Goal: Task Accomplishment & Management: Complete application form

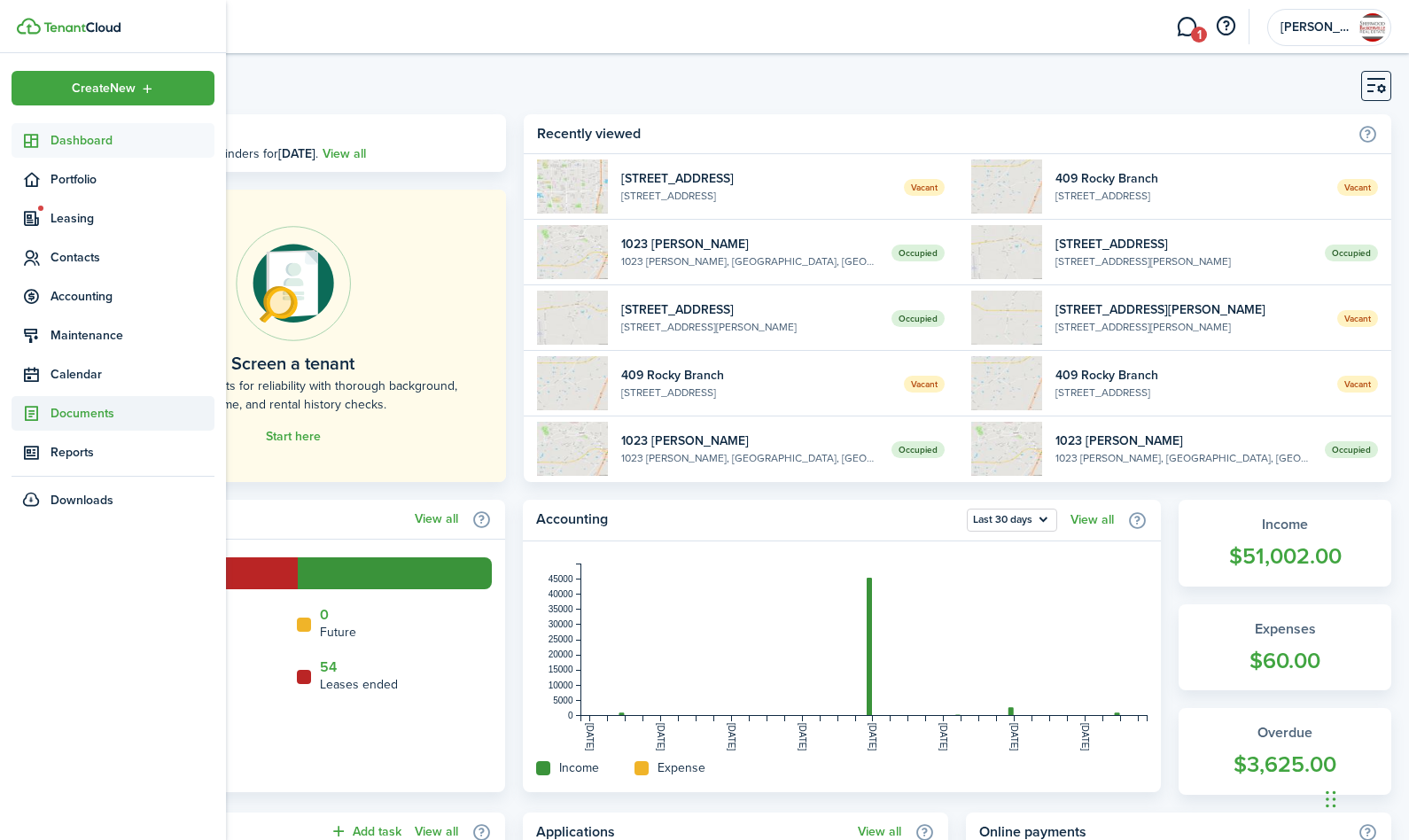
click at [68, 411] on span "Documents" at bounding box center [132, 413] width 164 height 19
click at [80, 457] on span "Landlord forms" at bounding box center [132, 455] width 164 height 19
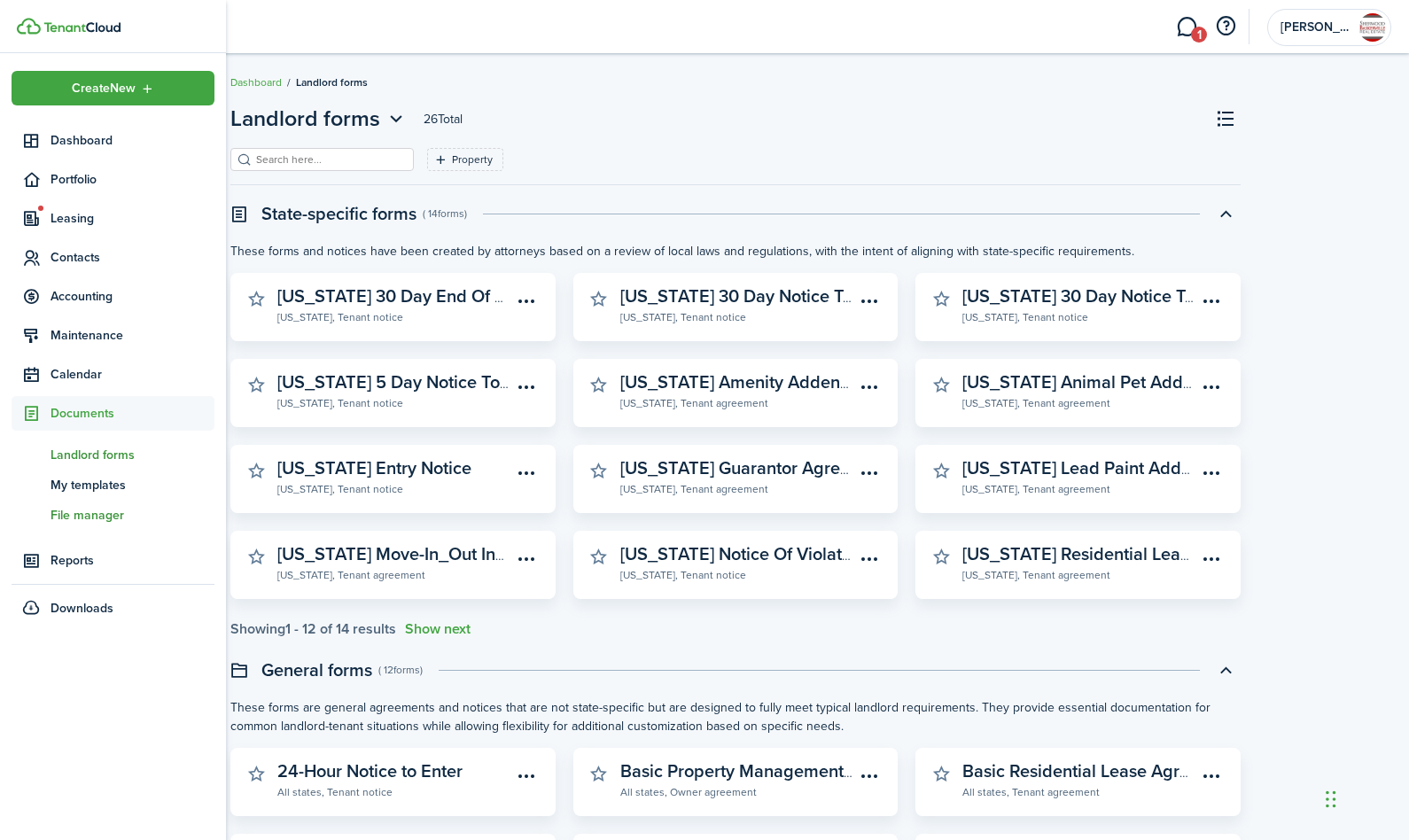
click at [94, 515] on span "File manager" at bounding box center [132, 515] width 164 height 19
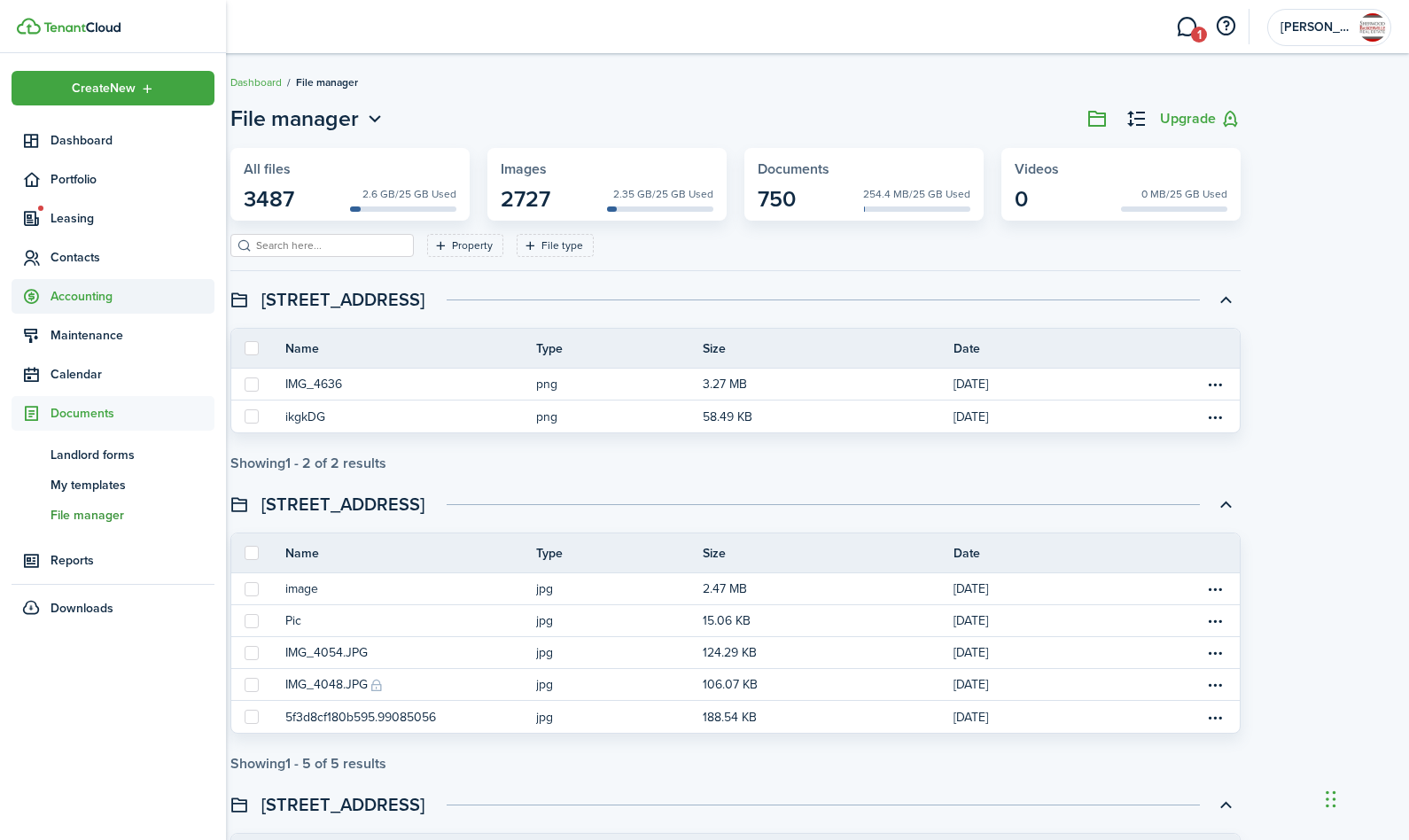
click at [97, 299] on span "Accounting" at bounding box center [132, 296] width 164 height 19
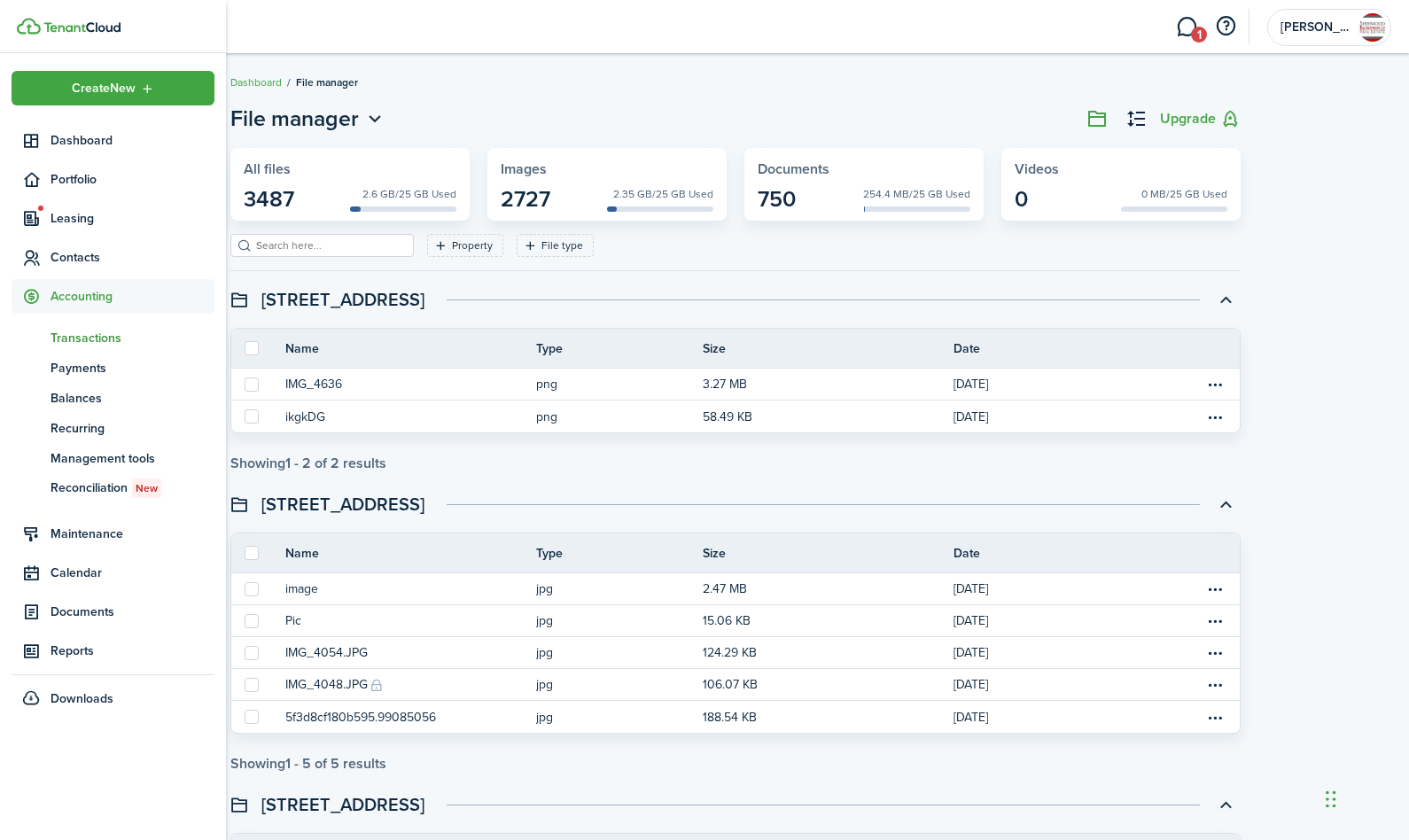
click at [91, 340] on span "Transactions" at bounding box center [132, 338] width 164 height 19
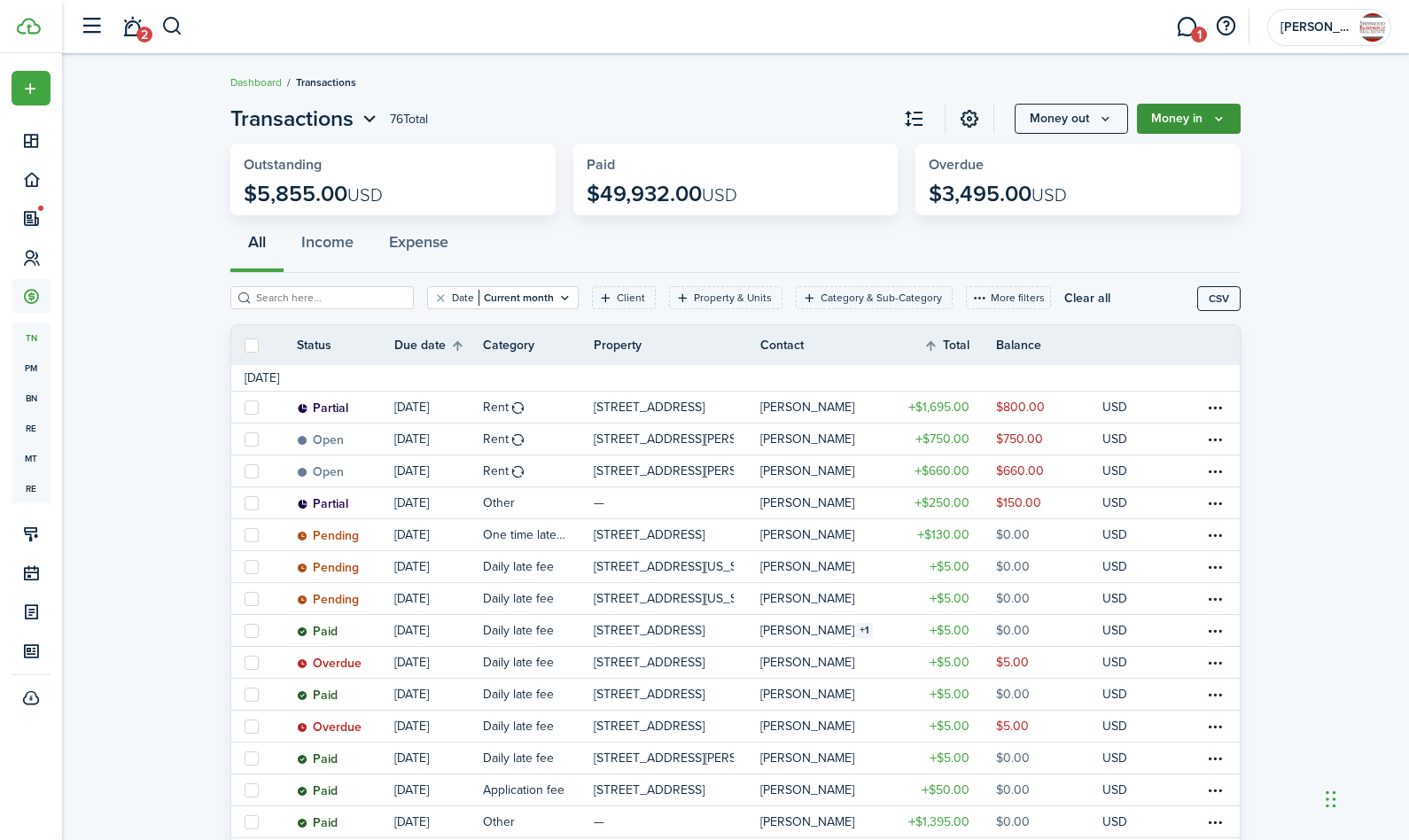
click at [1194, 119] on button "Money in" at bounding box center [1189, 118] width 103 height 30
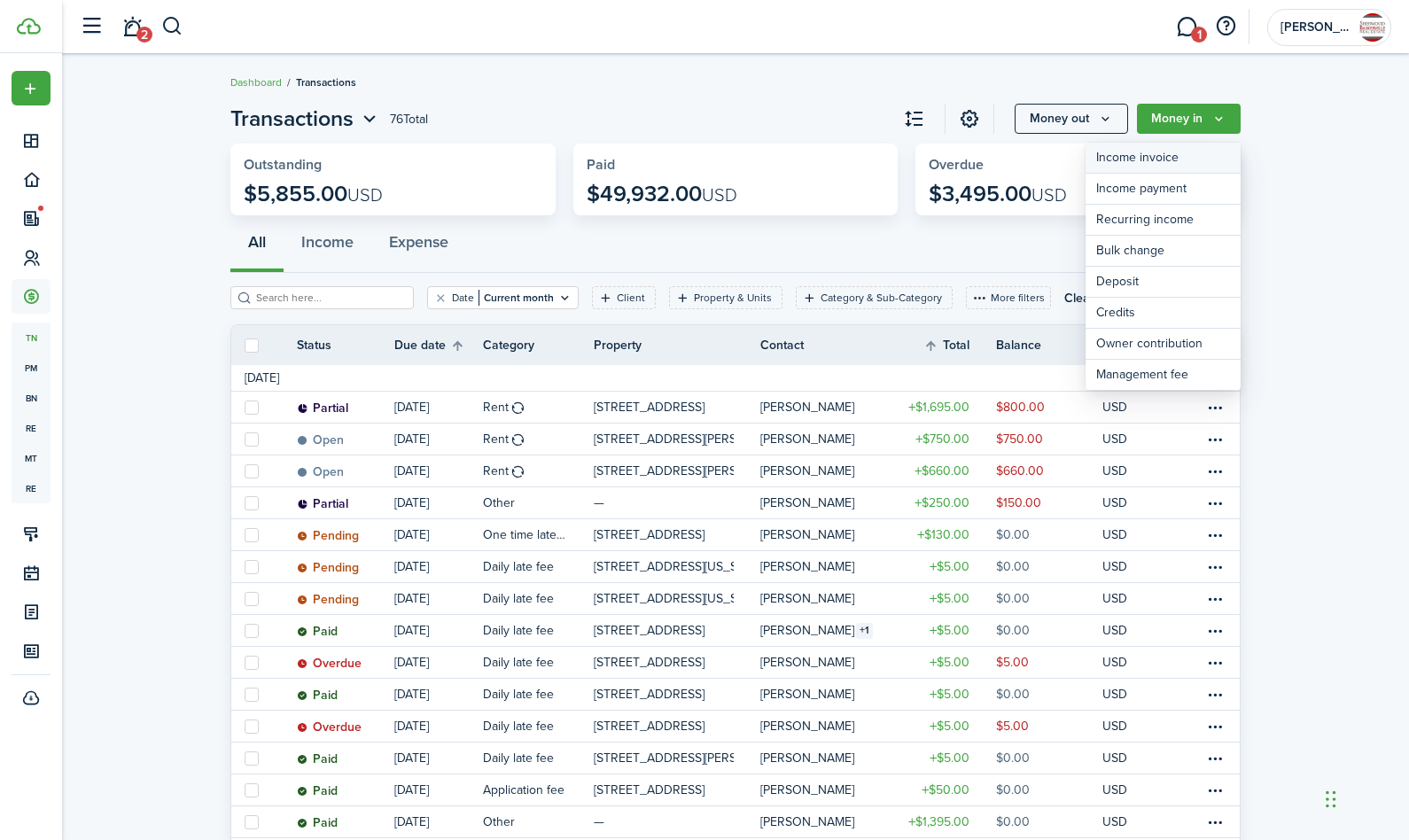
click at [1156, 160] on link "Income invoice" at bounding box center [1163, 158] width 155 height 31
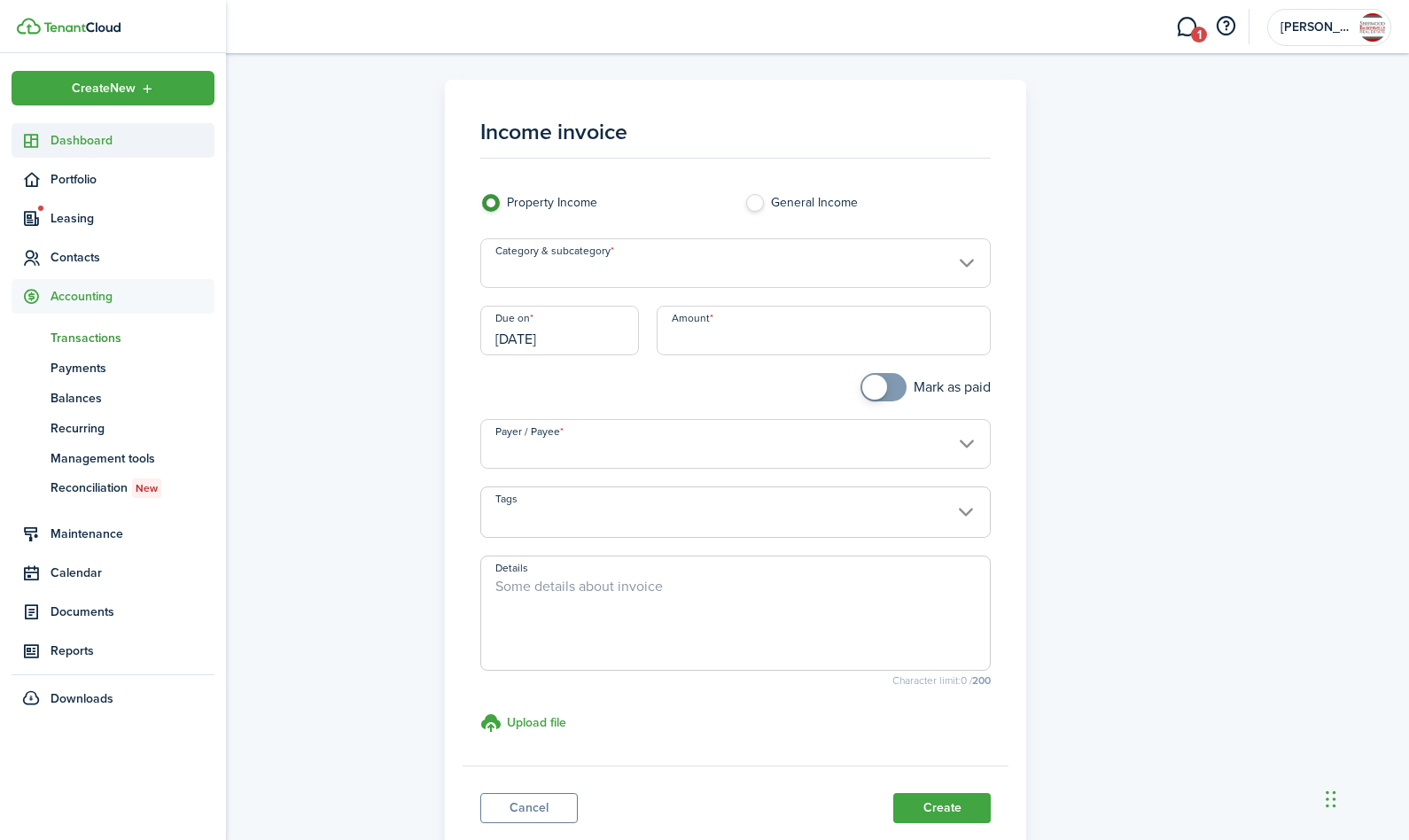
click at [82, 147] on span "Dashboard" at bounding box center [132, 140] width 164 height 19
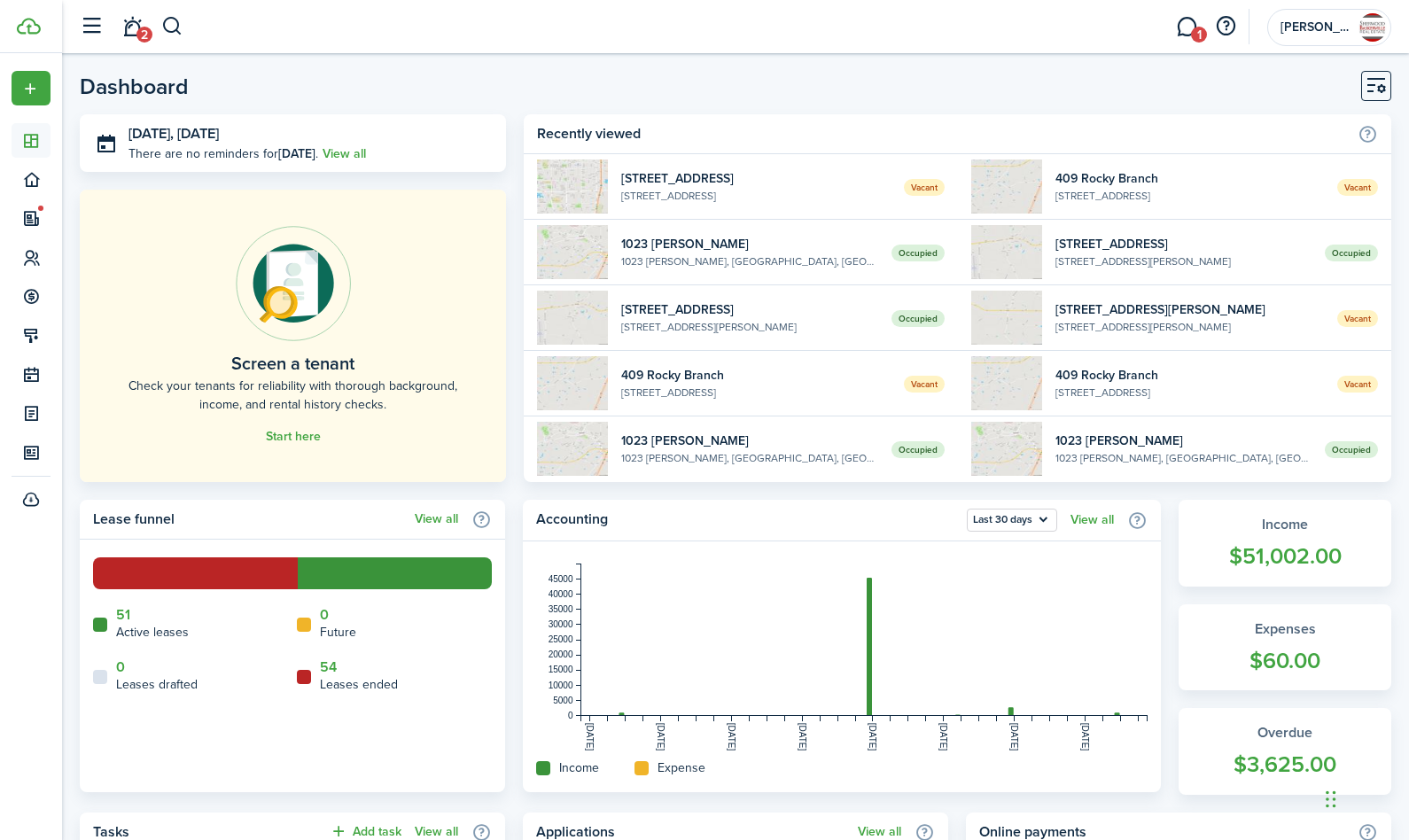
click at [134, 33] on link "2" at bounding box center [132, 27] width 34 height 46
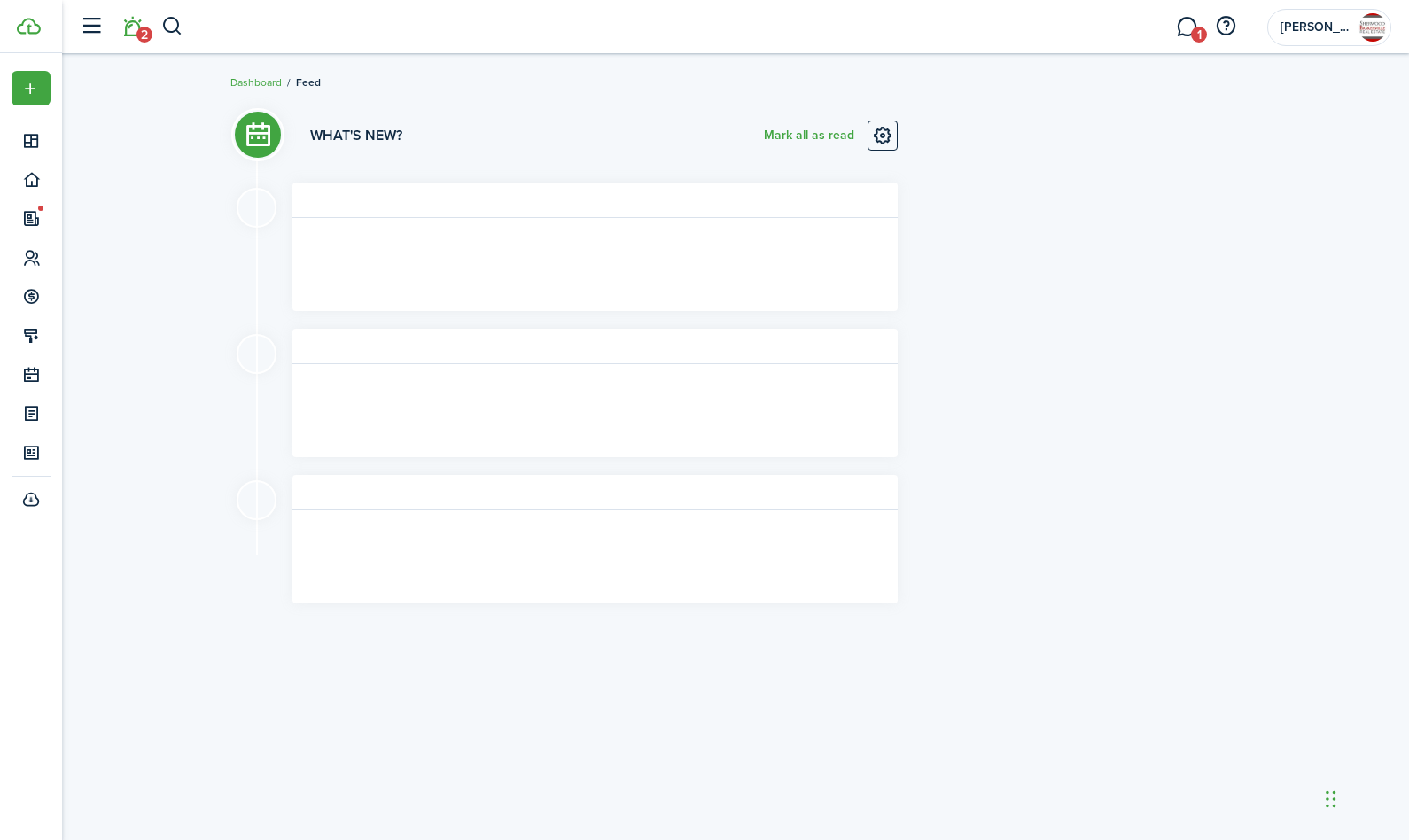
click at [134, 33] on li "2" at bounding box center [131, 27] width 41 height 46
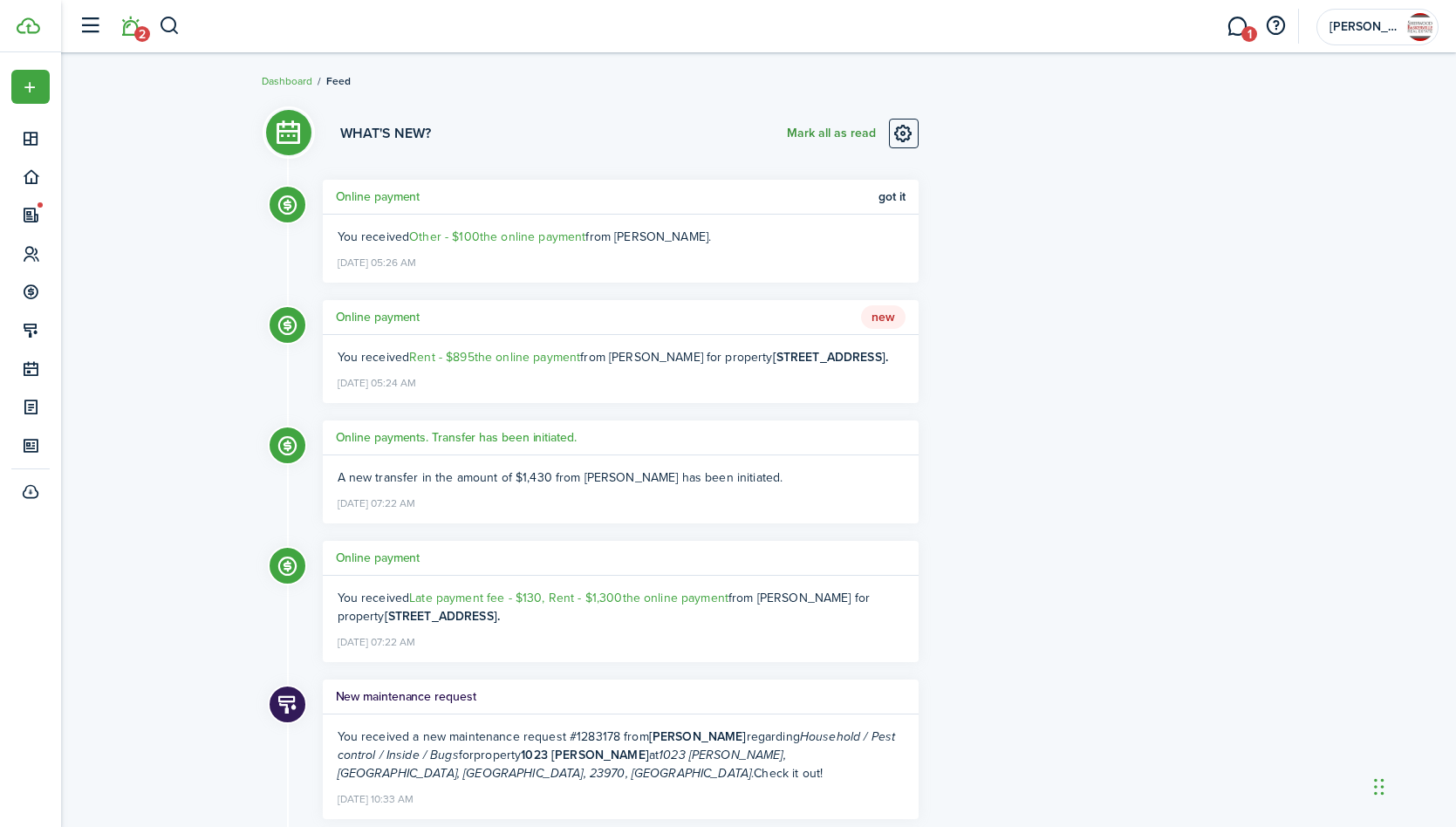
click at [829, 131] on button "Mark all as read" at bounding box center [831, 133] width 89 height 29
click at [1237, 22] on link "1" at bounding box center [1237, 26] width 33 height 45
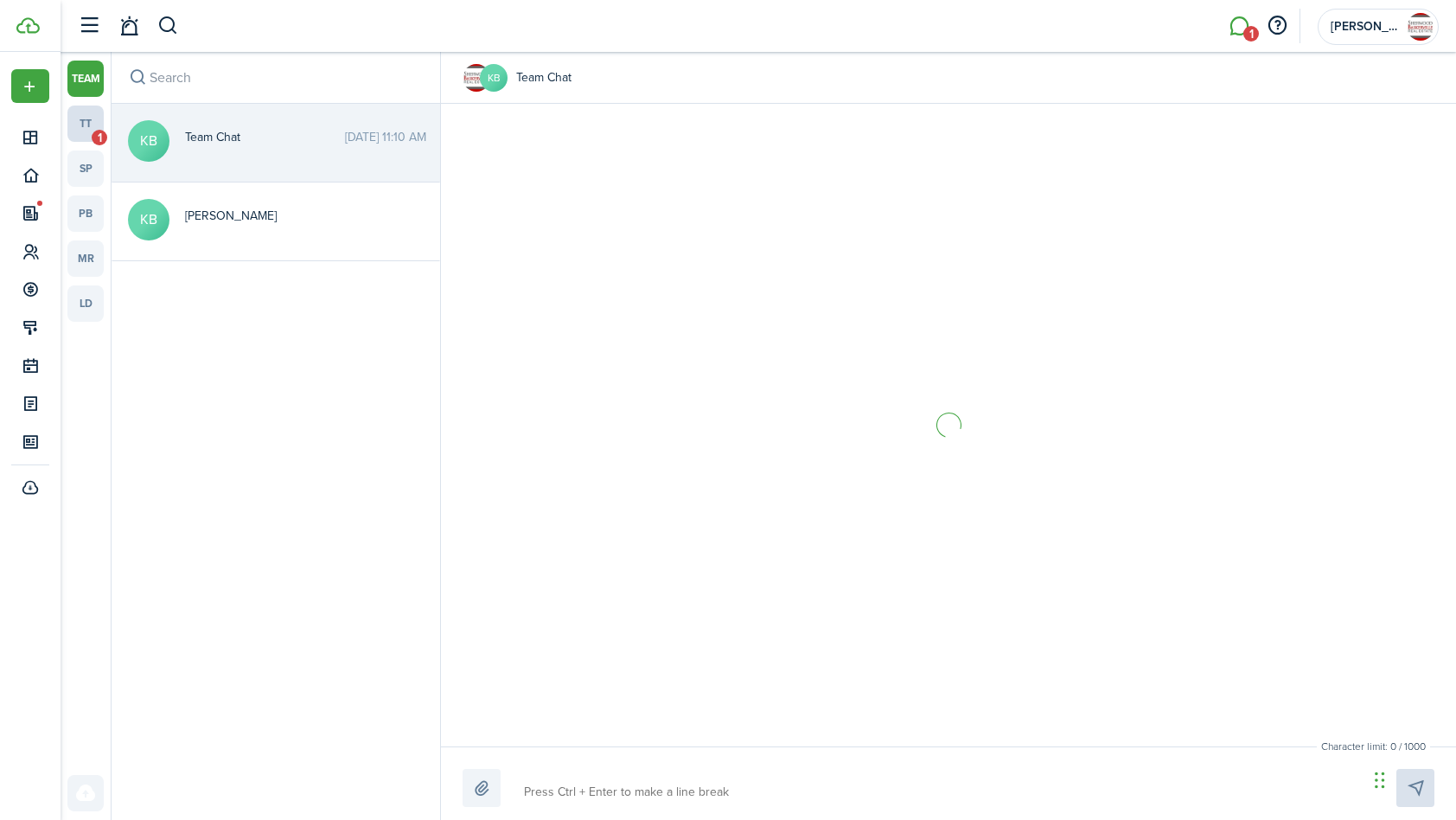
click at [77, 126] on link "tt 1" at bounding box center [85, 123] width 36 height 36
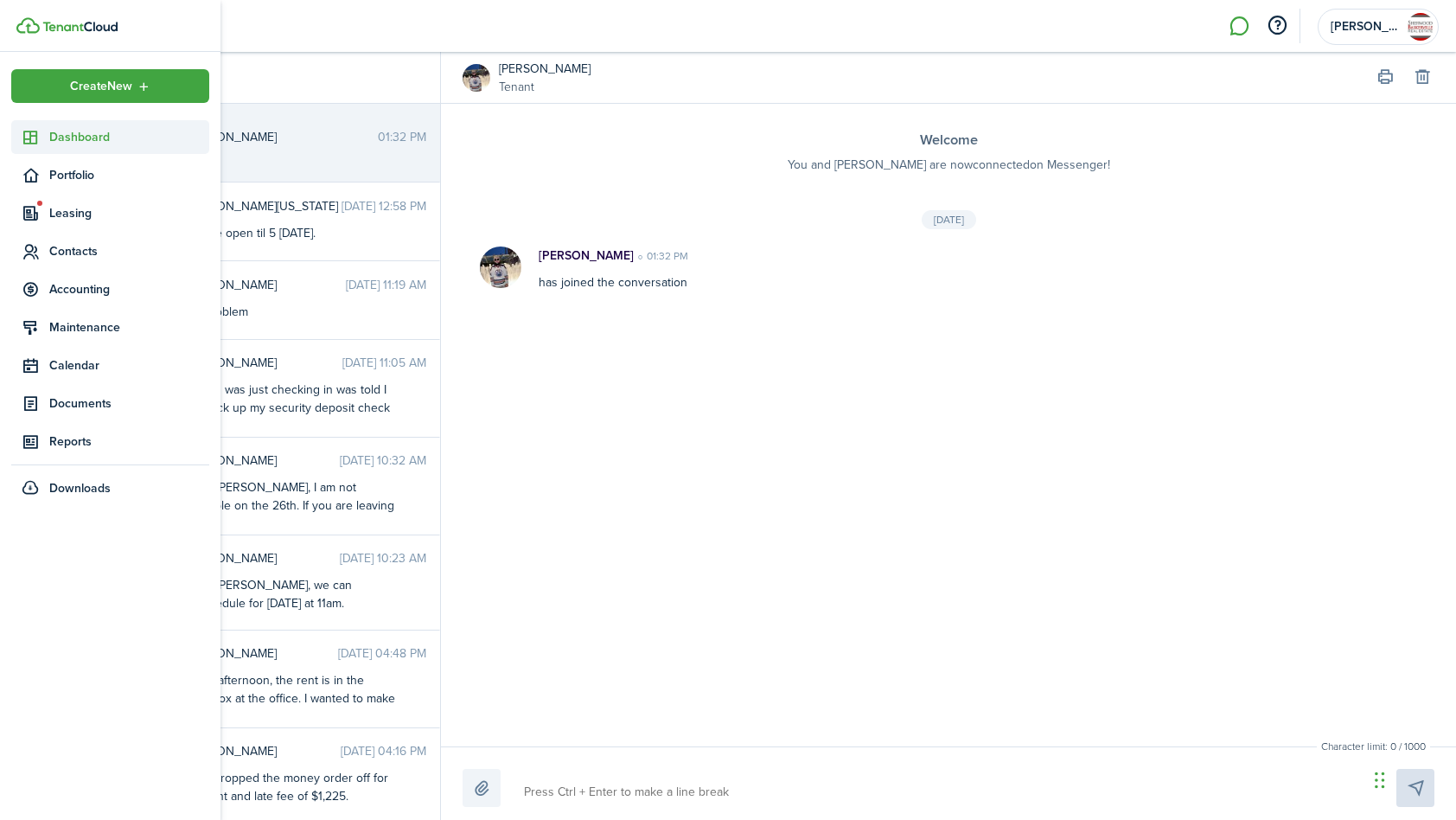
click at [37, 137] on icon at bounding box center [30, 138] width 18 height 17
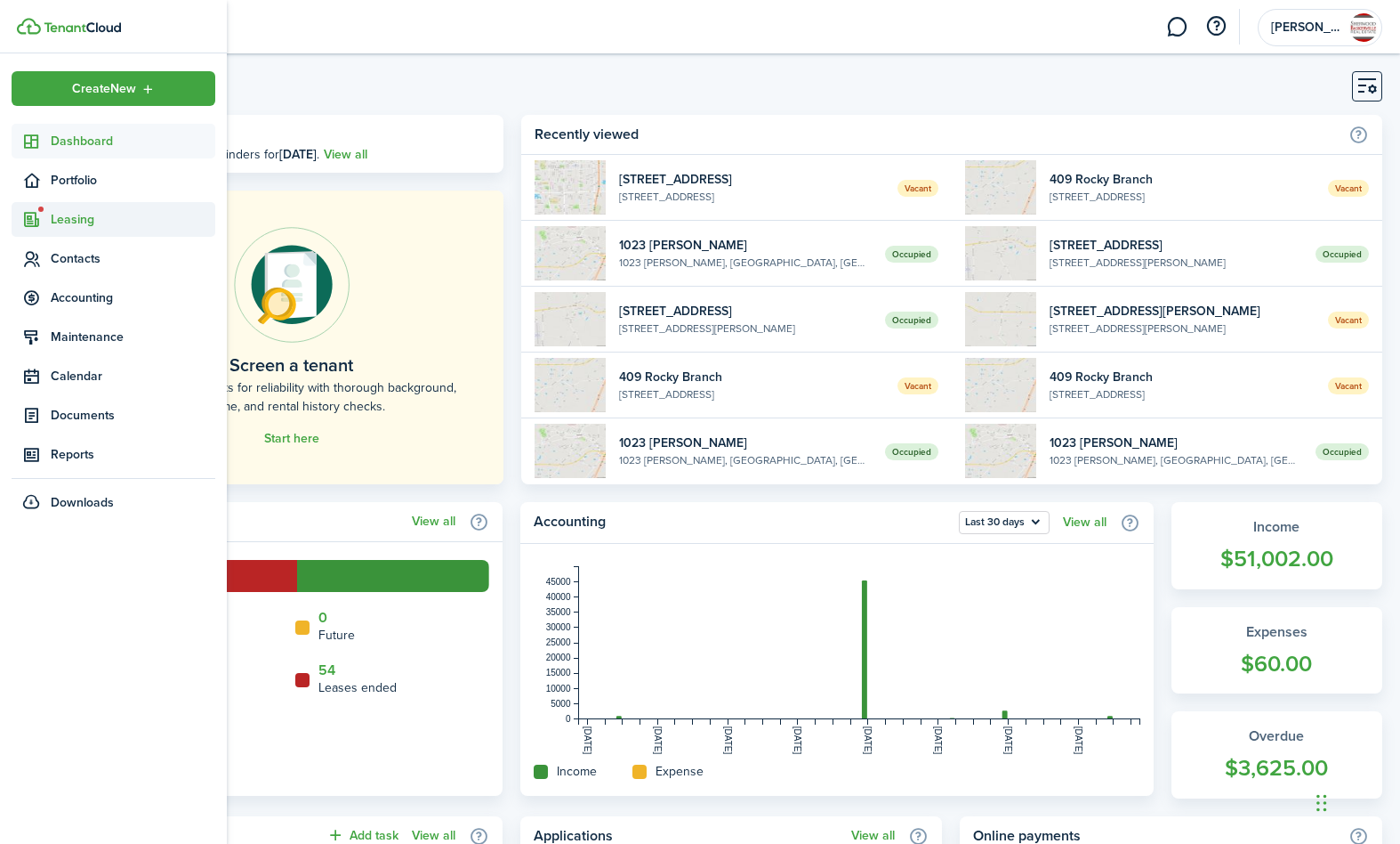
click at [74, 222] on span "Leasing" at bounding box center [133, 219] width 165 height 19
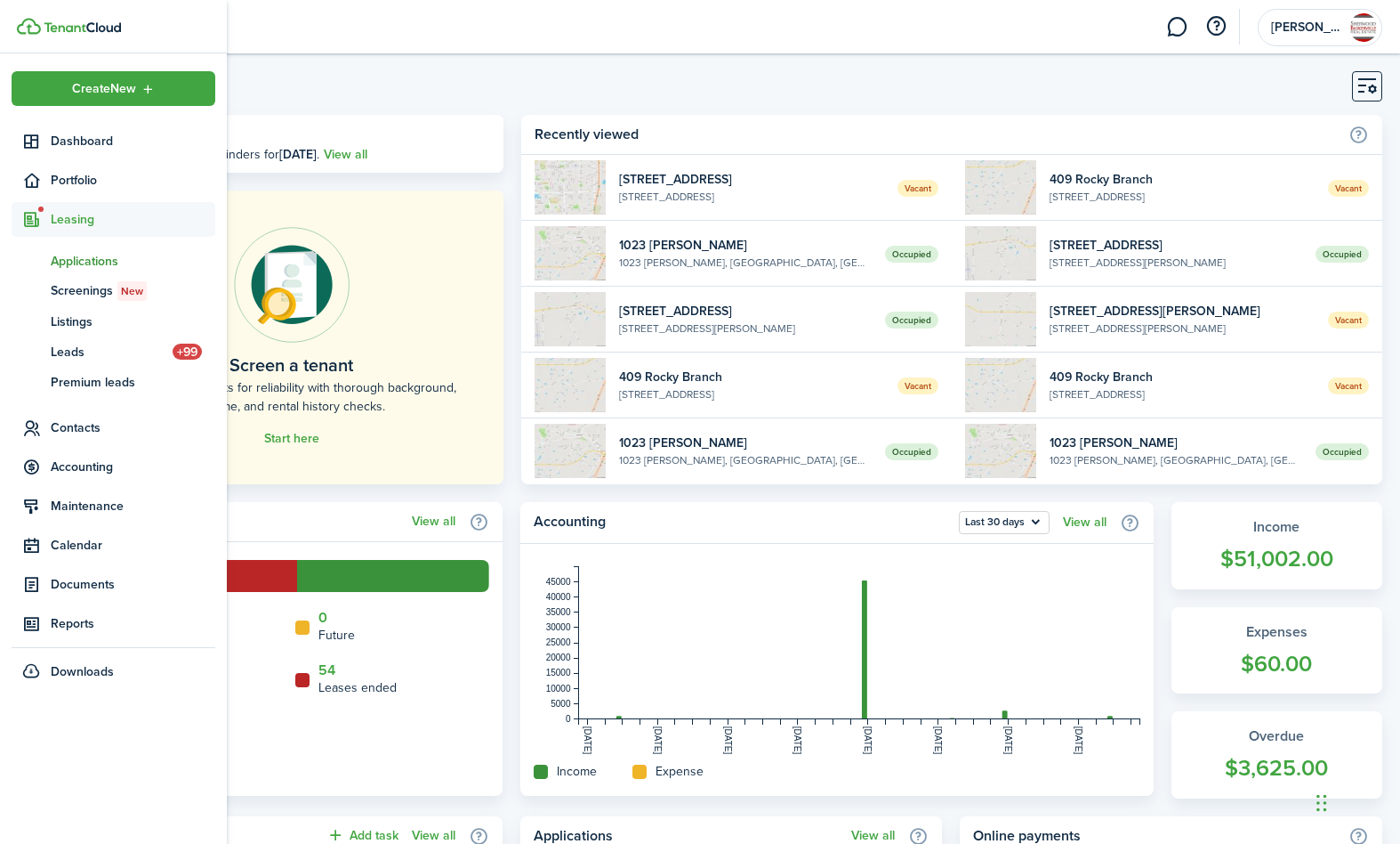
click at [81, 261] on span "Applications" at bounding box center [133, 261] width 165 height 19
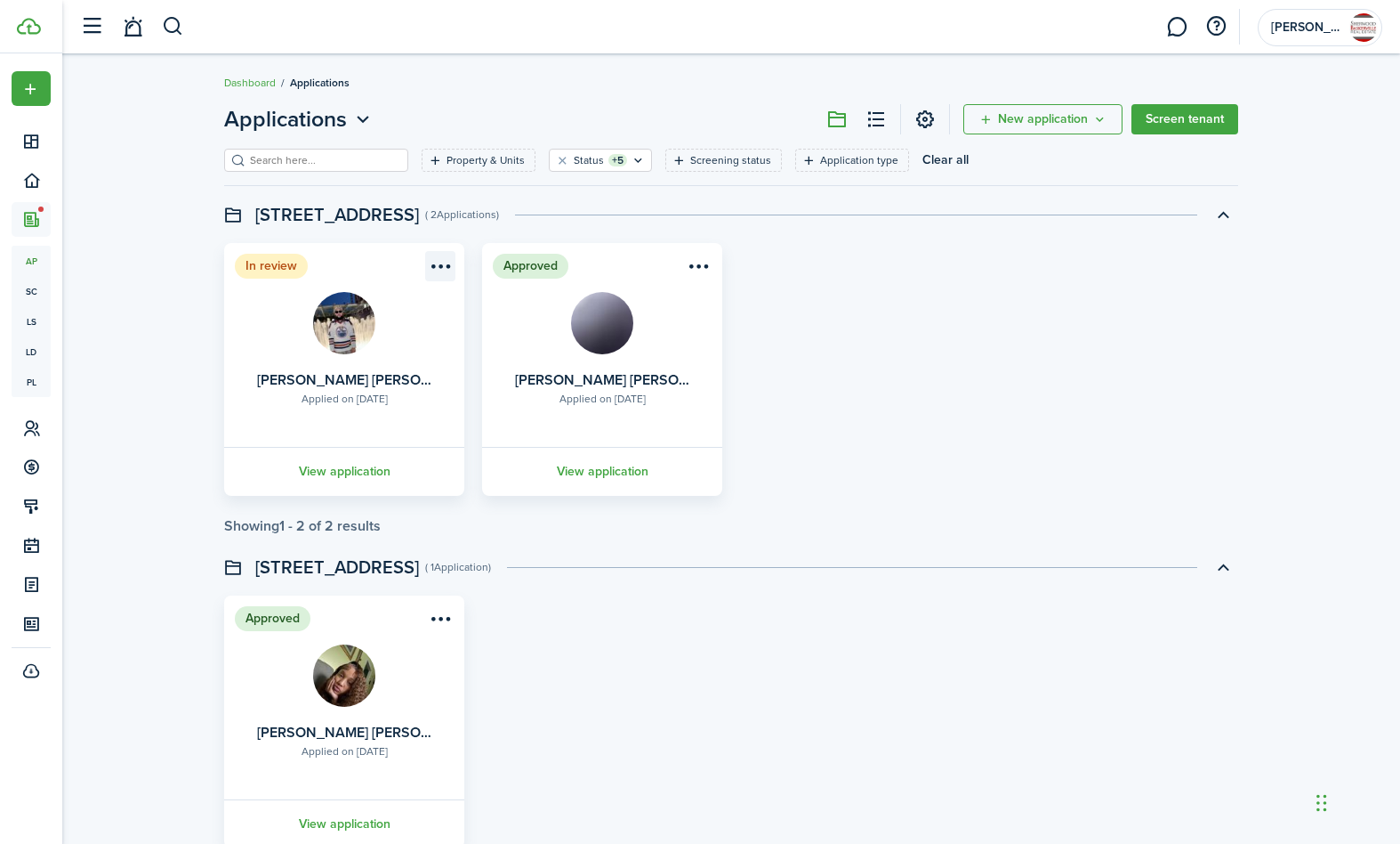
click at [440, 261] on menu-btn-icon "Open menu" at bounding box center [441, 266] width 30 height 30
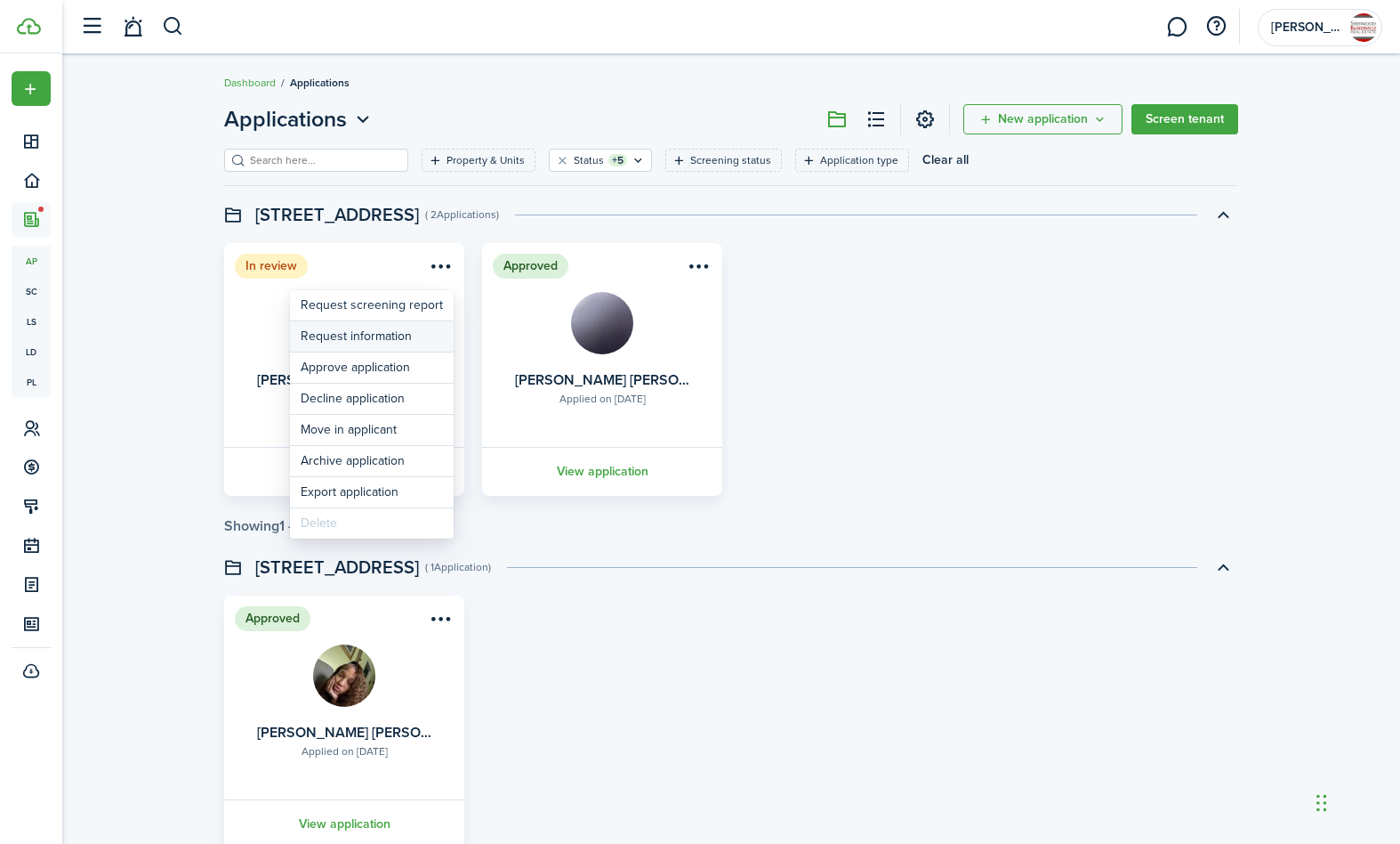
click at [361, 336] on button "Request information" at bounding box center [372, 336] width 164 height 30
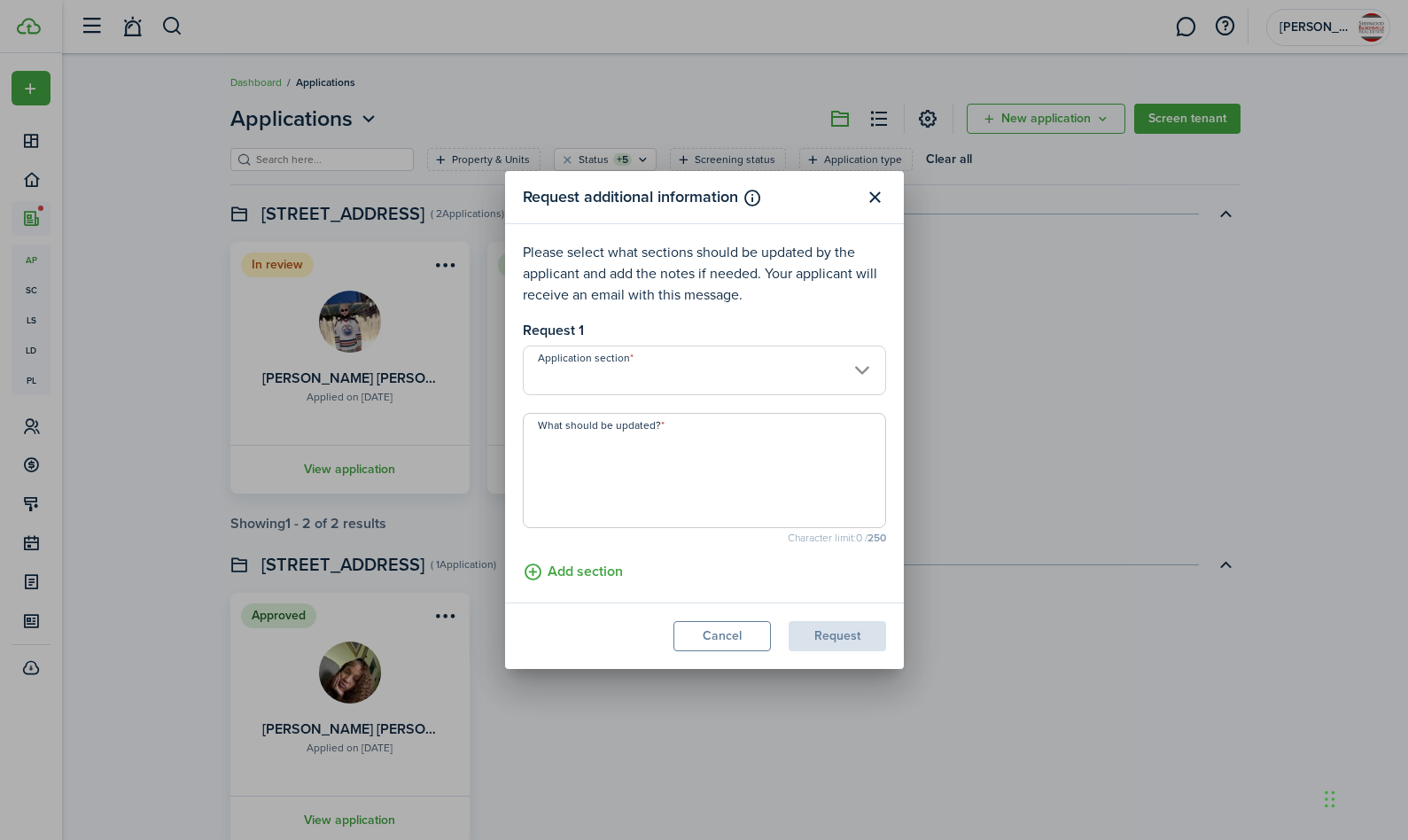
click at [860, 371] on input "Application section" at bounding box center [704, 370] width 363 height 50
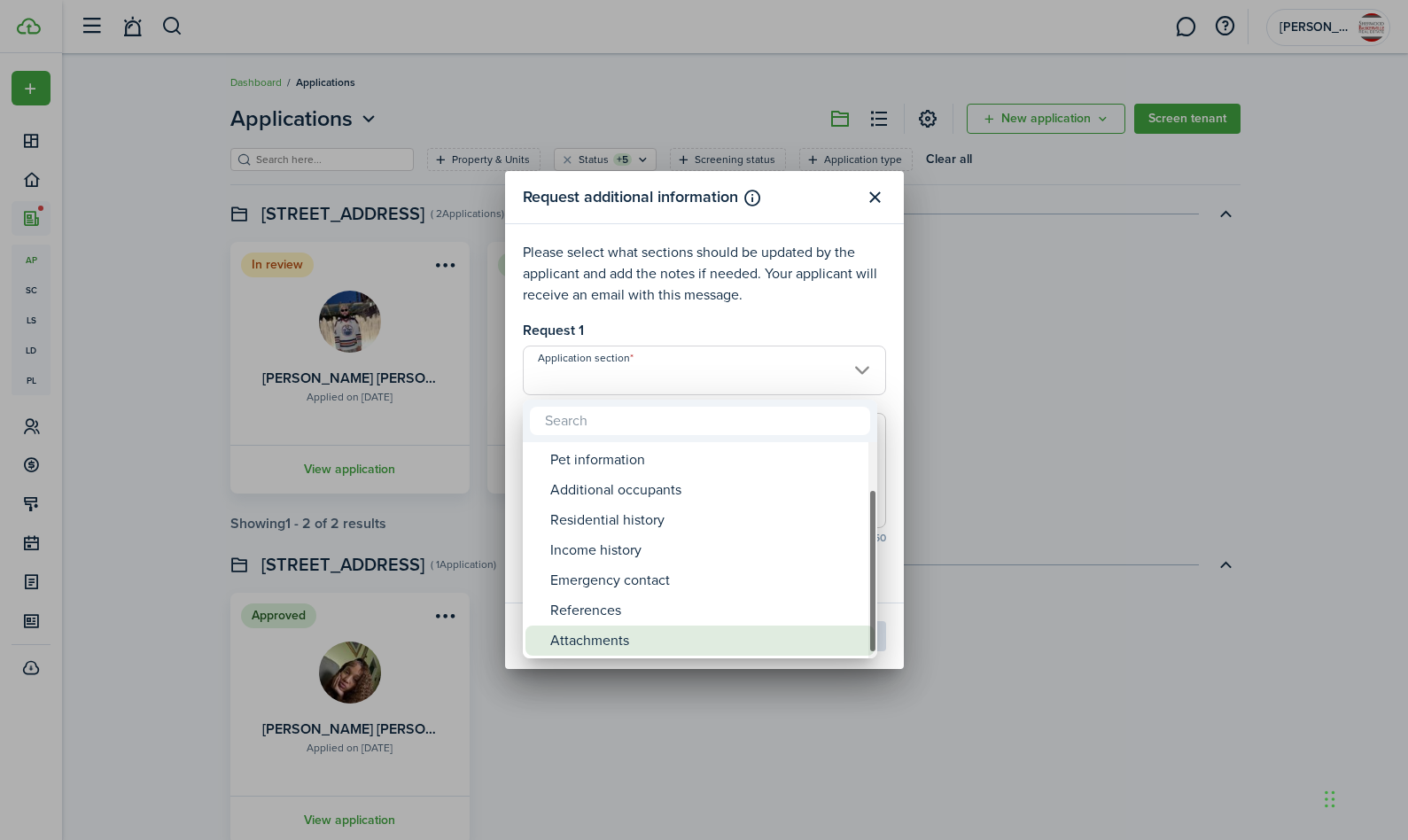
click at [599, 643] on div "Attachments" at bounding box center [707, 640] width 314 height 30
type input "Attachments"
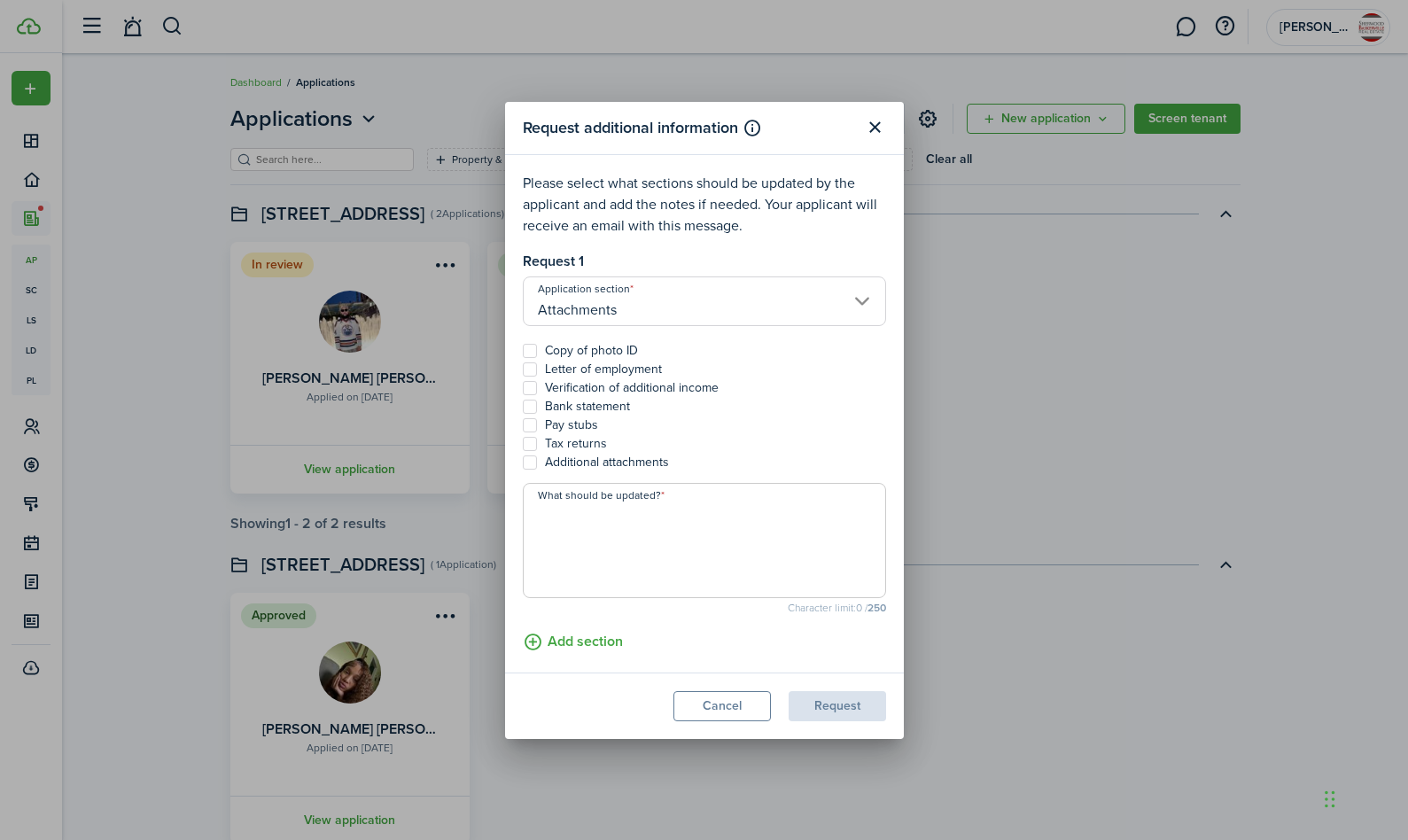
click at [531, 424] on label "Pay stubs" at bounding box center [560, 425] width 75 height 14
click at [522, 424] on input "Pay stubs" at bounding box center [522, 424] width 1 height 1
checkbox input "true"
click at [679, 580] on textarea "What should be updated?" at bounding box center [704, 546] width 361 height 85
type textarea "P"
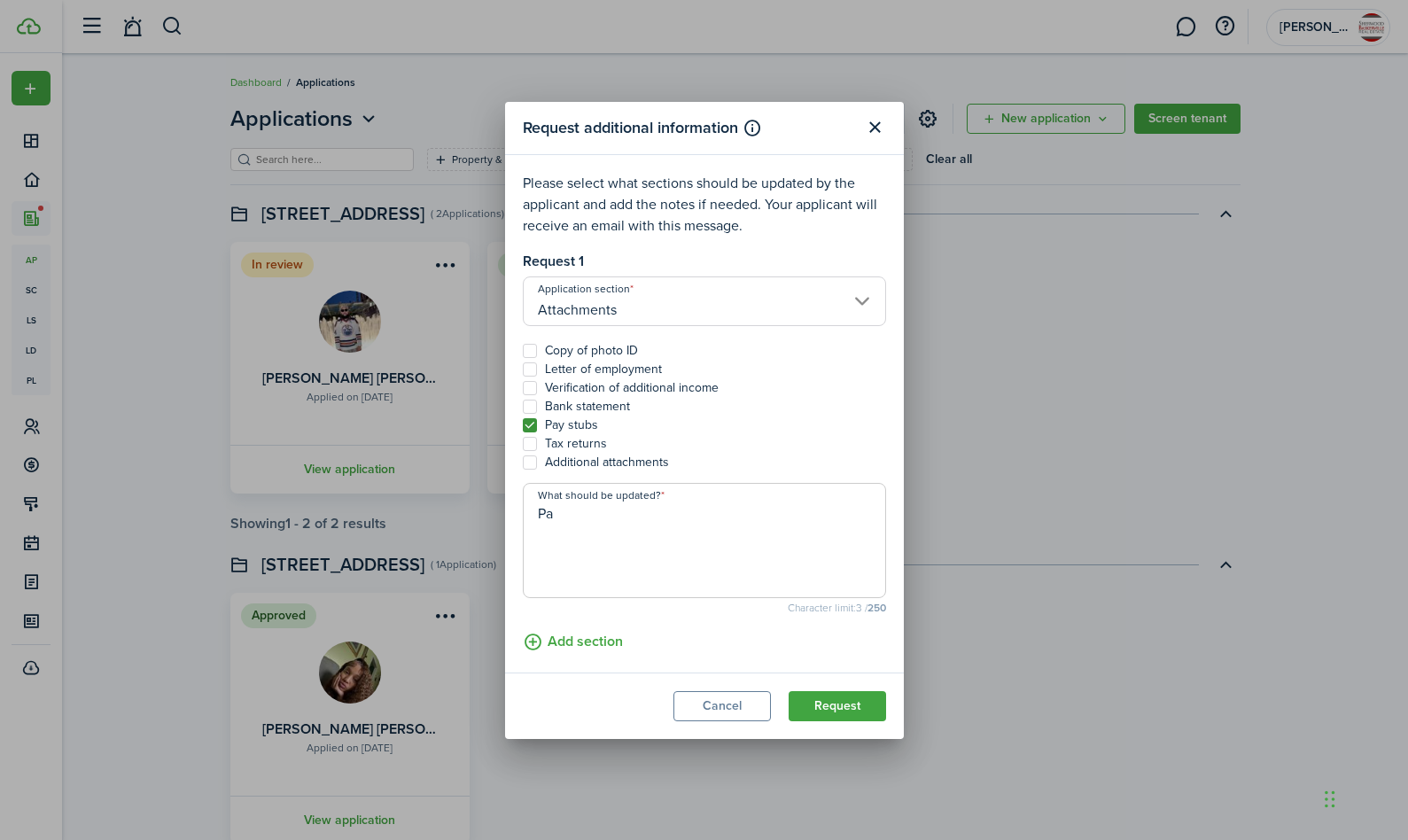
type textarea "P"
type textarea "Proof of income from 1st job. Last 30 days."
click at [814, 704] on button "Request" at bounding box center [837, 706] width 97 height 30
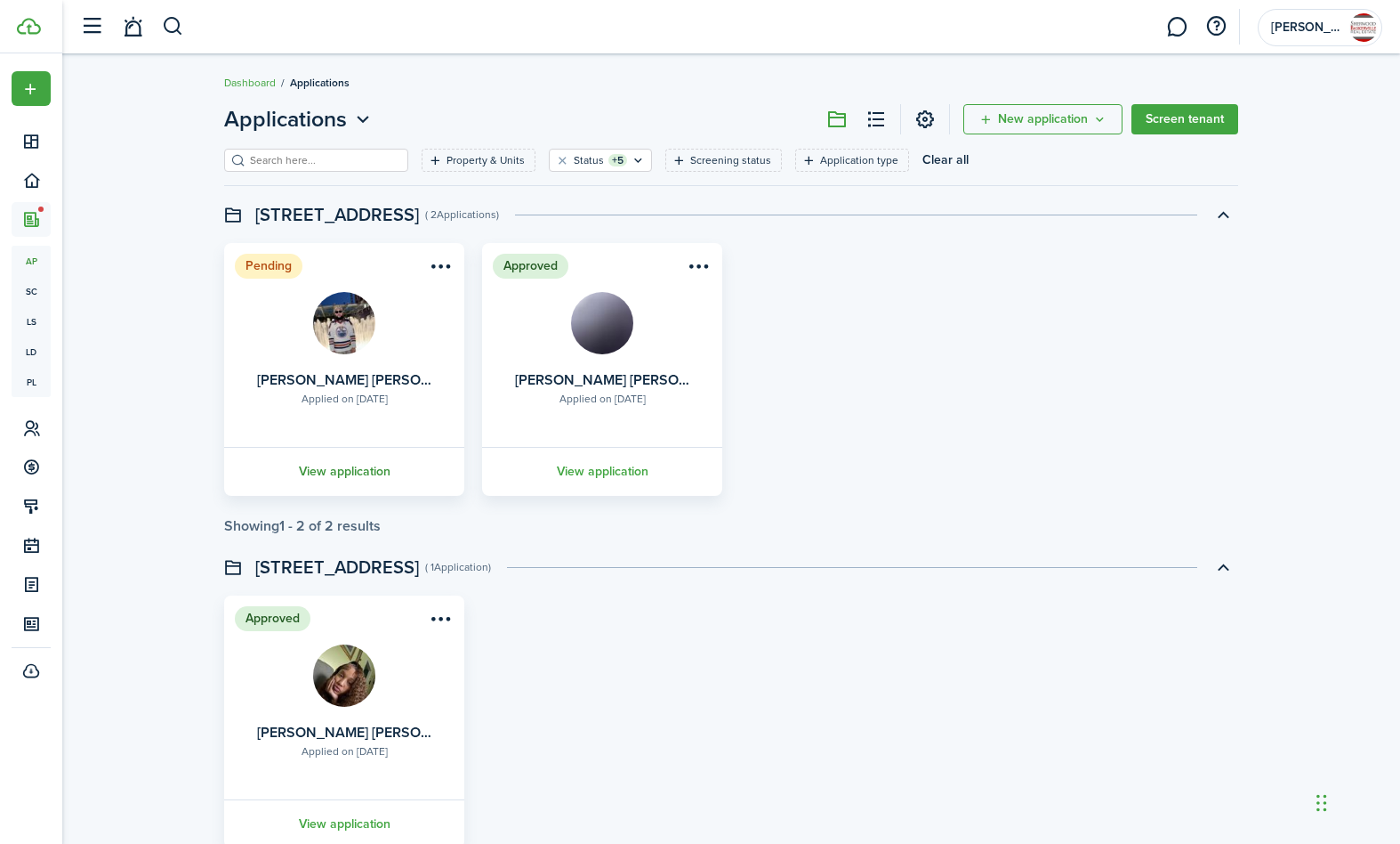
click at [371, 469] on link "View application" at bounding box center [344, 471] width 245 height 49
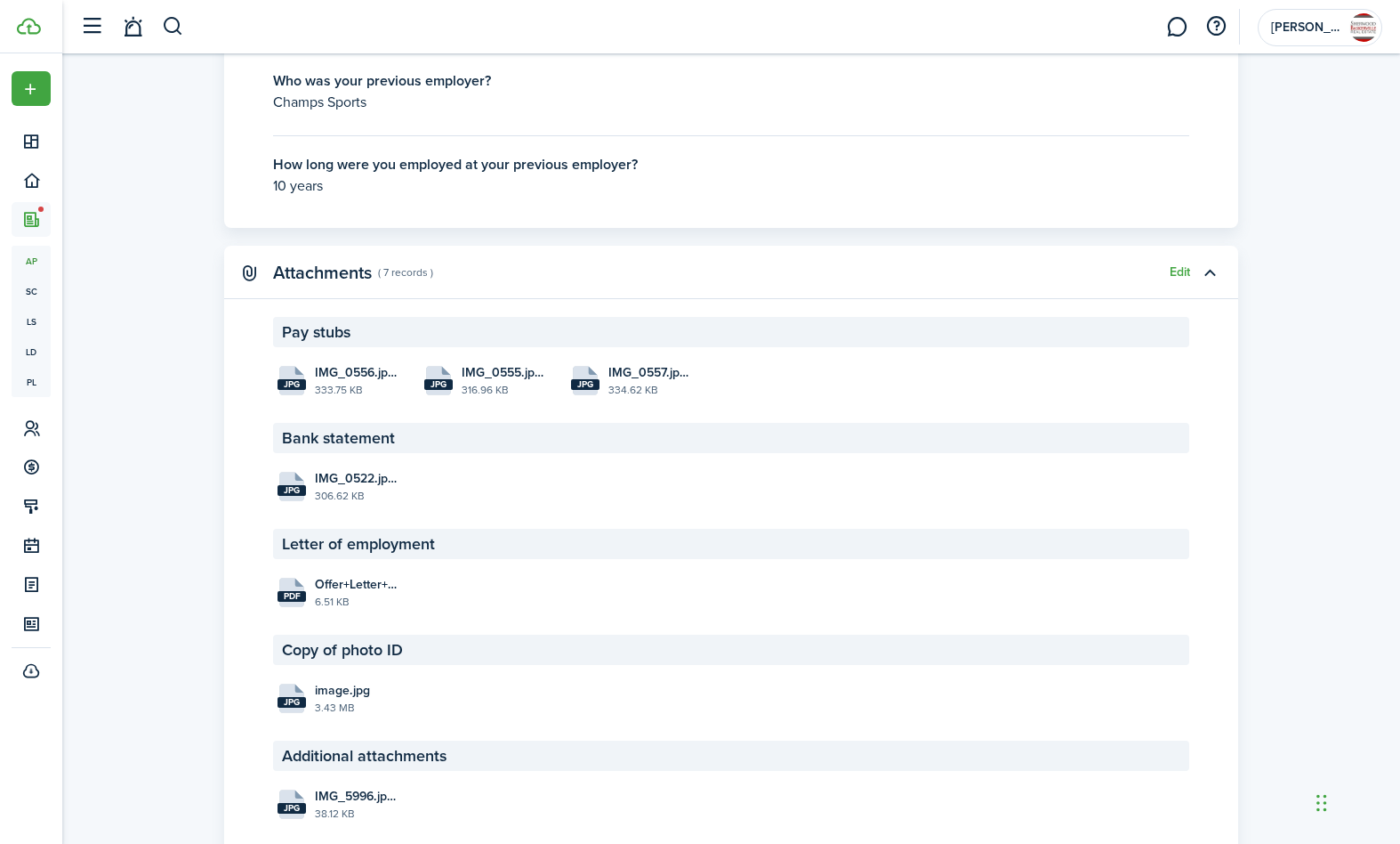
scroll to position [3346, 0]
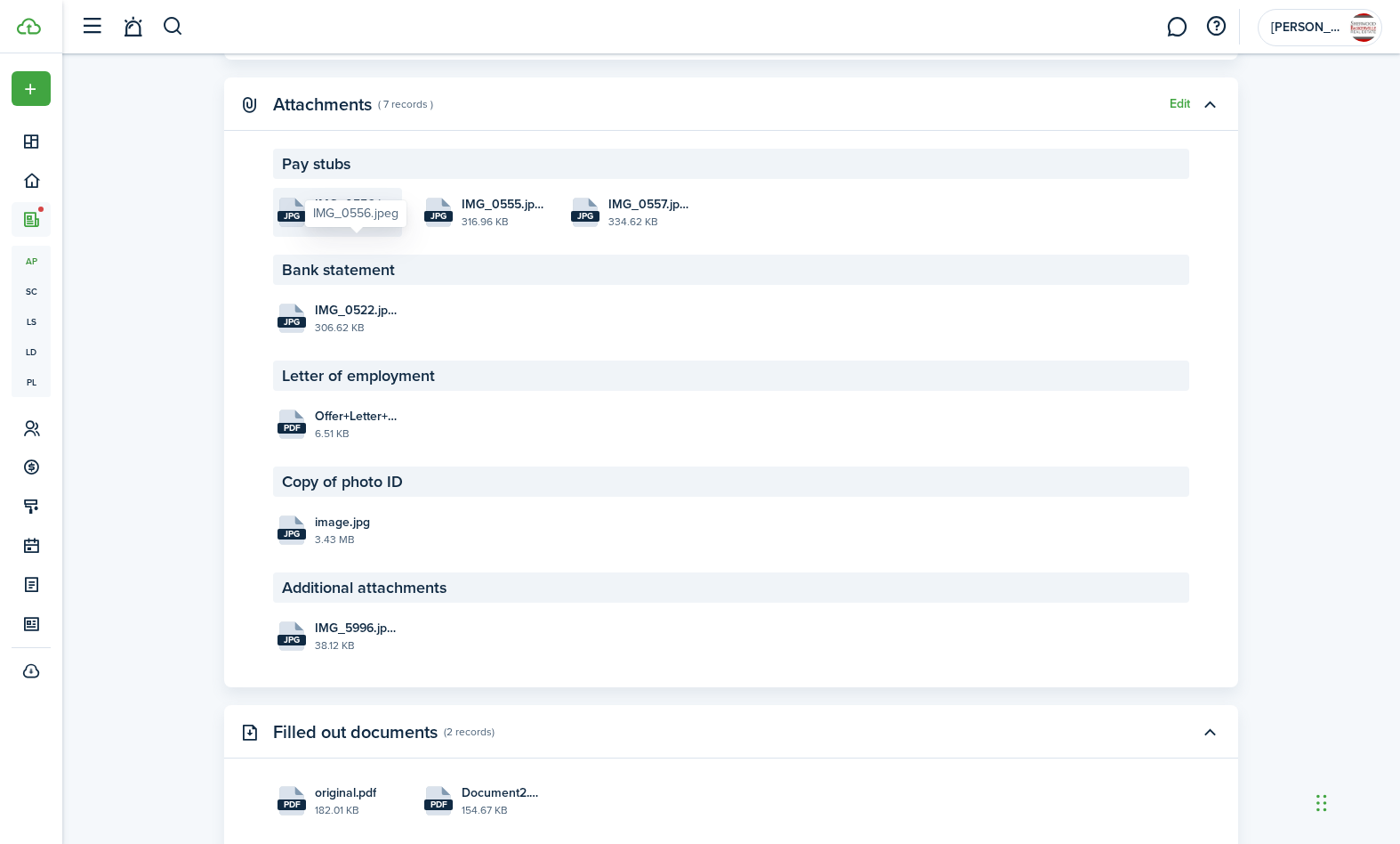
click at [333, 213] on span "IMG_0556.jpeg" at bounding box center [356, 204] width 83 height 19
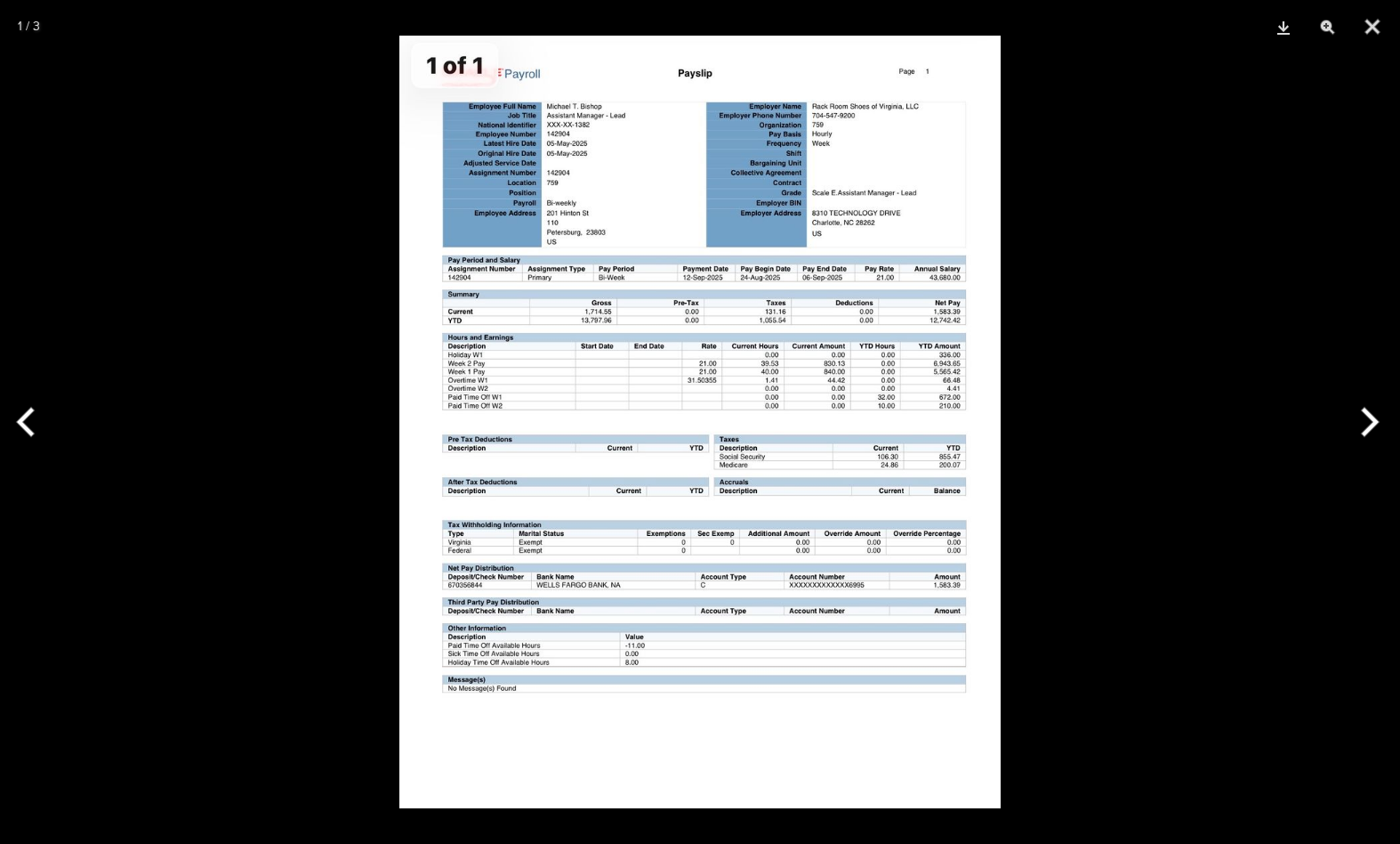
click at [696, 373] on img at bounding box center [700, 422] width 601 height 773
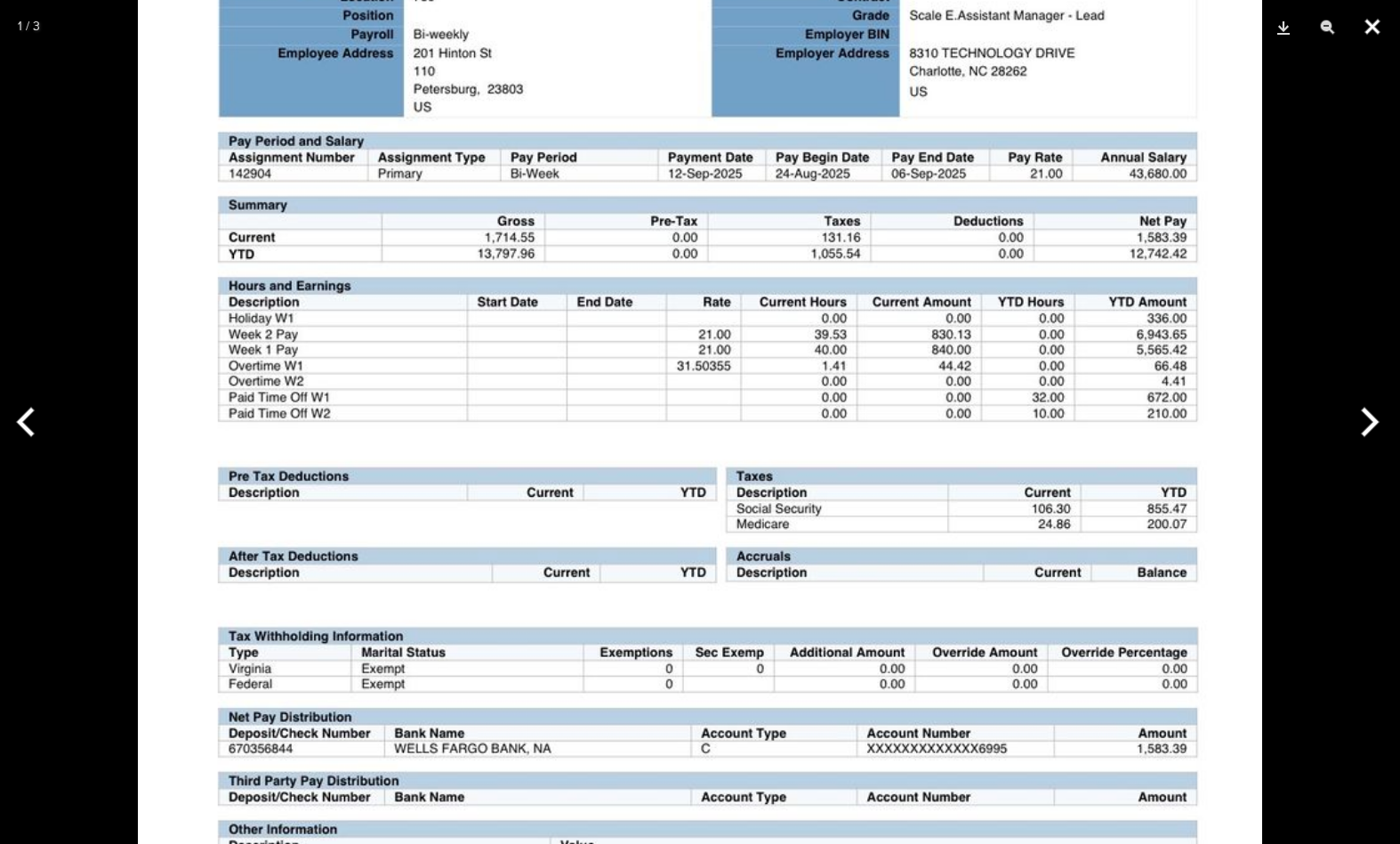
click at [1373, 25] on button "Close" at bounding box center [1373, 27] width 45 height 54
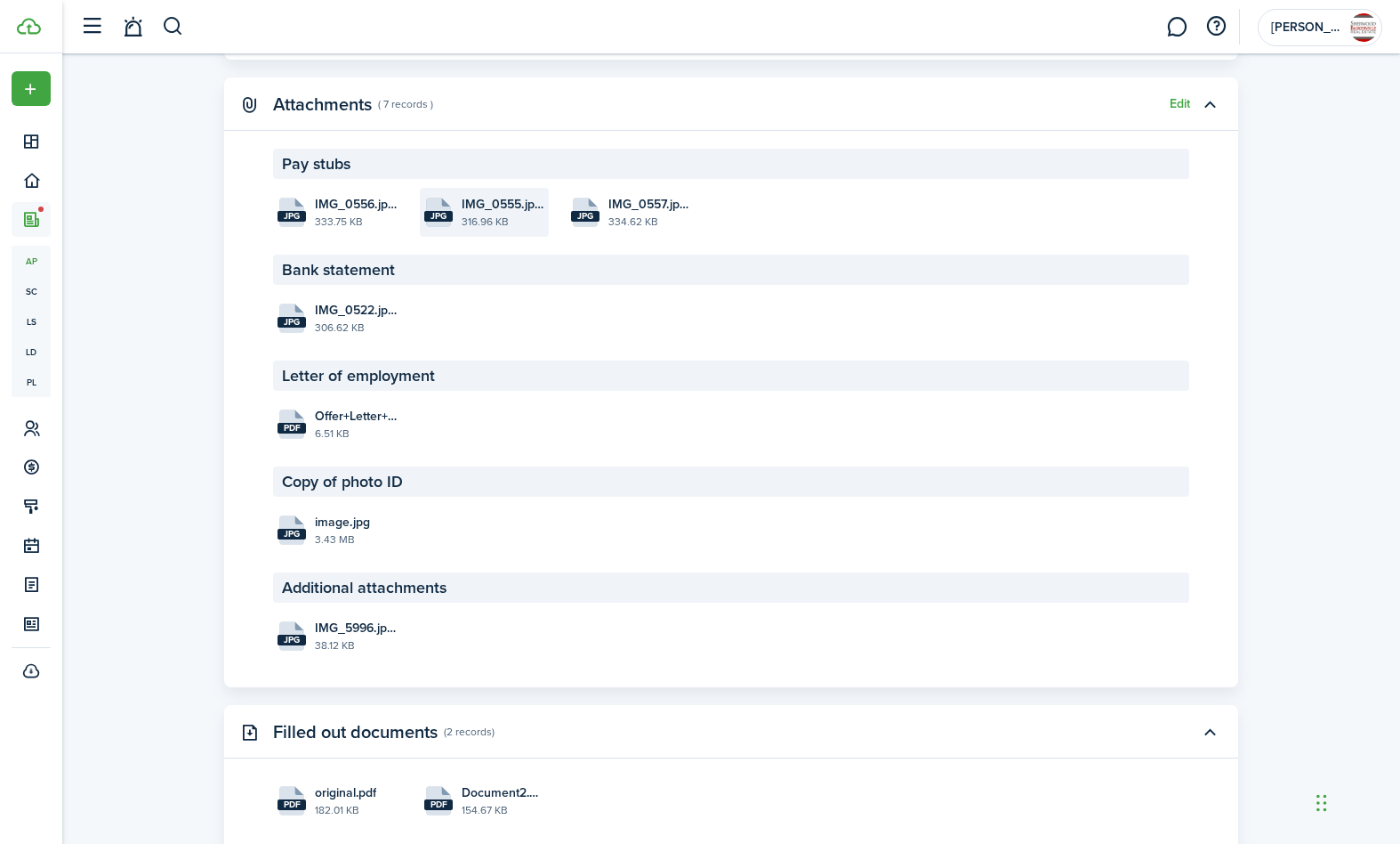
click at [487, 229] on file-size "316.96 KB" at bounding box center [503, 221] width 83 height 16
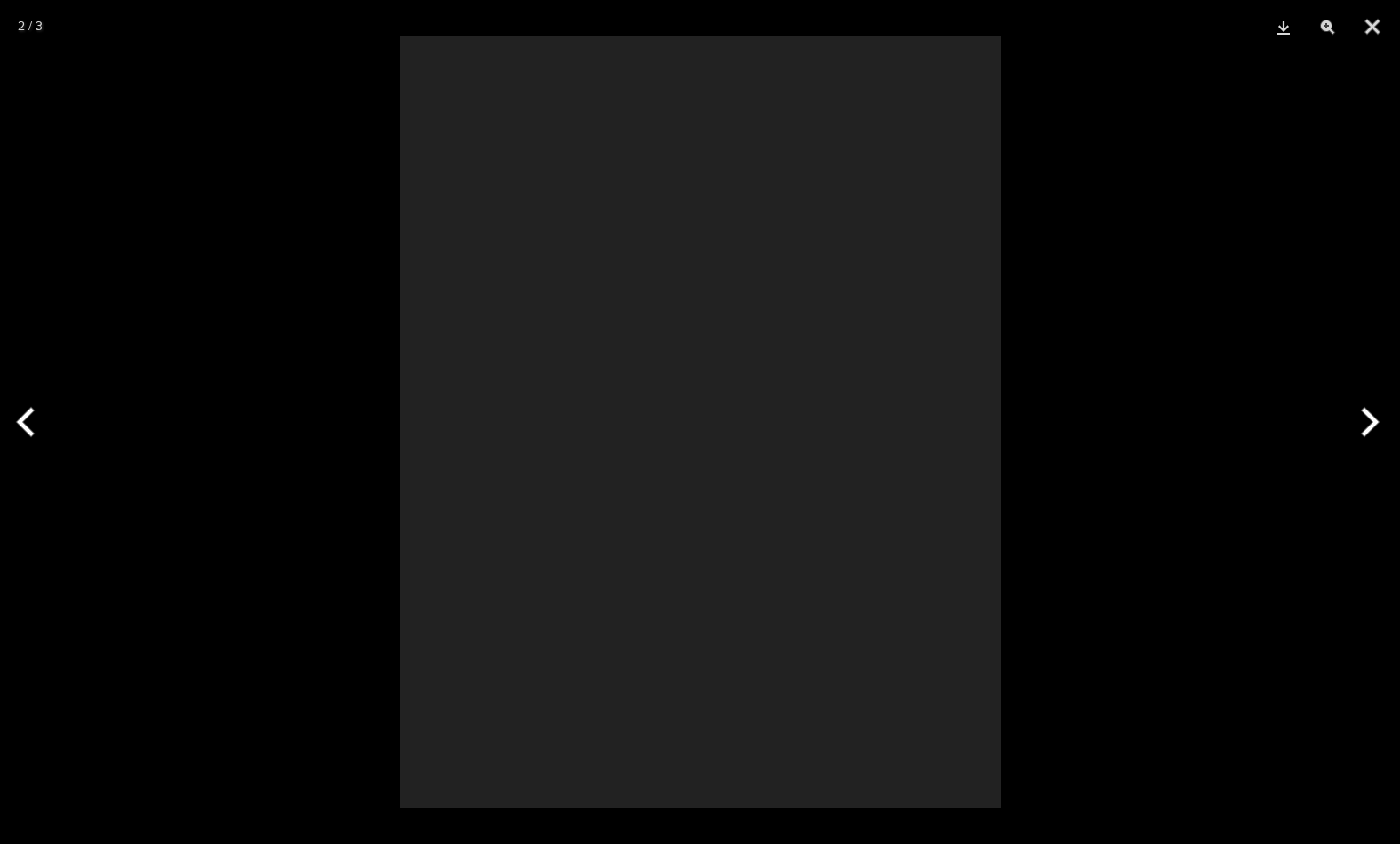
click at [487, 254] on div at bounding box center [701, 422] width 600 height 773
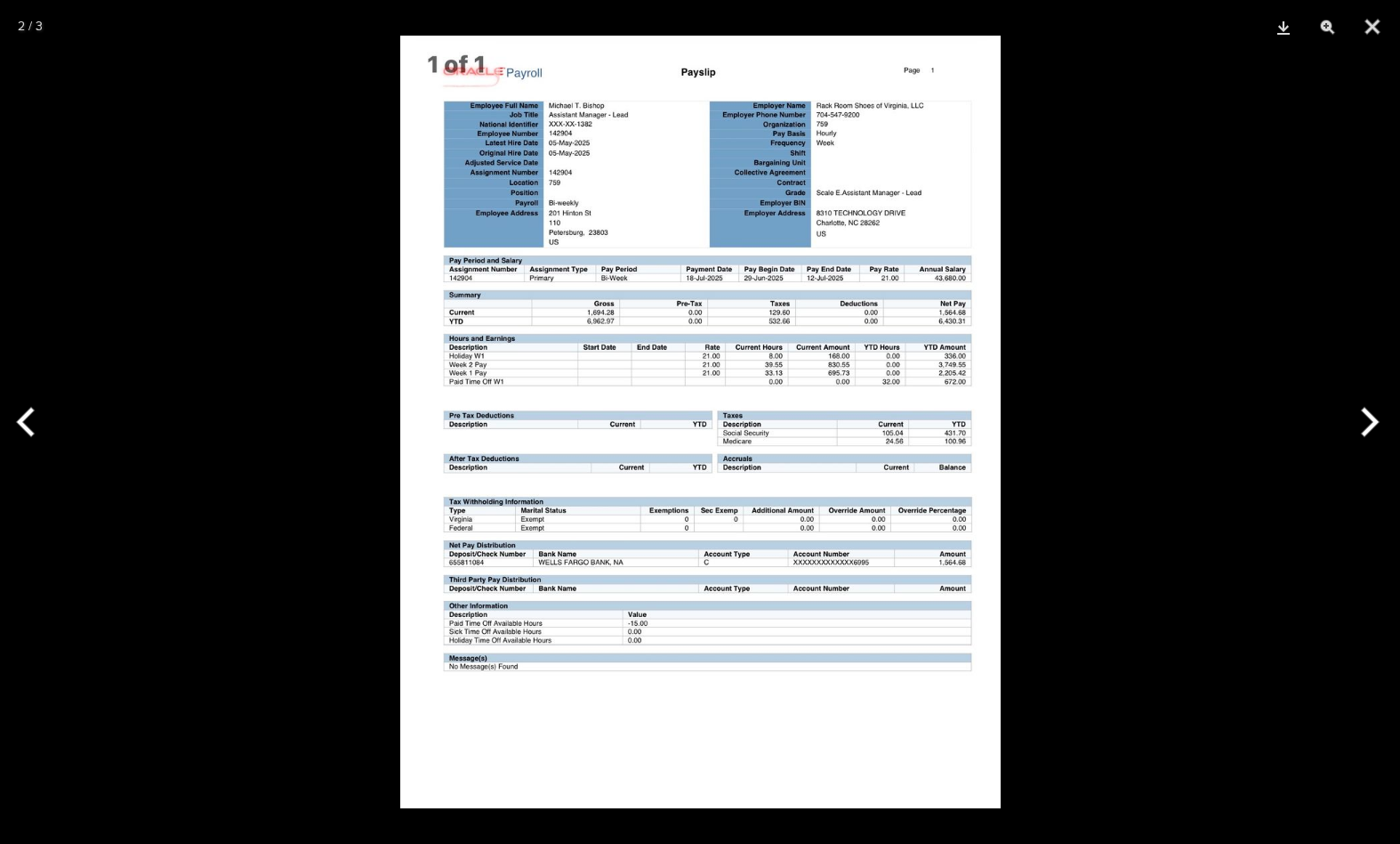
click at [775, 302] on img at bounding box center [701, 422] width 600 height 773
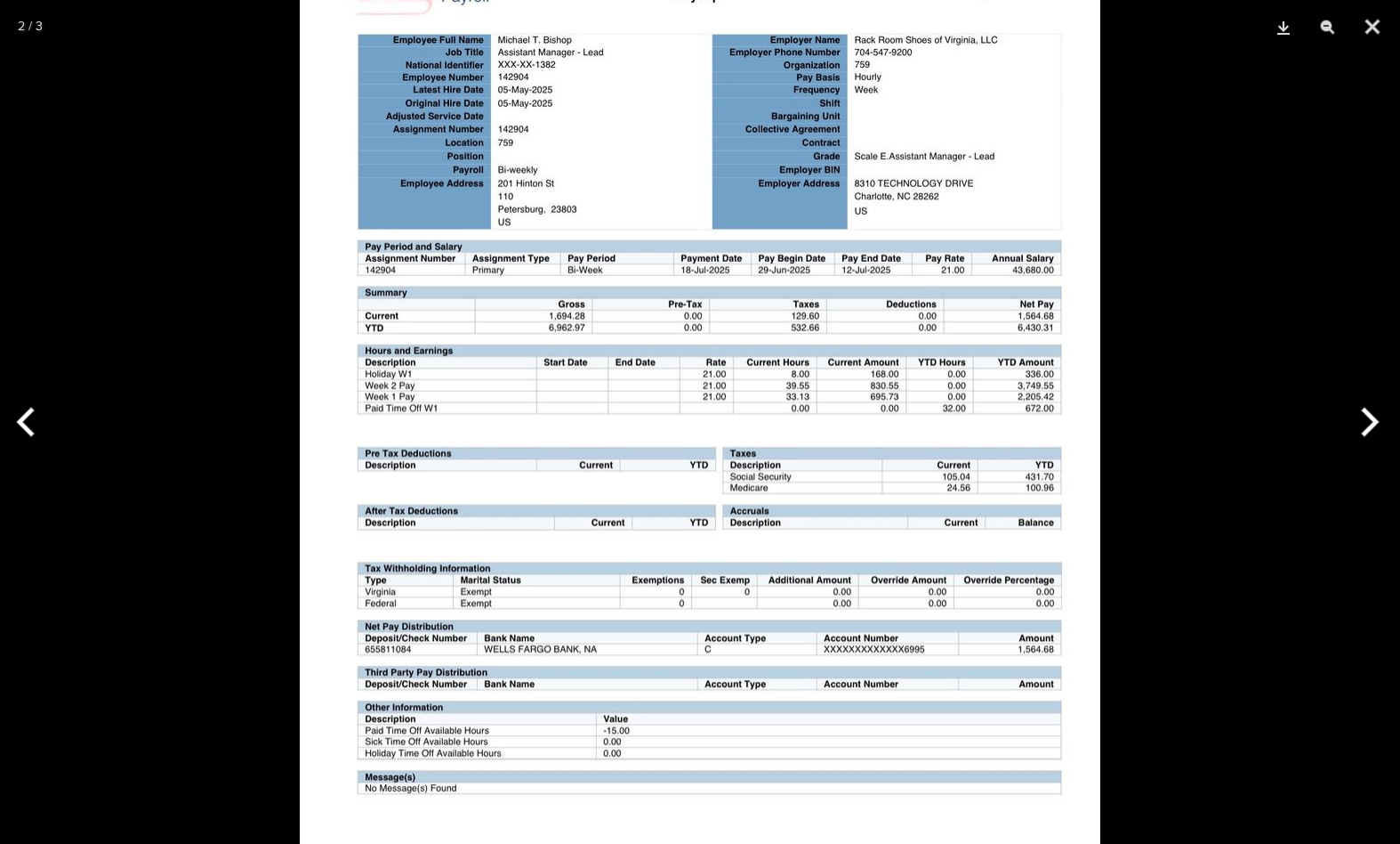
click at [833, 304] on img at bounding box center [700, 461] width 801 height 1031
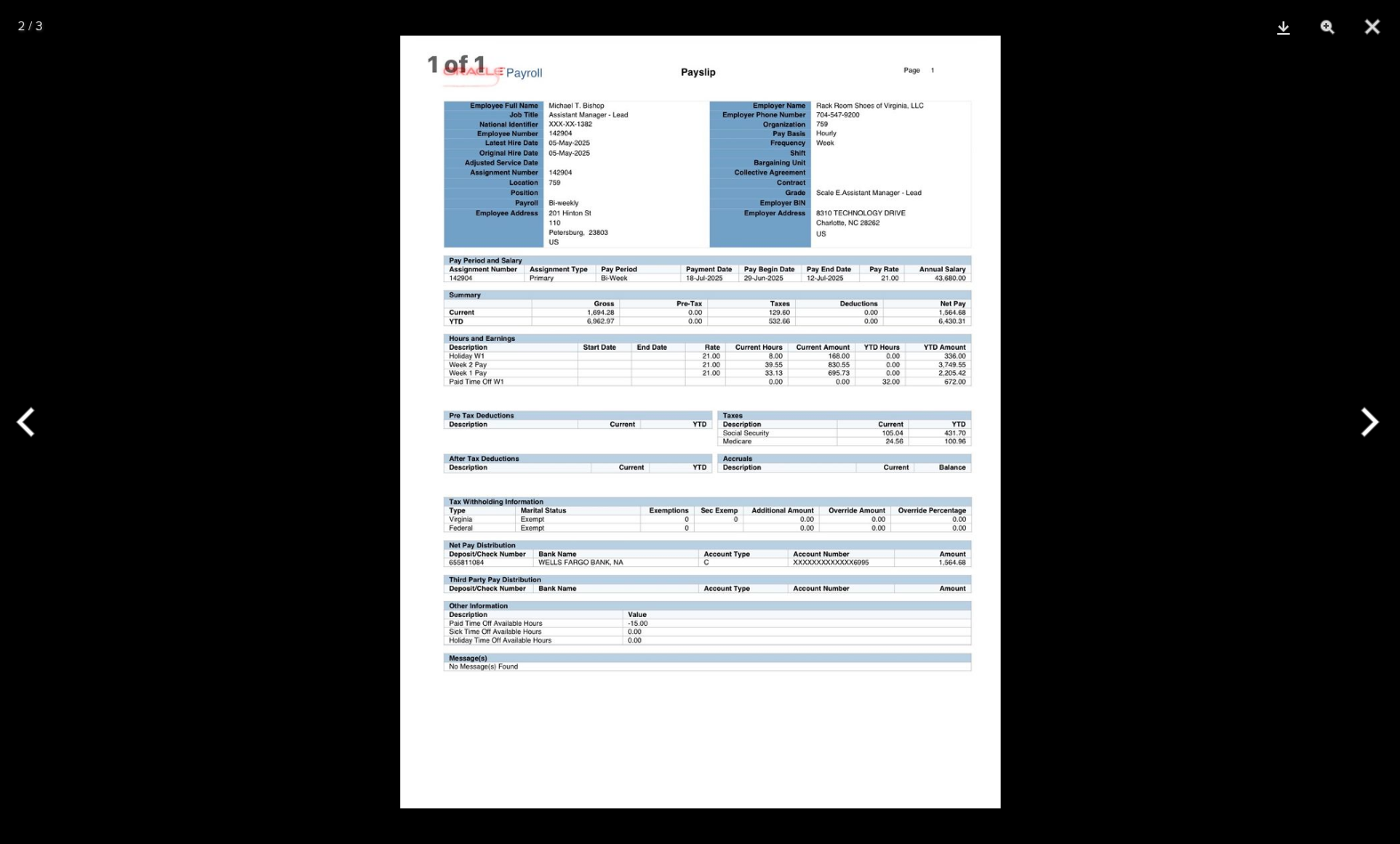
click at [833, 304] on img at bounding box center [701, 422] width 600 height 773
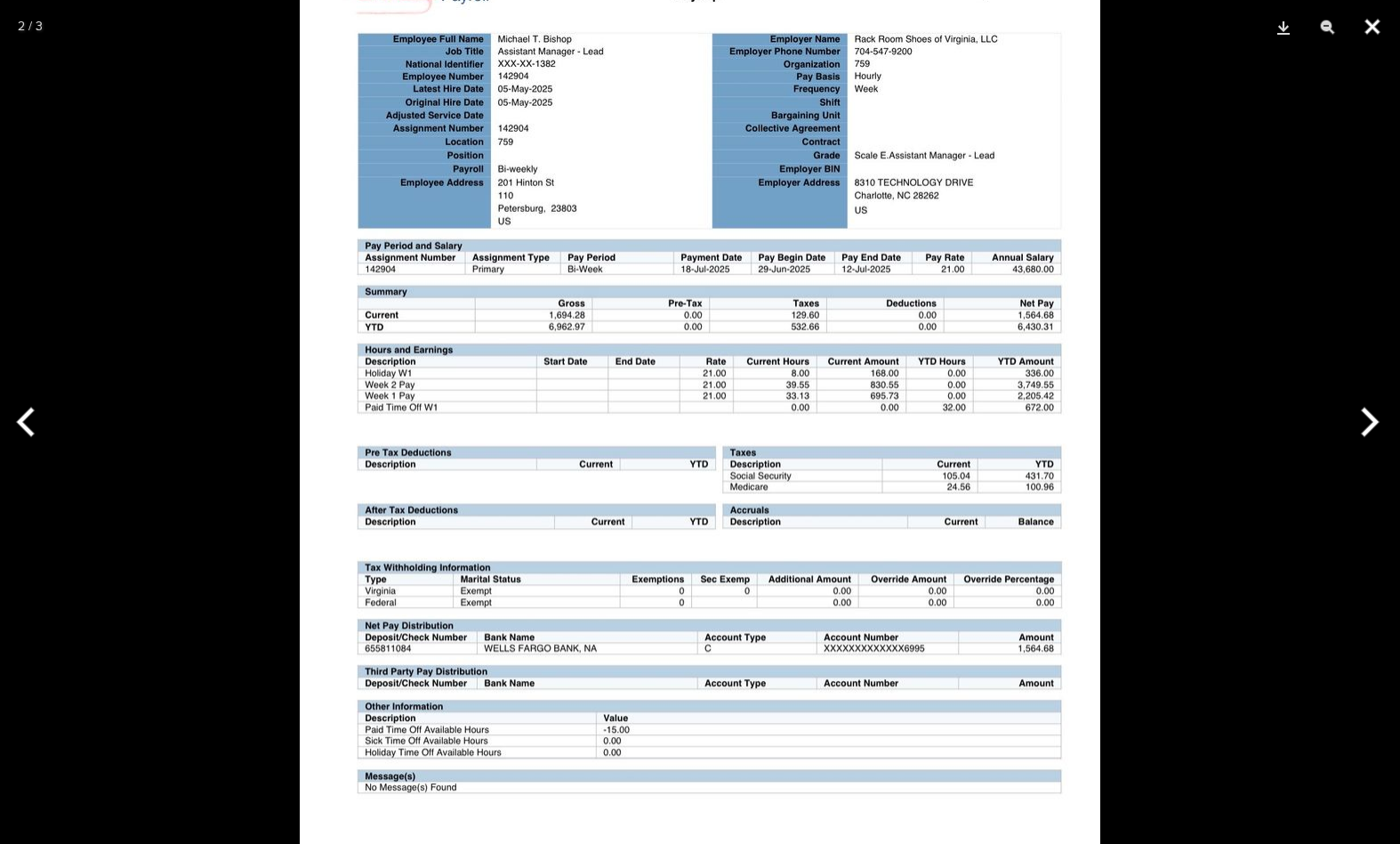
click at [1370, 22] on button "Close" at bounding box center [1373, 27] width 45 height 54
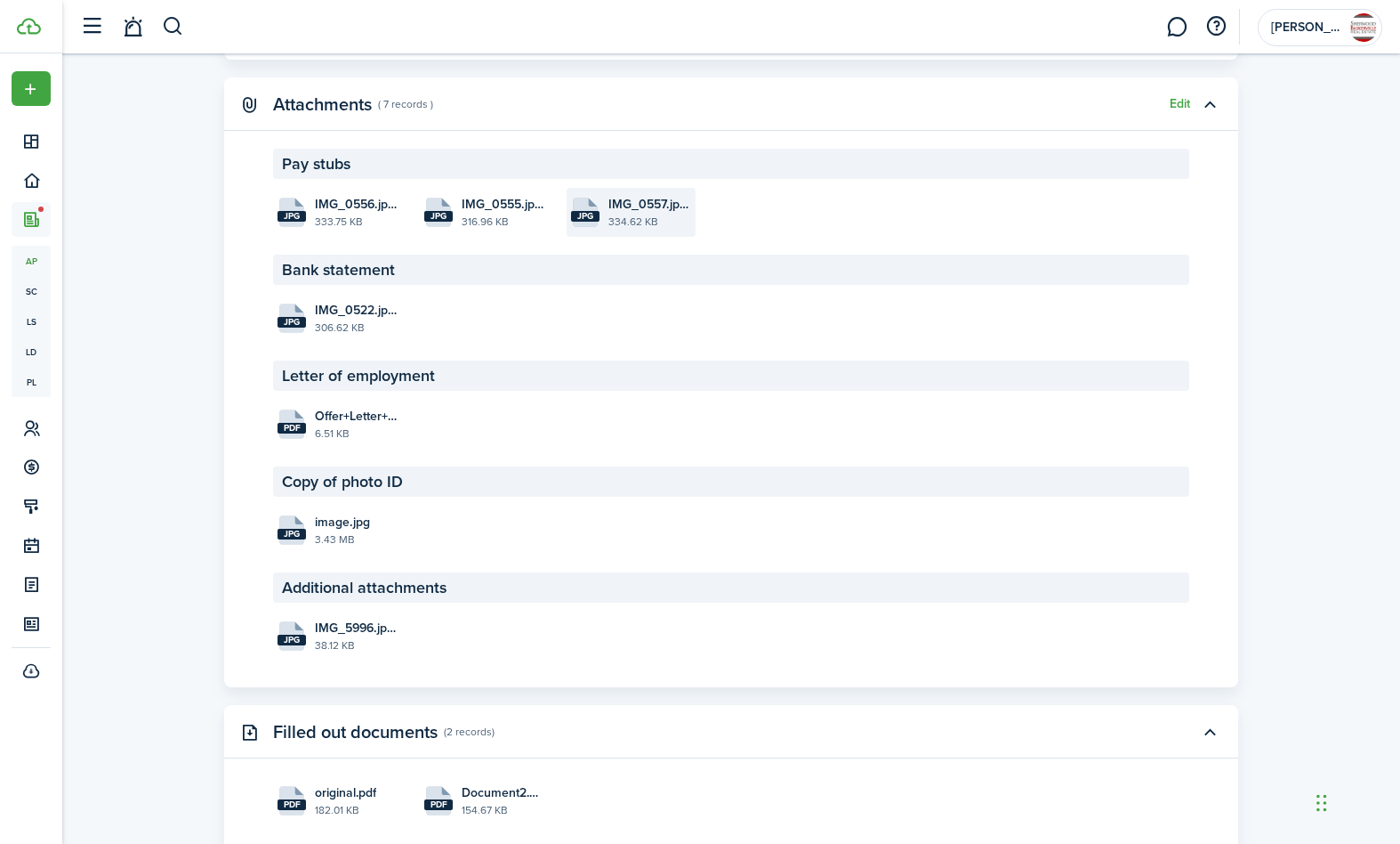
click at [640, 229] on file-size "334.62 KB" at bounding box center [649, 221] width 83 height 16
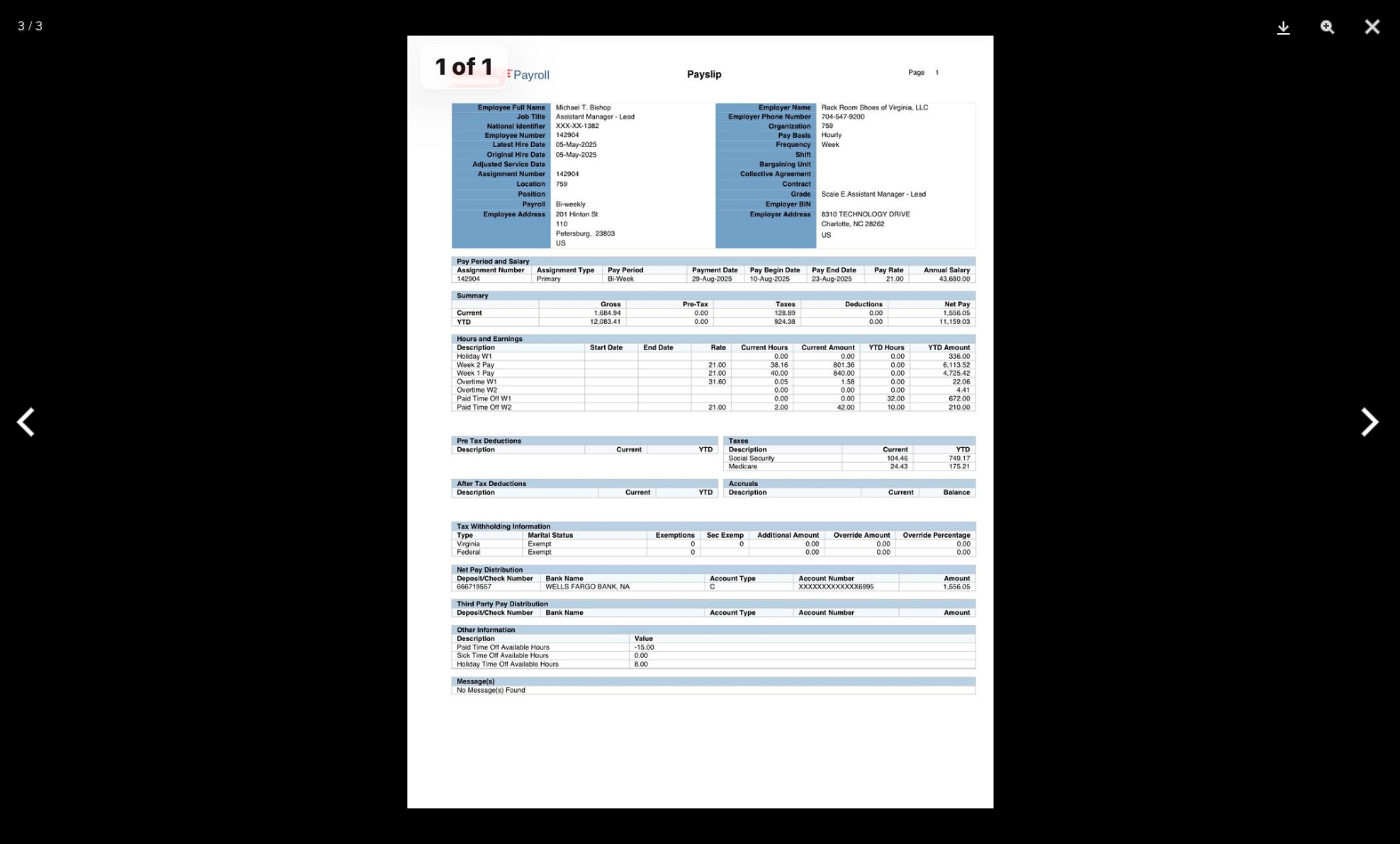
click at [749, 340] on img at bounding box center [701, 422] width 586 height 773
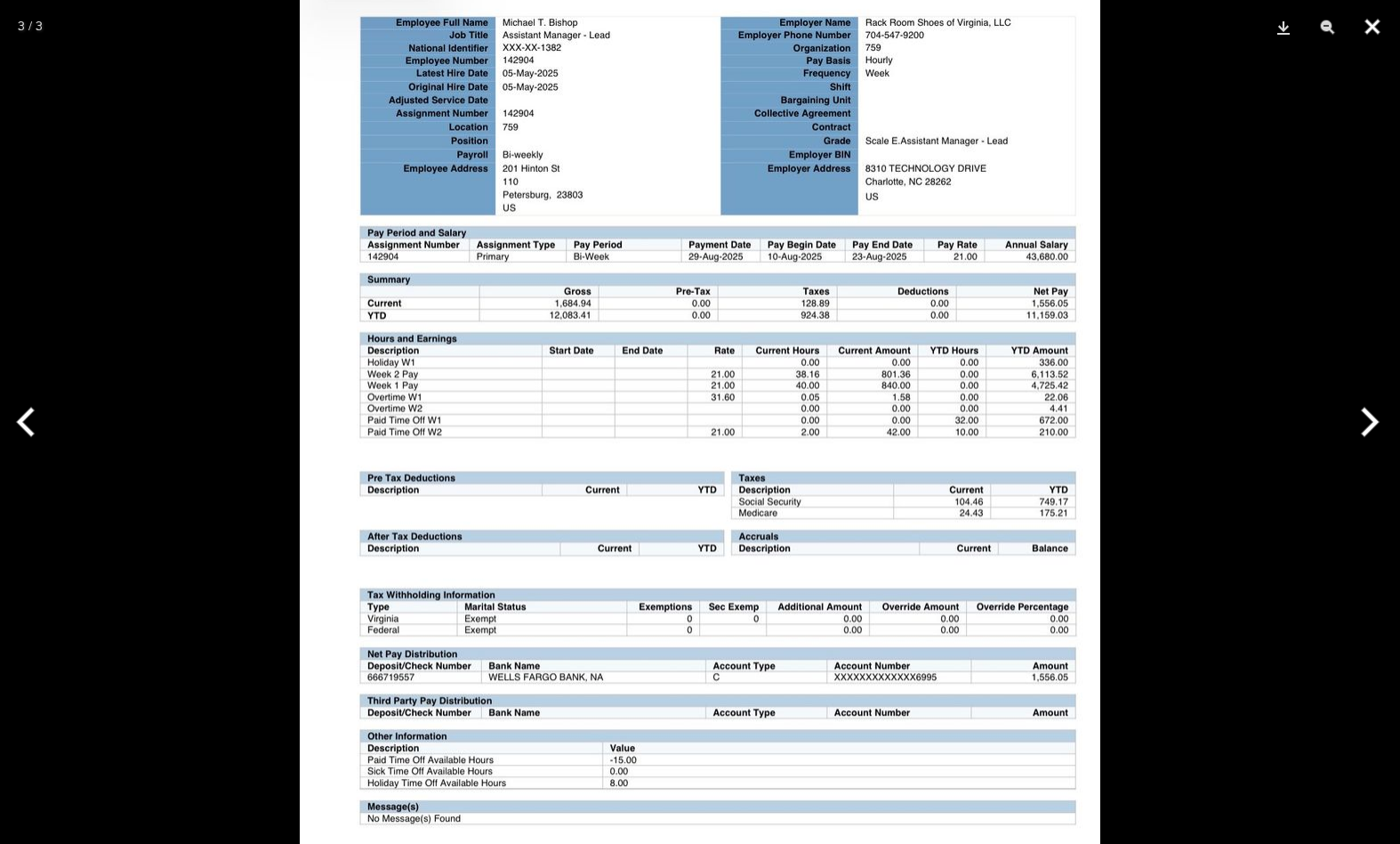
click at [1369, 24] on button "Close" at bounding box center [1373, 27] width 45 height 54
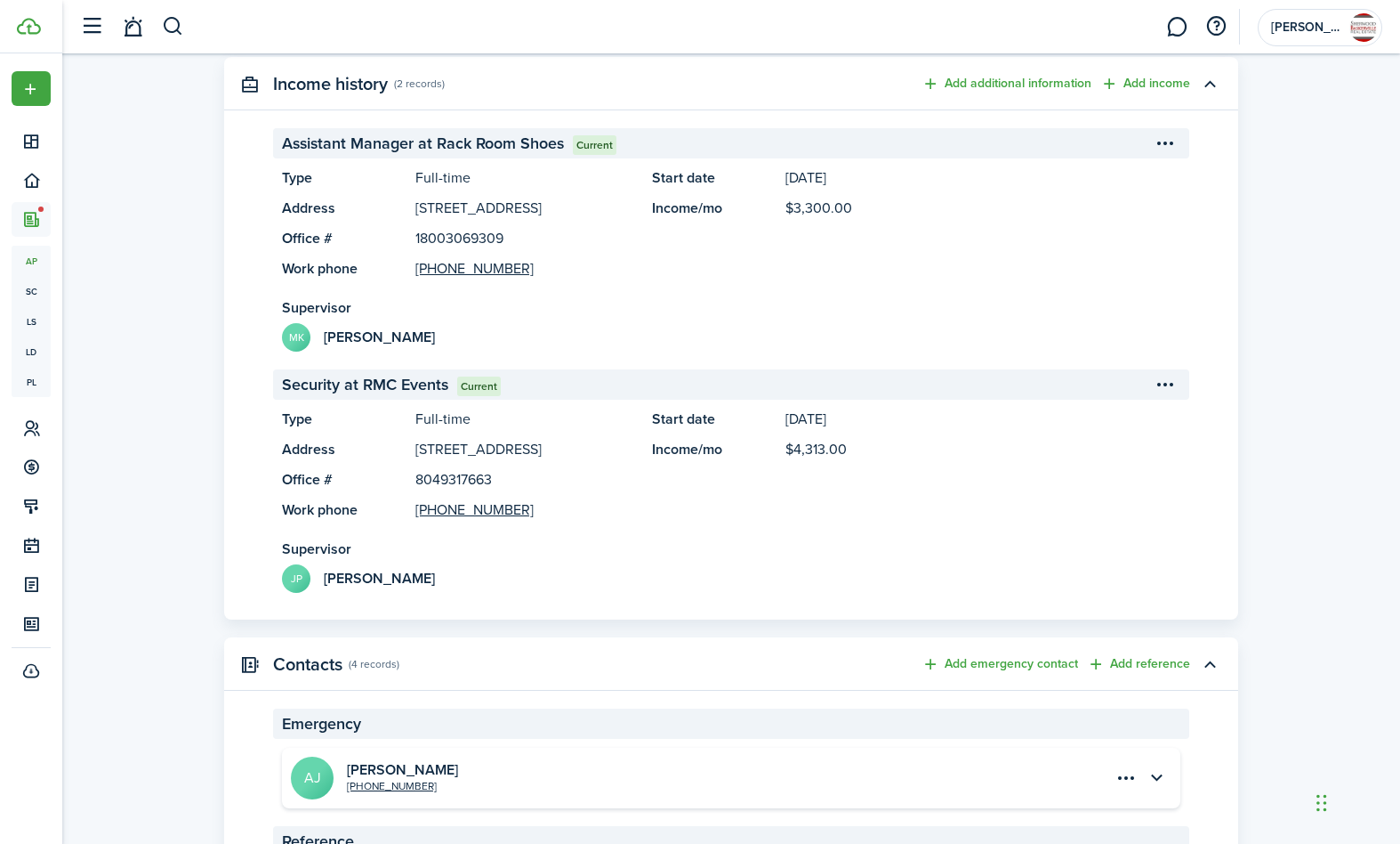
scroll to position [0, 0]
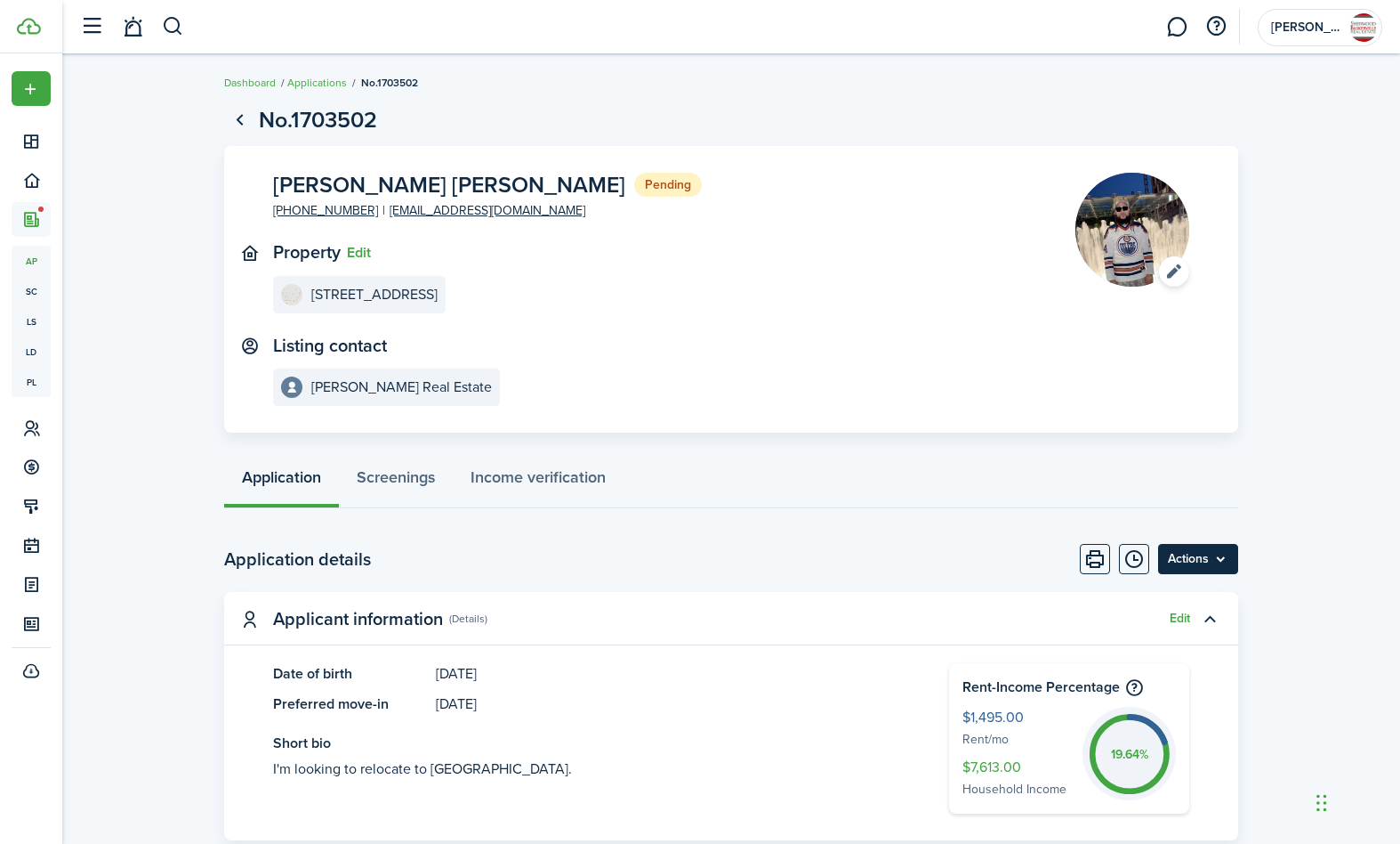
click at [1202, 547] on menu-btn "Actions" at bounding box center [1199, 559] width 80 height 30
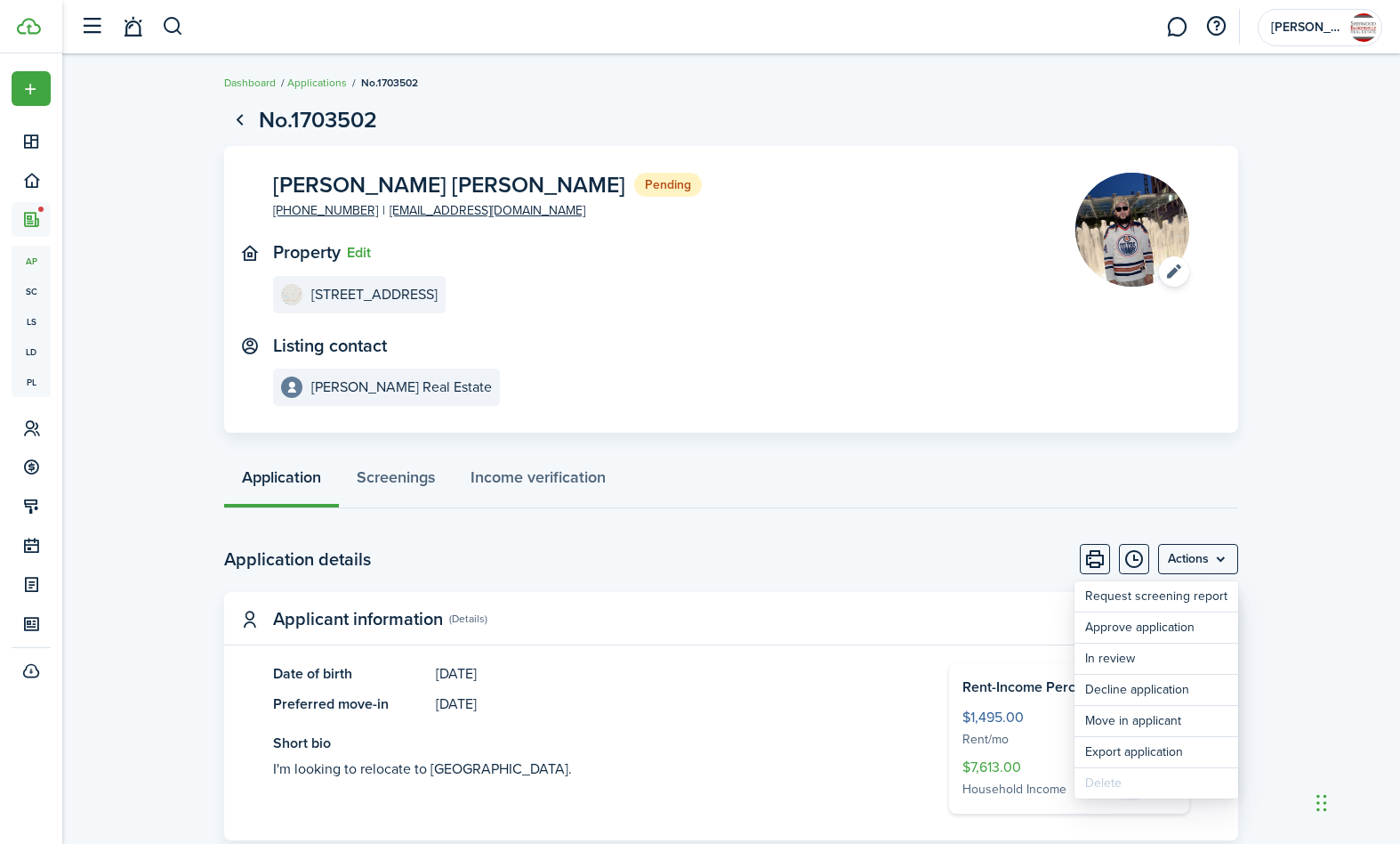
click at [766, 567] on page-view-body-header "Application details Actions" at bounding box center [731, 559] width 1014 height 30
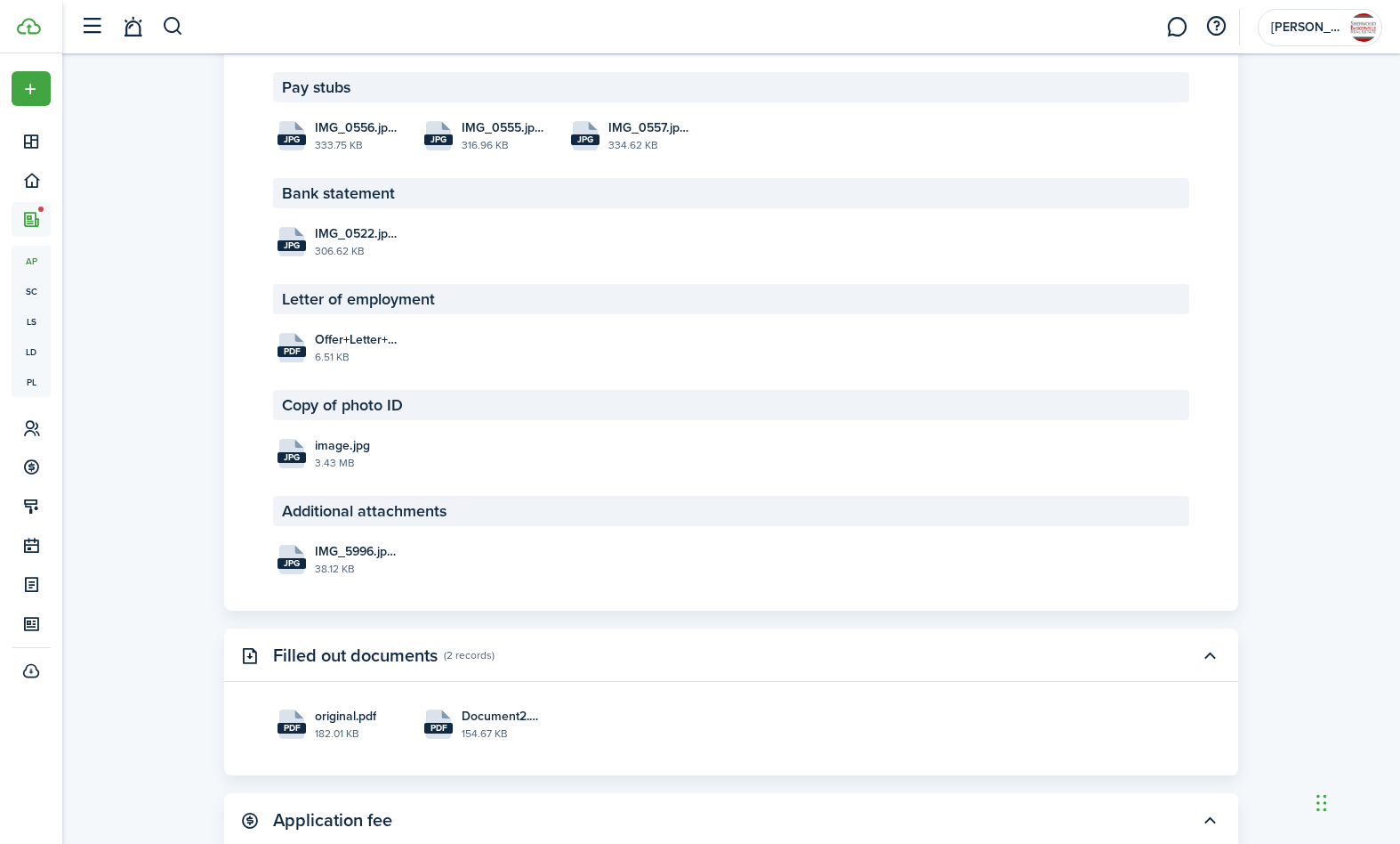
scroll to position [3066, 0]
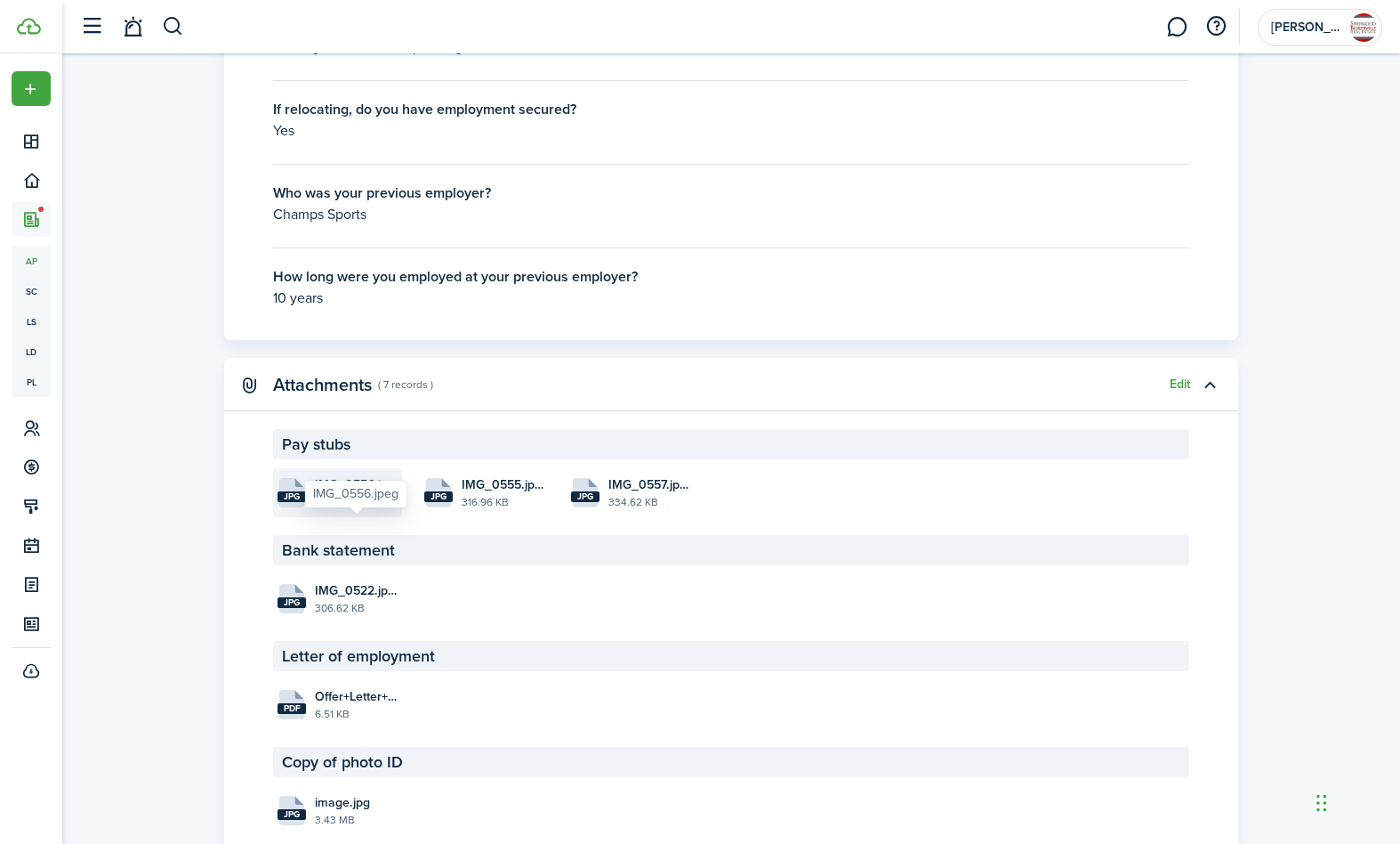
click at [330, 494] on span "IMG_0556.jpeg" at bounding box center [356, 484] width 83 height 19
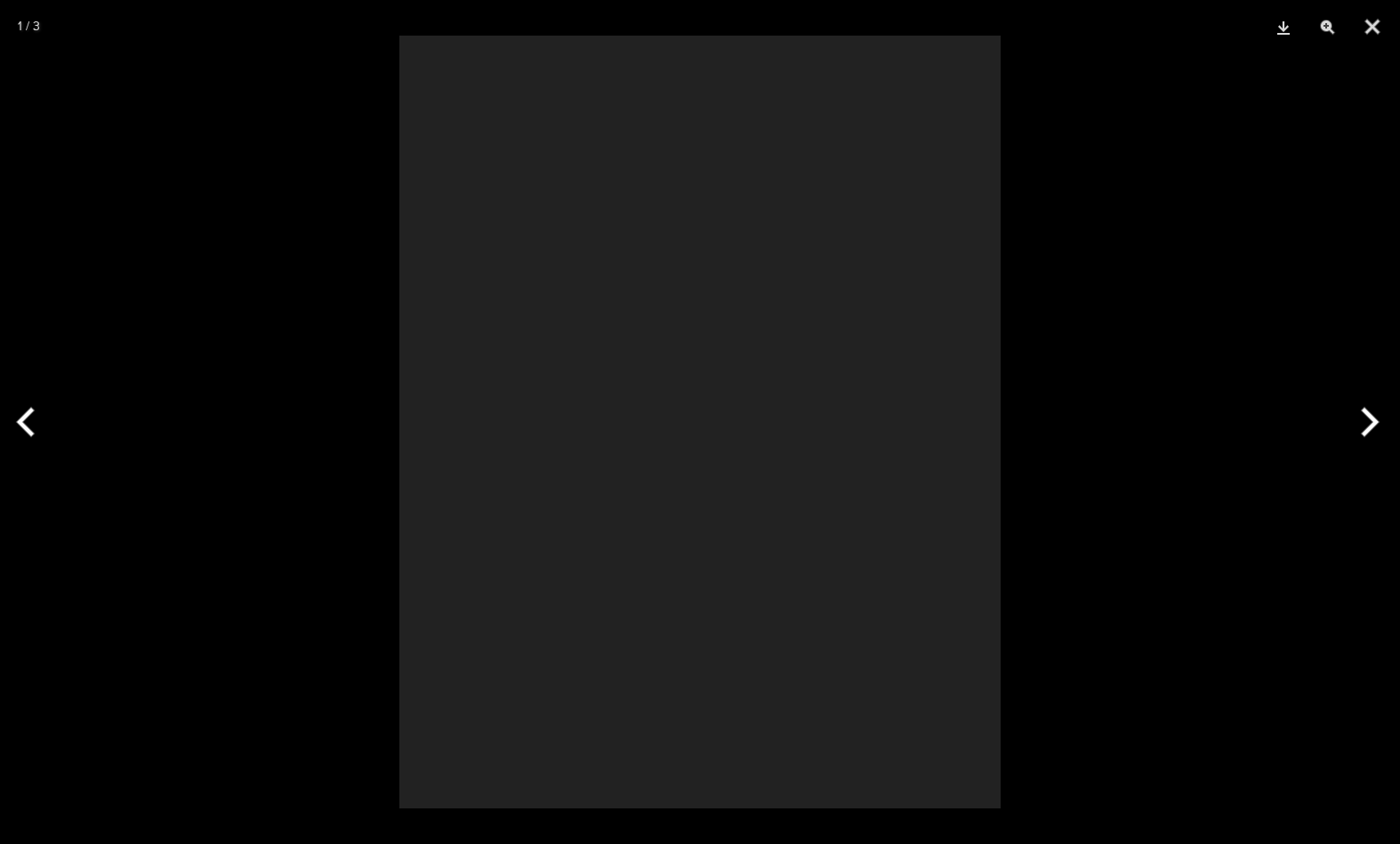
click at [330, 526] on div at bounding box center [700, 422] width 1400 height 844
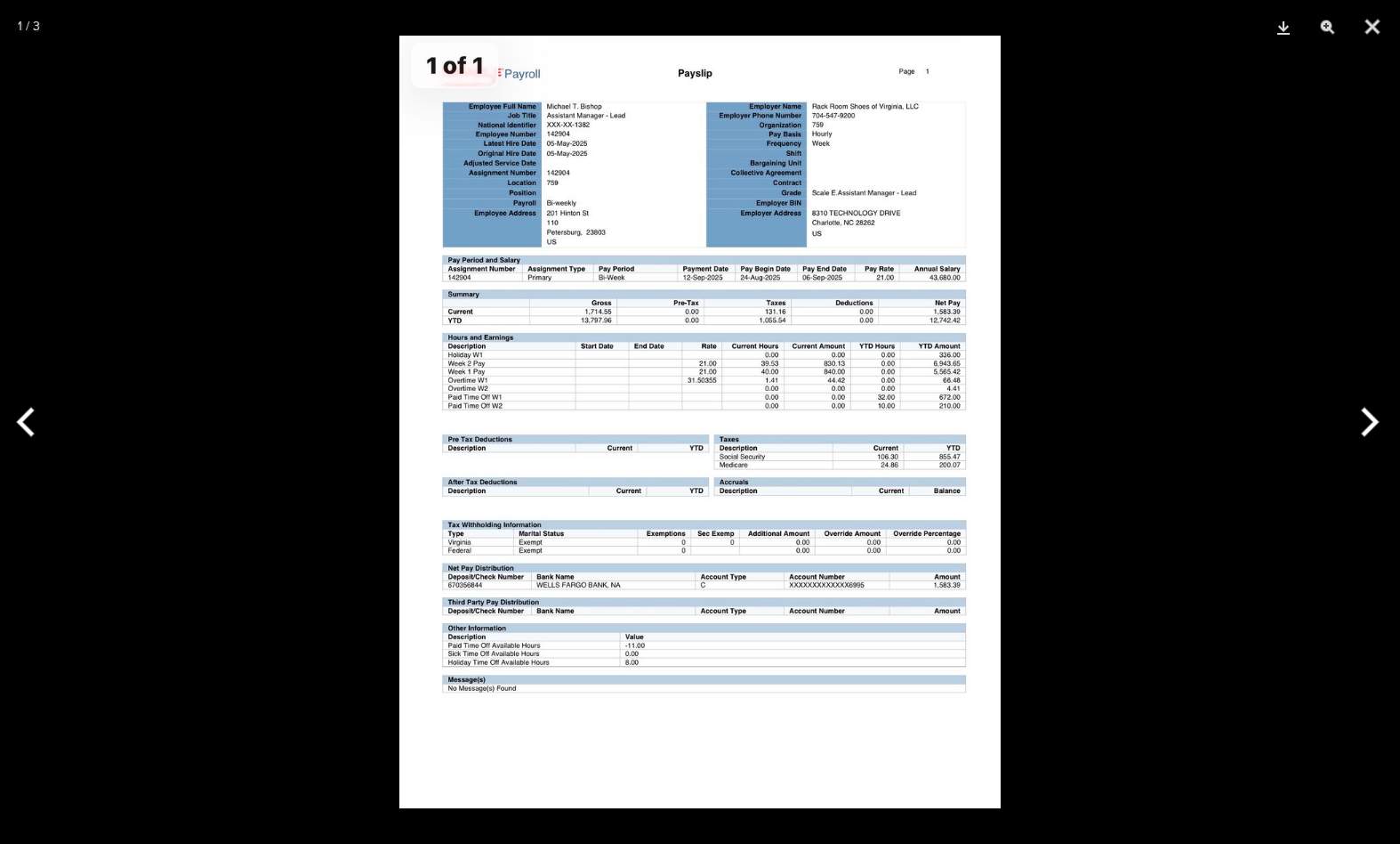
click at [764, 398] on img at bounding box center [700, 422] width 601 height 773
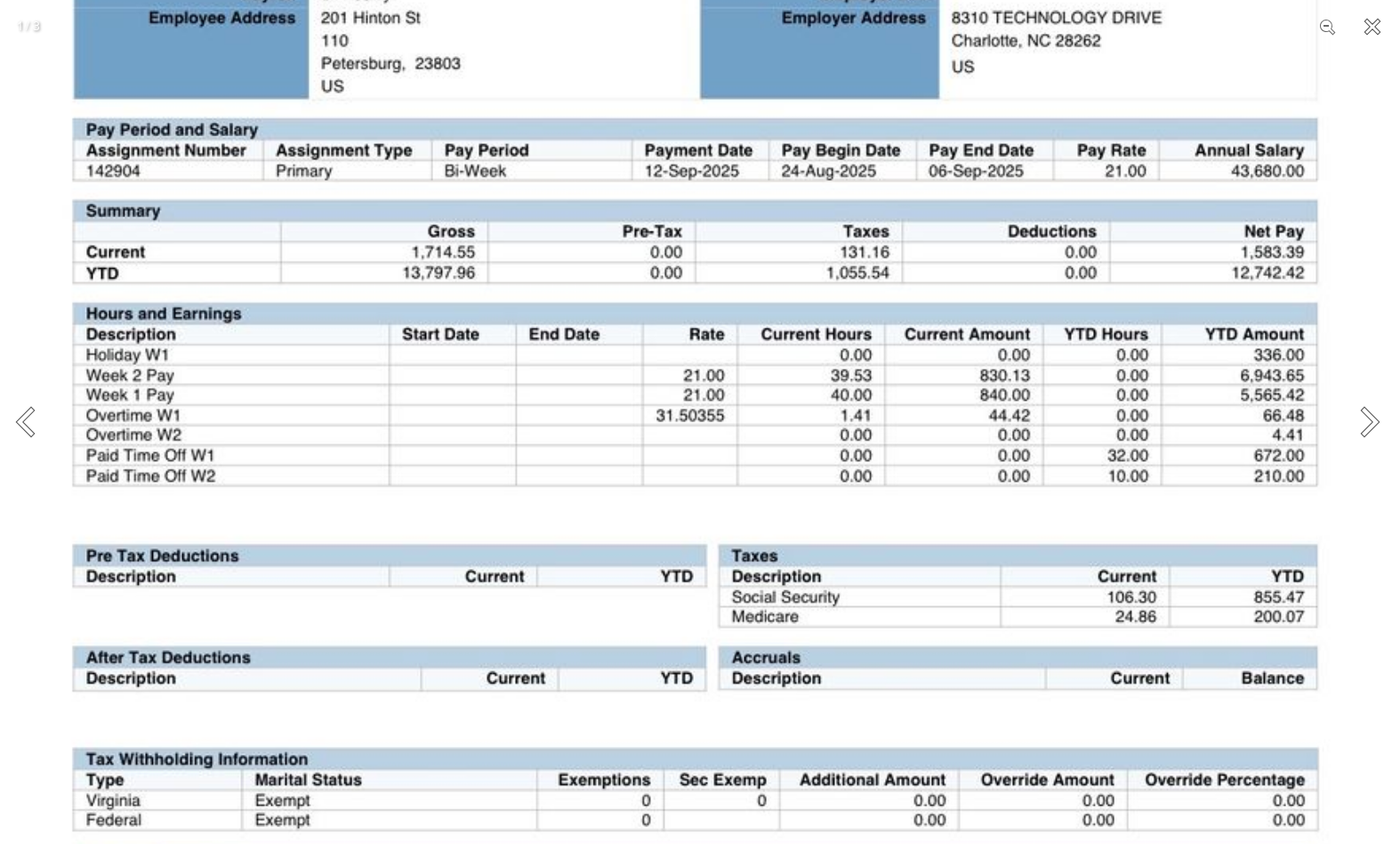
click at [1375, 26] on button "Close" at bounding box center [1373, 27] width 45 height 54
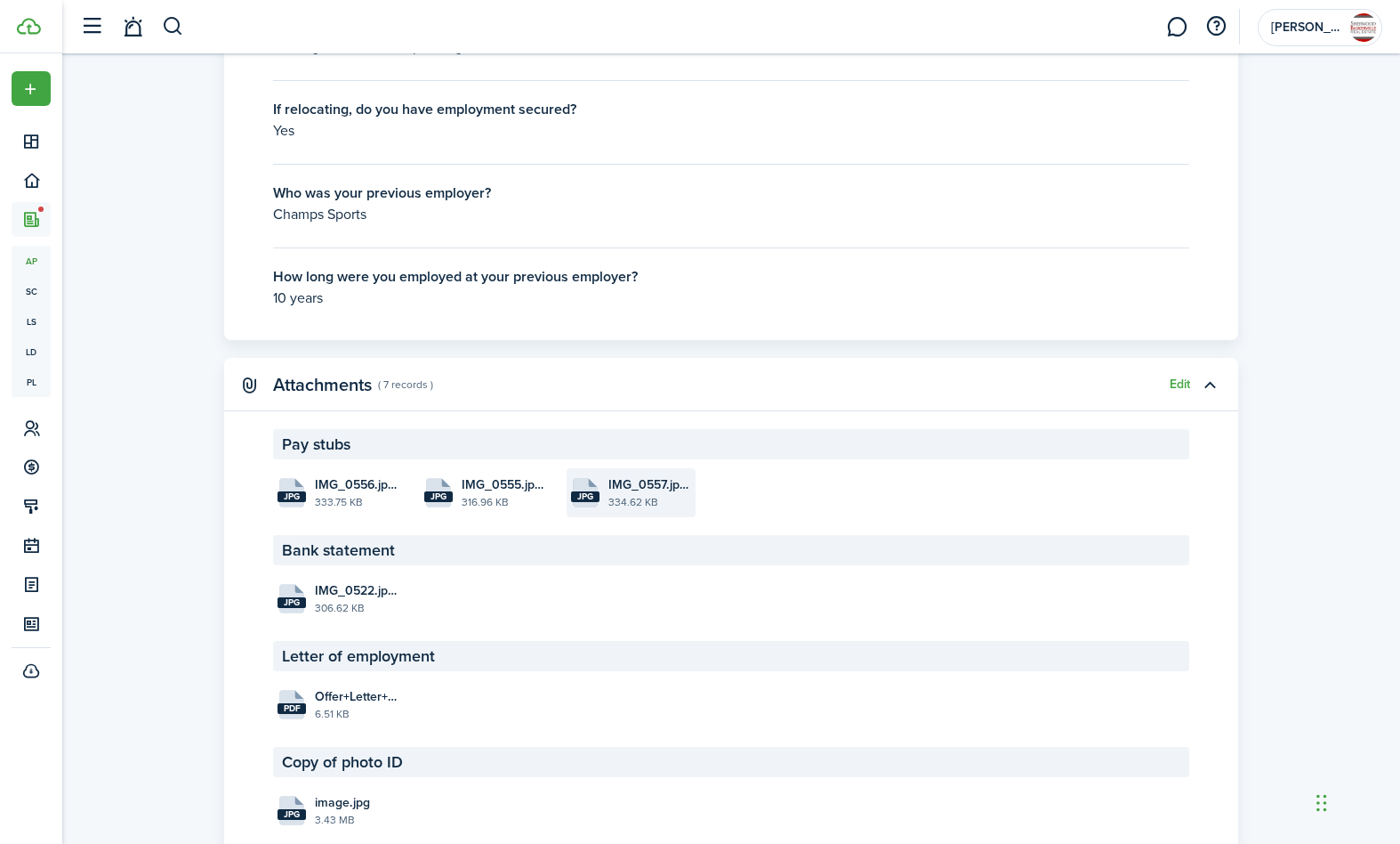
click at [648, 494] on span "IMG_0557.jpeg" at bounding box center [649, 484] width 83 height 19
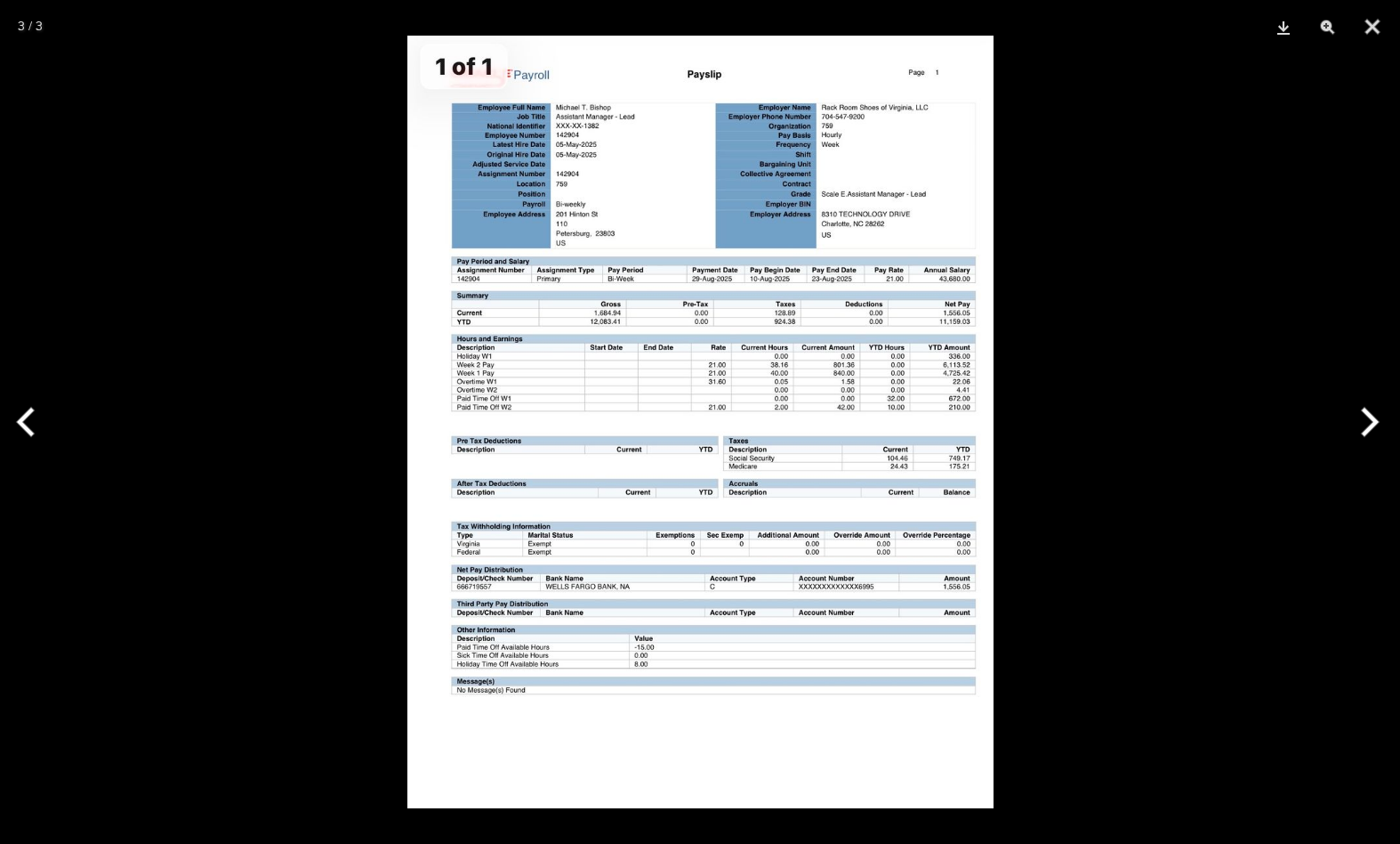
click at [717, 439] on img at bounding box center [701, 422] width 586 height 773
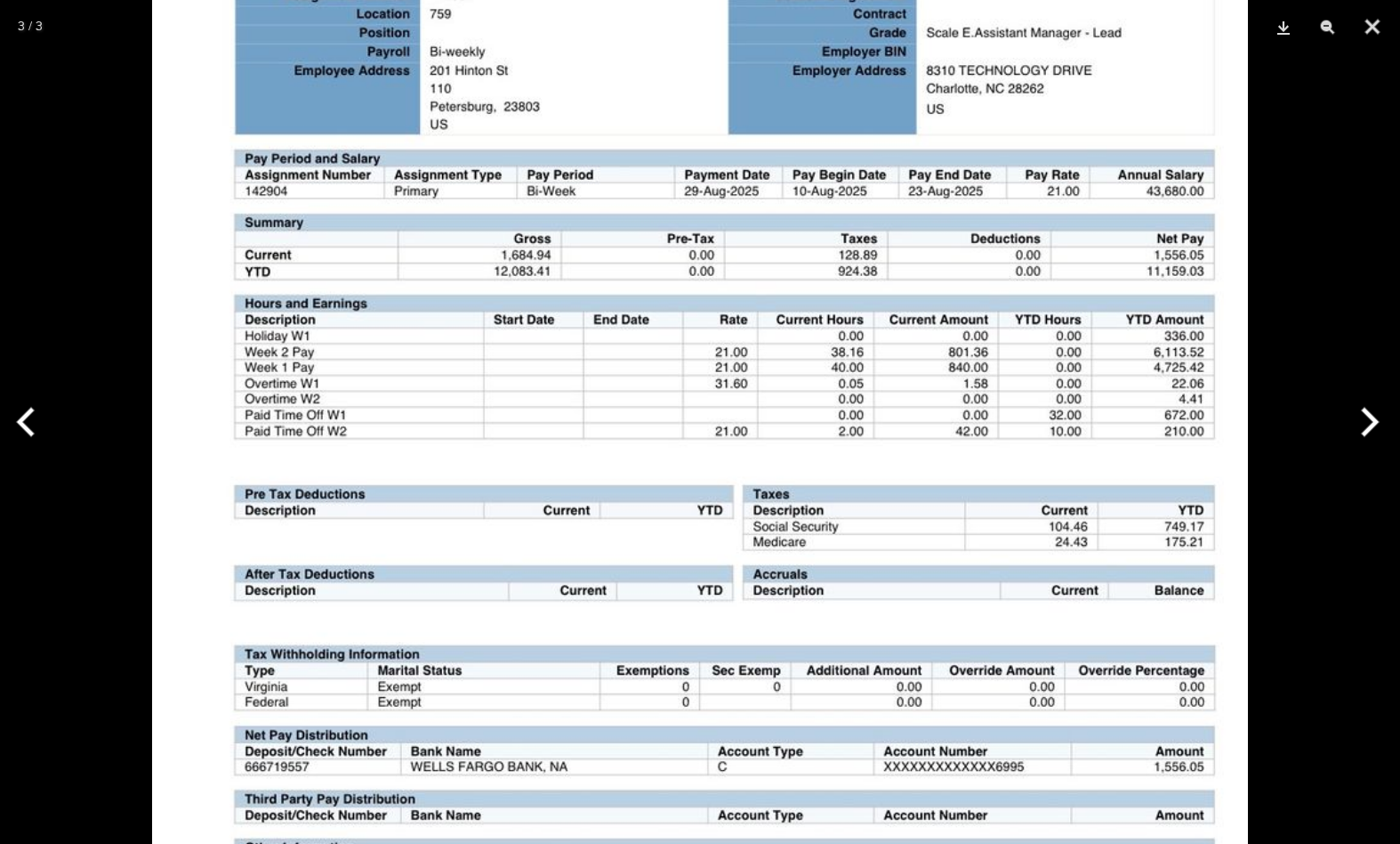
click at [740, 315] on img at bounding box center [700, 459] width 1096 height 1445
click at [1368, 23] on button "Close" at bounding box center [1373, 27] width 45 height 54
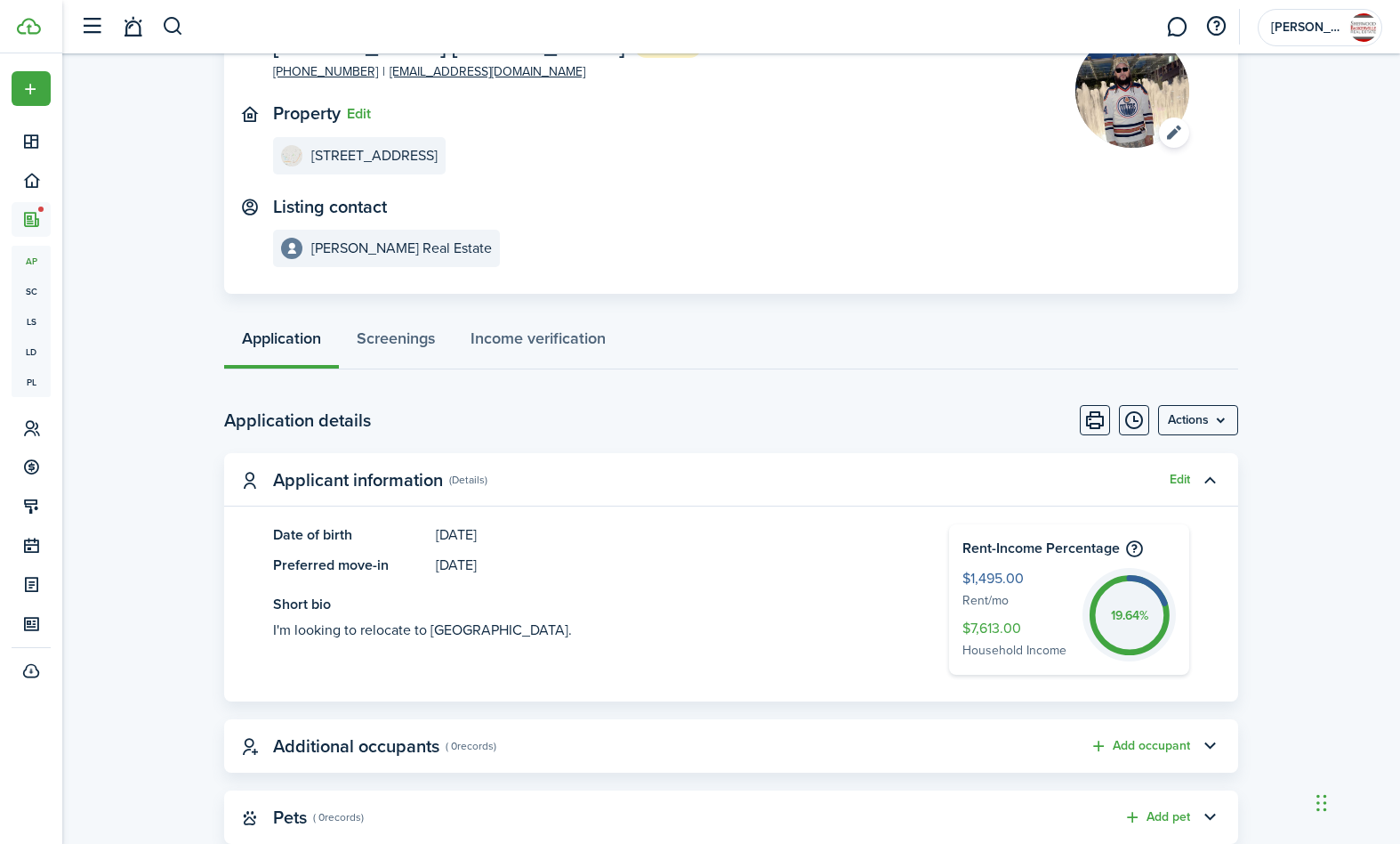
scroll to position [0, 0]
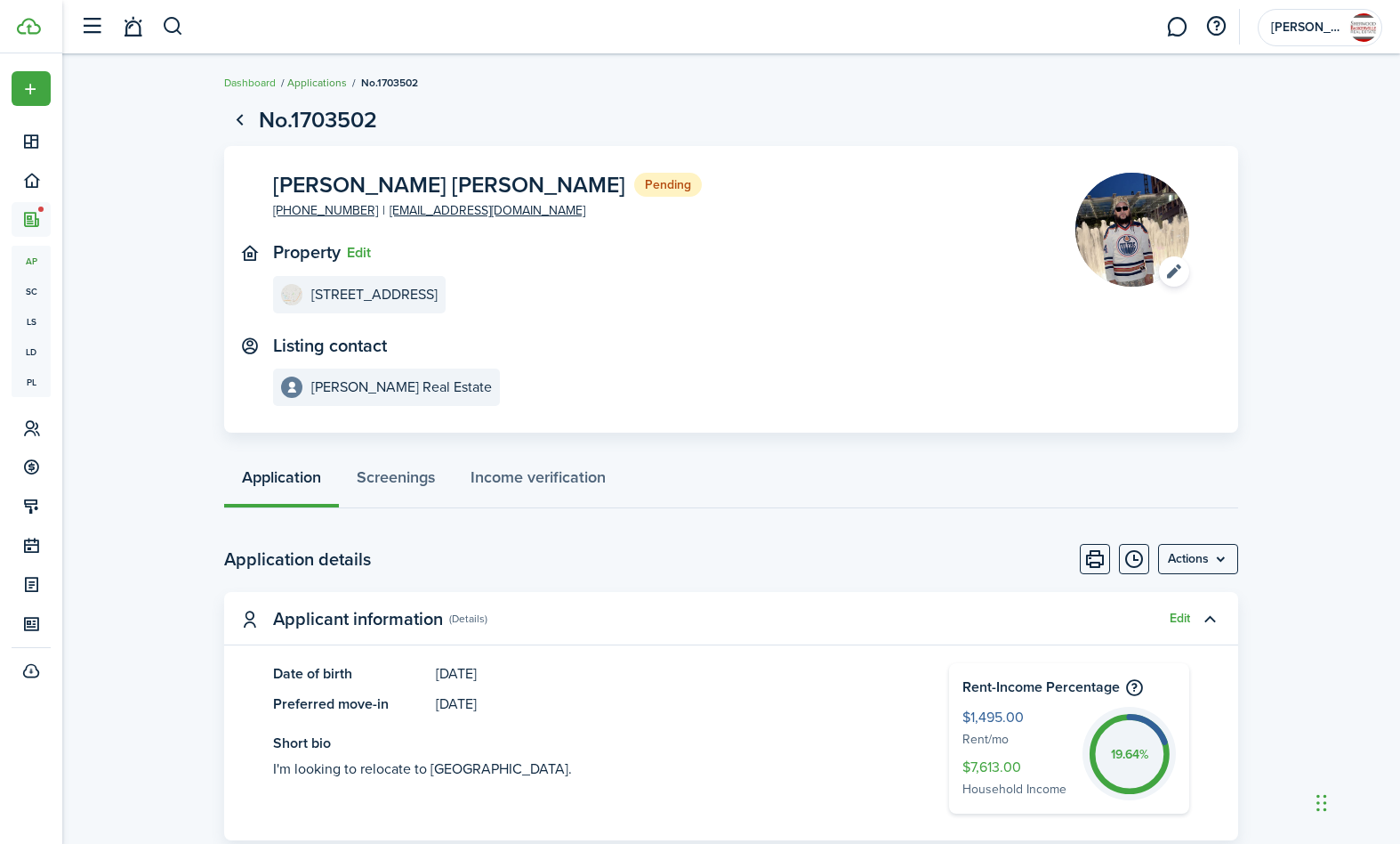
click at [316, 83] on link "Applications" at bounding box center [317, 83] width 60 height 16
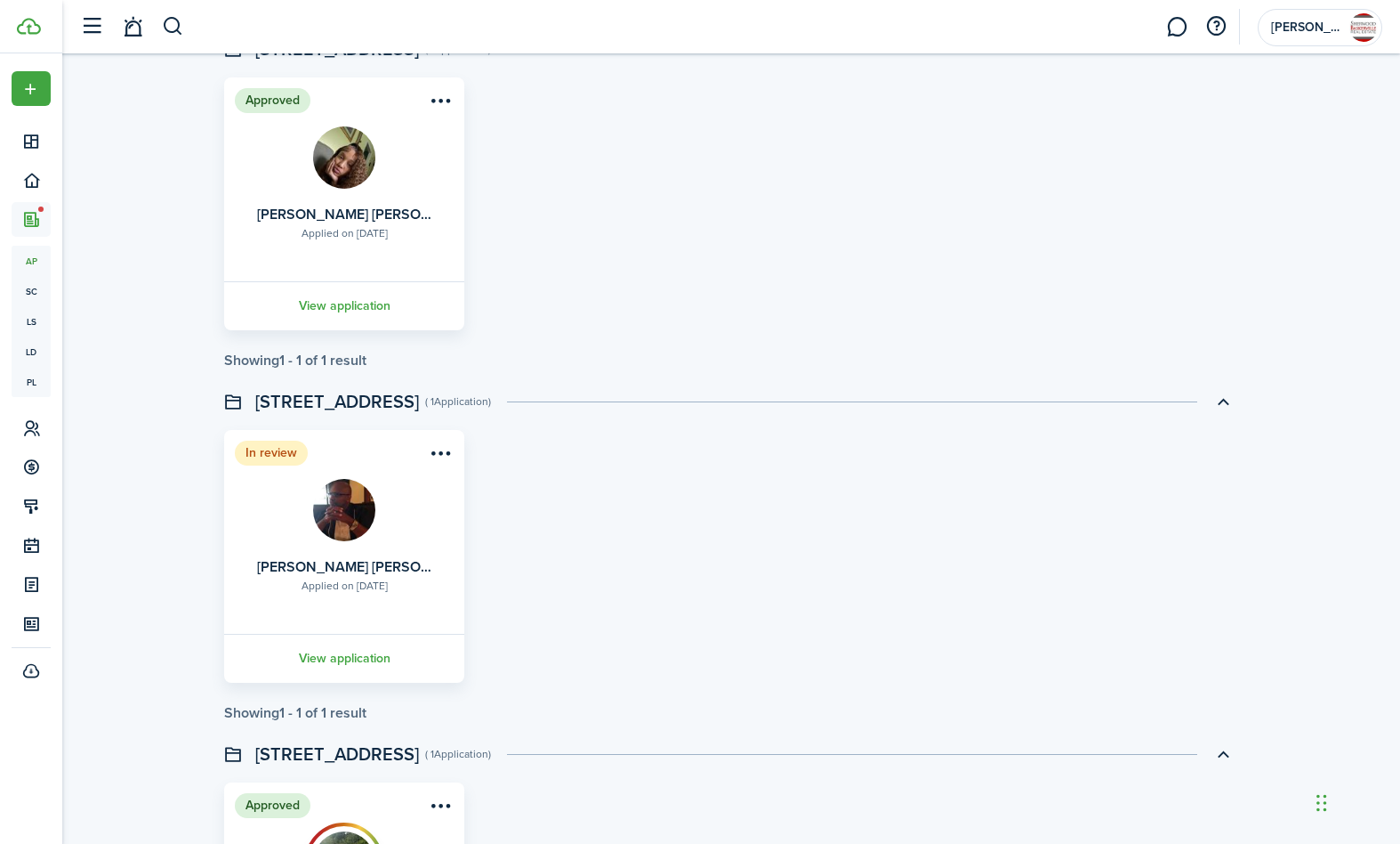
scroll to position [779, 0]
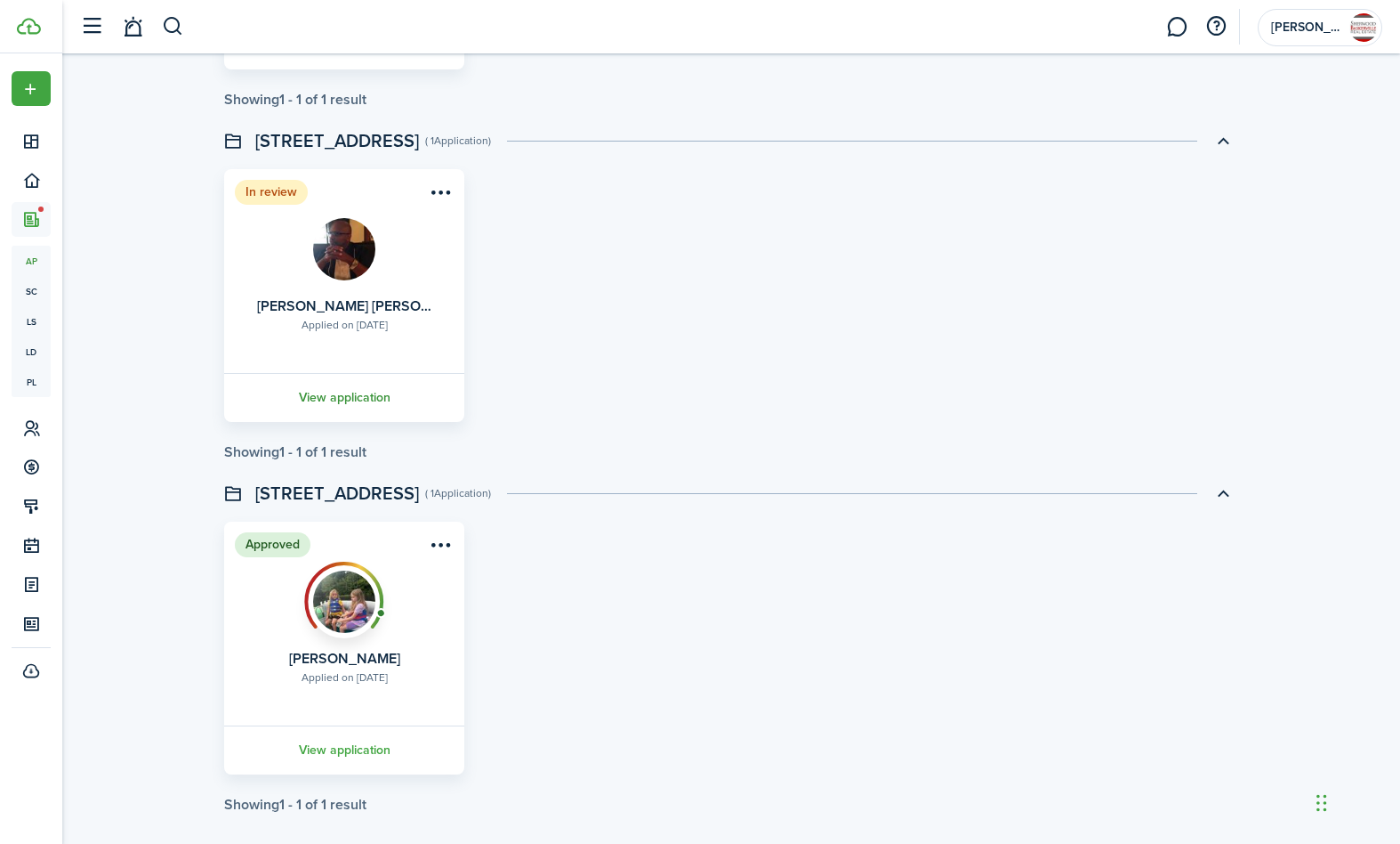
click at [329, 392] on link "View application" at bounding box center [344, 397] width 245 height 49
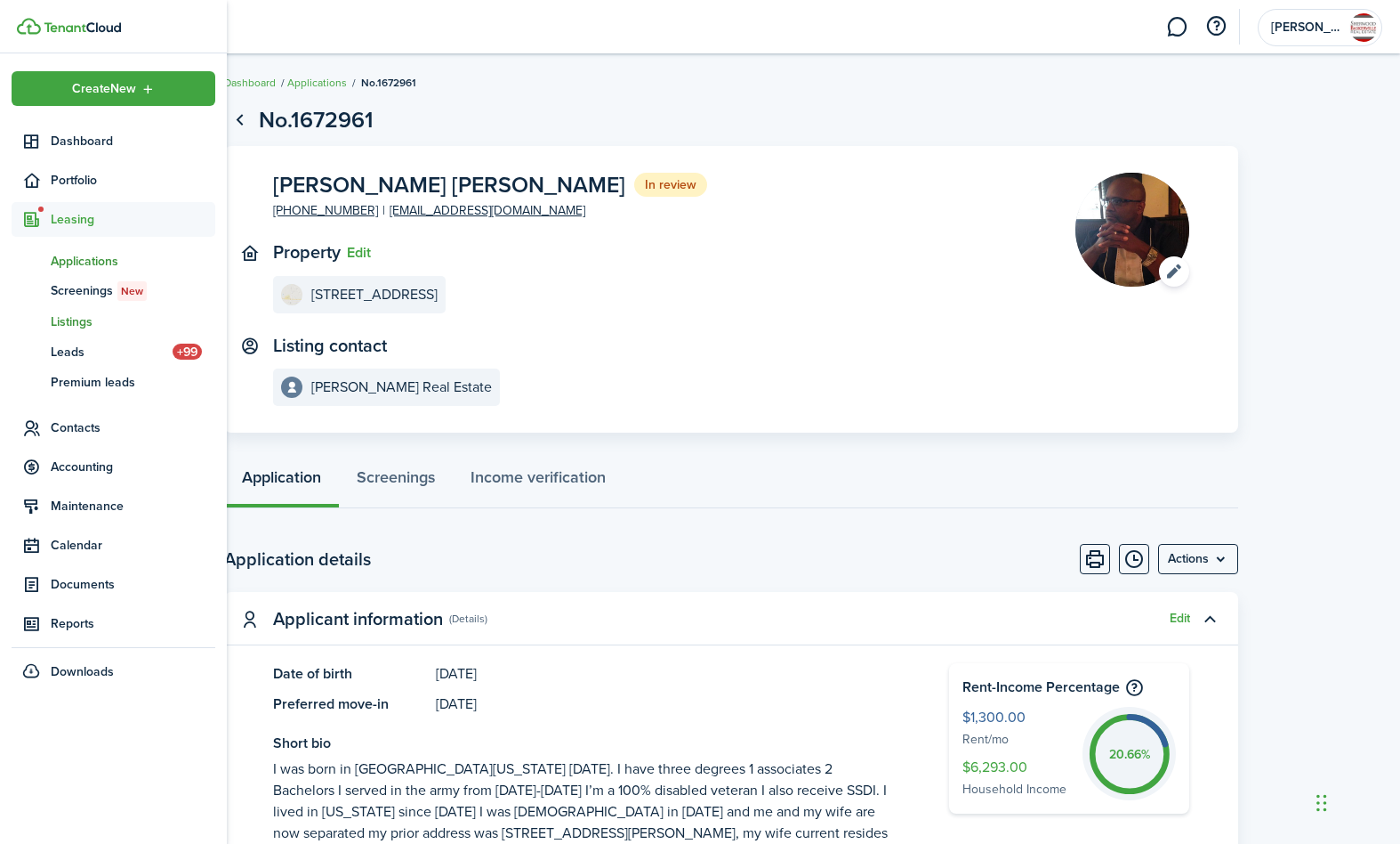
click at [74, 321] on span "Listings" at bounding box center [133, 321] width 165 height 19
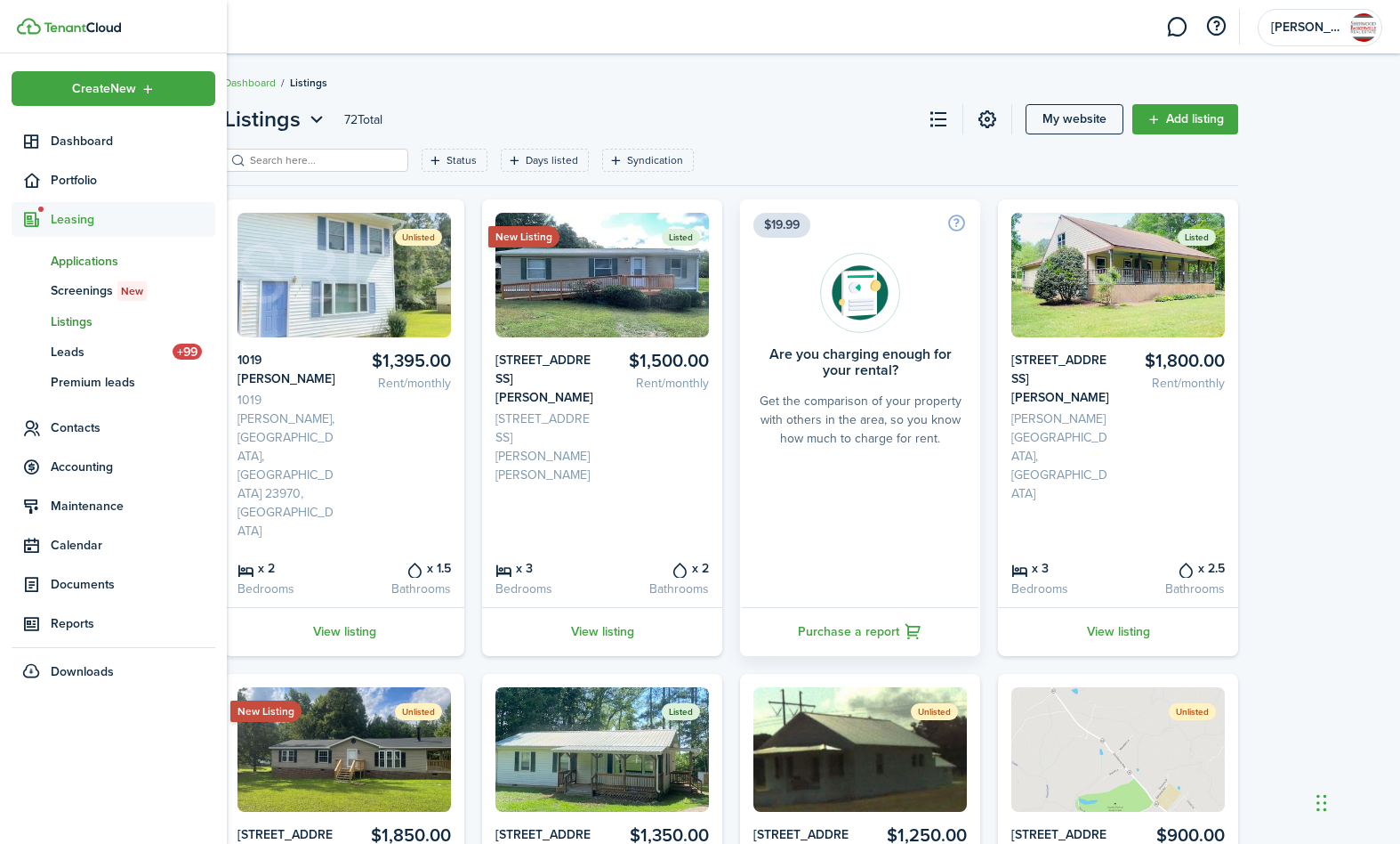
click at [92, 260] on span "Applications" at bounding box center [133, 261] width 165 height 19
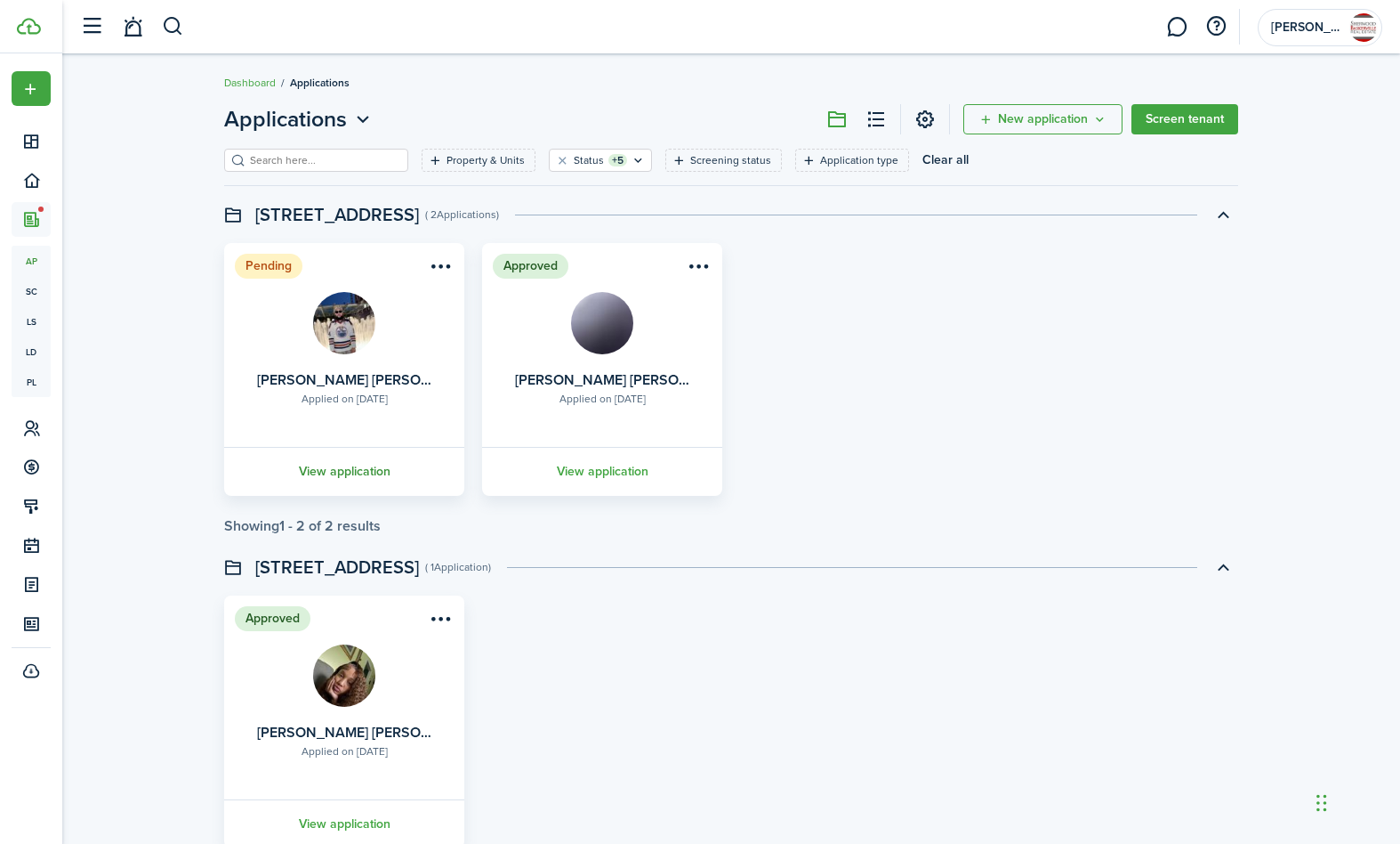
click at [347, 470] on link "View application" at bounding box center [344, 471] width 245 height 49
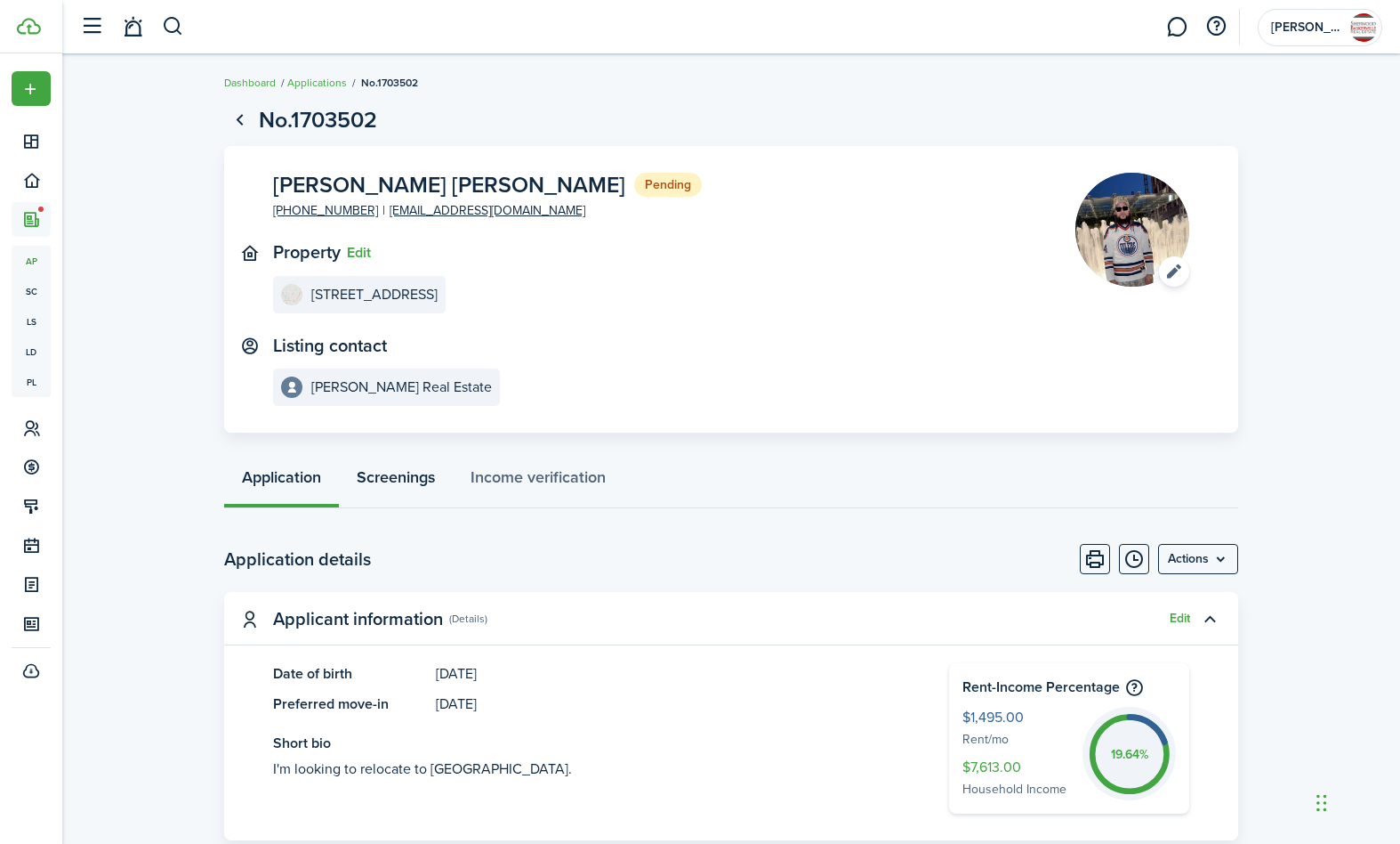
click at [409, 480] on link "Screenings" at bounding box center [396, 482] width 114 height 54
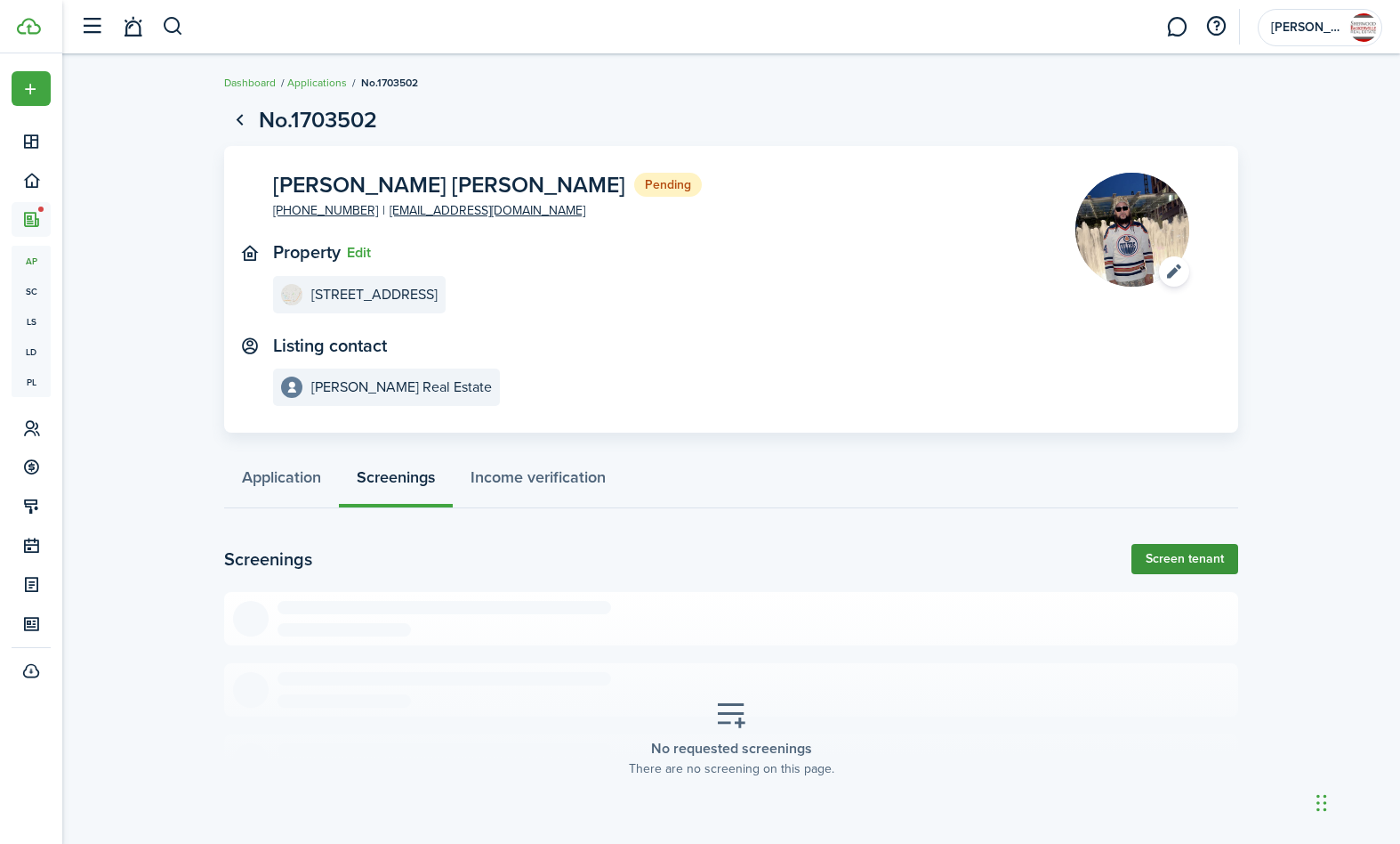
click at [1188, 558] on link "Screen tenant" at bounding box center [1185, 559] width 107 height 30
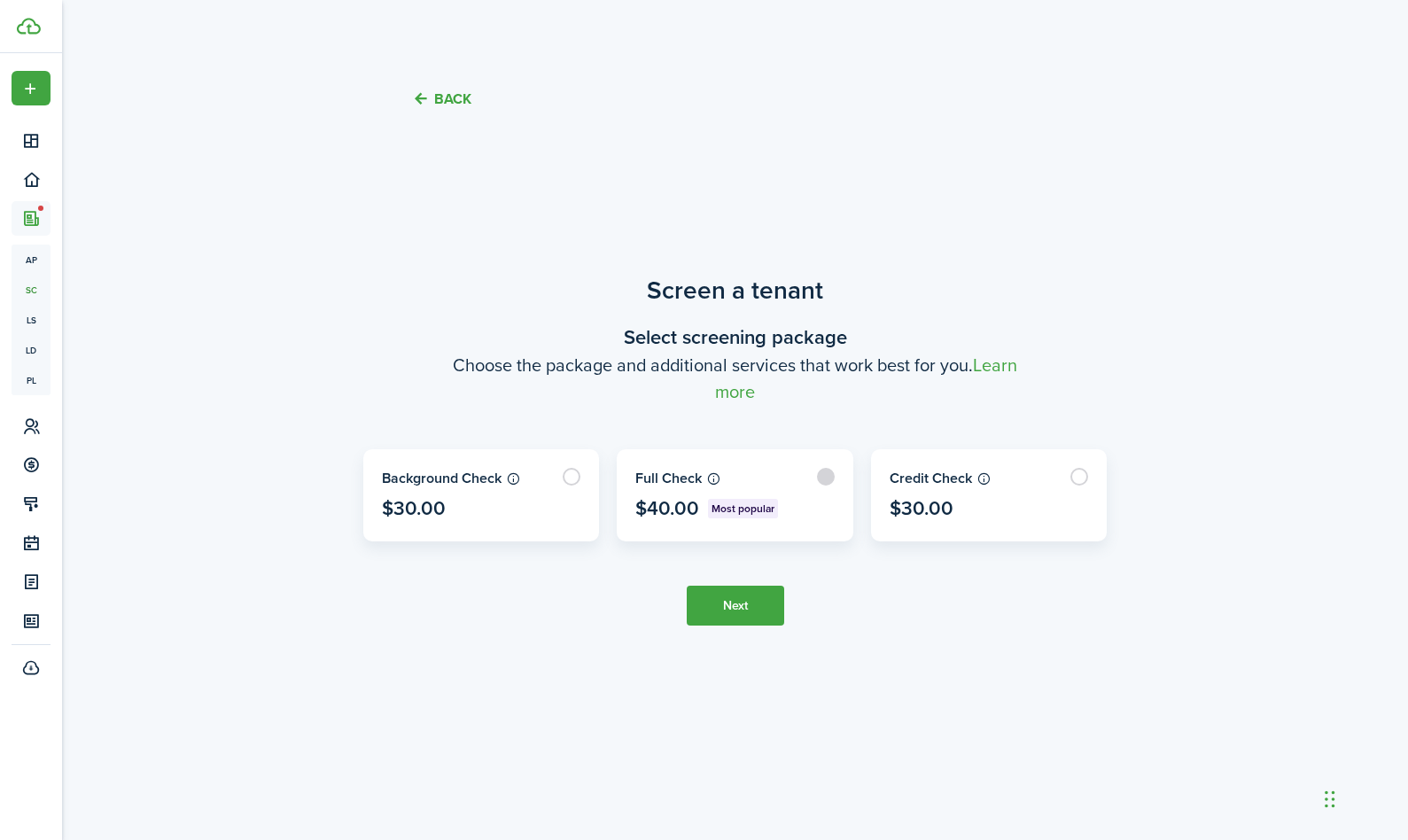
click at [829, 473] on label at bounding box center [735, 494] width 234 height 90
radio input "true"
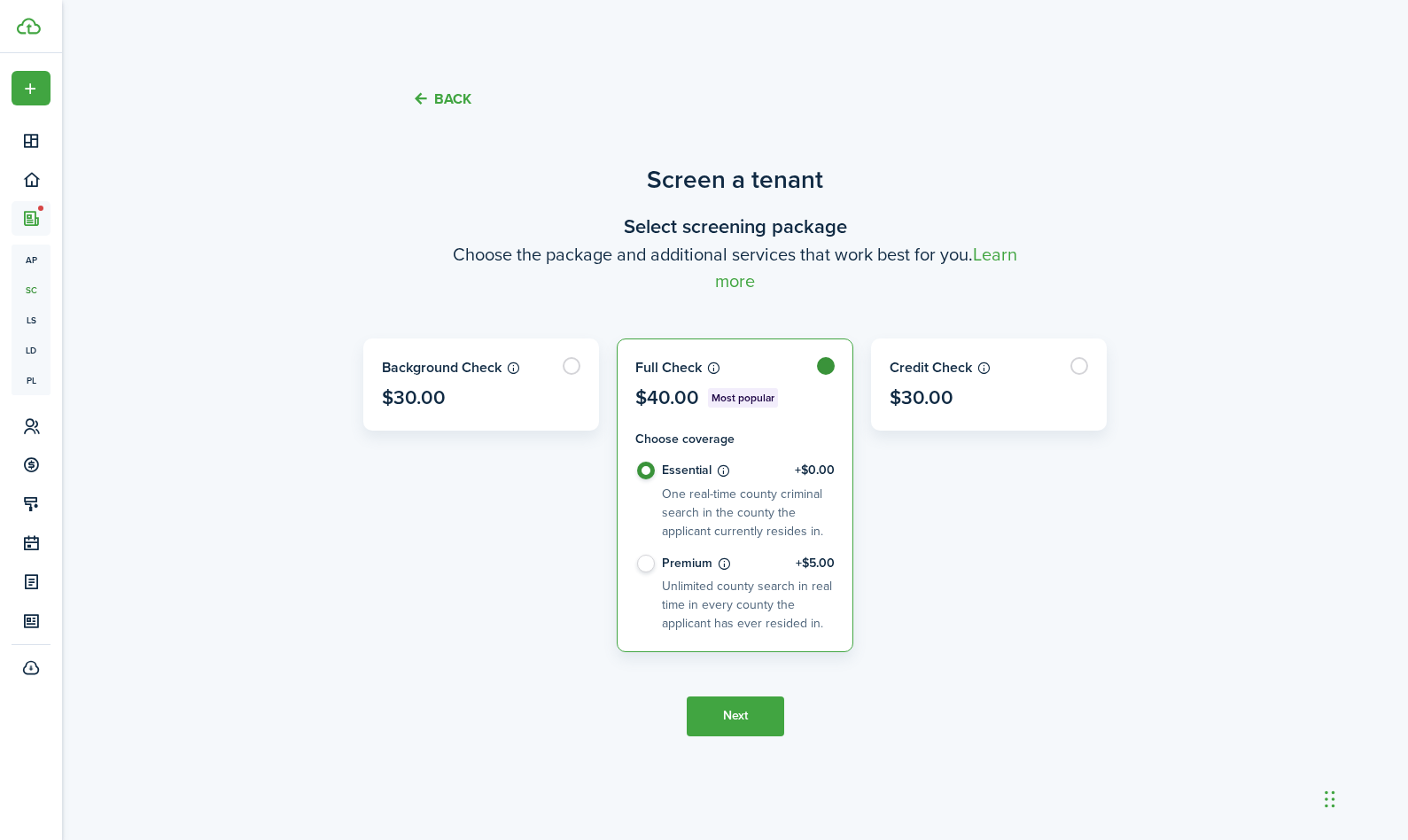
click at [738, 713] on button "Next" at bounding box center [736, 716] width 97 height 40
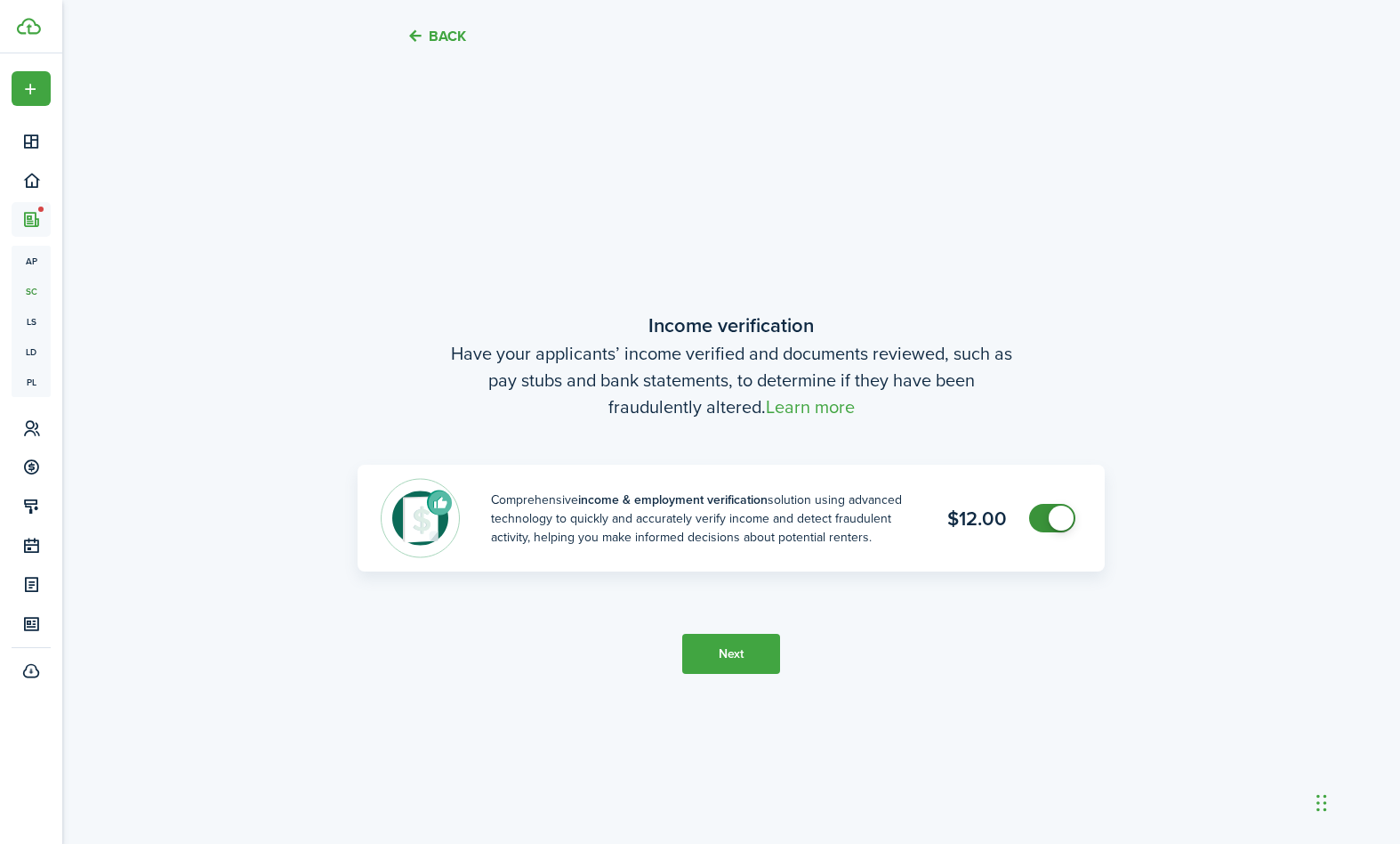
scroll to position [706, 0]
checkbox input "false"
click at [1071, 516] on span at bounding box center [1061, 519] width 25 height 25
click at [704, 668] on button "Next" at bounding box center [731, 654] width 98 height 40
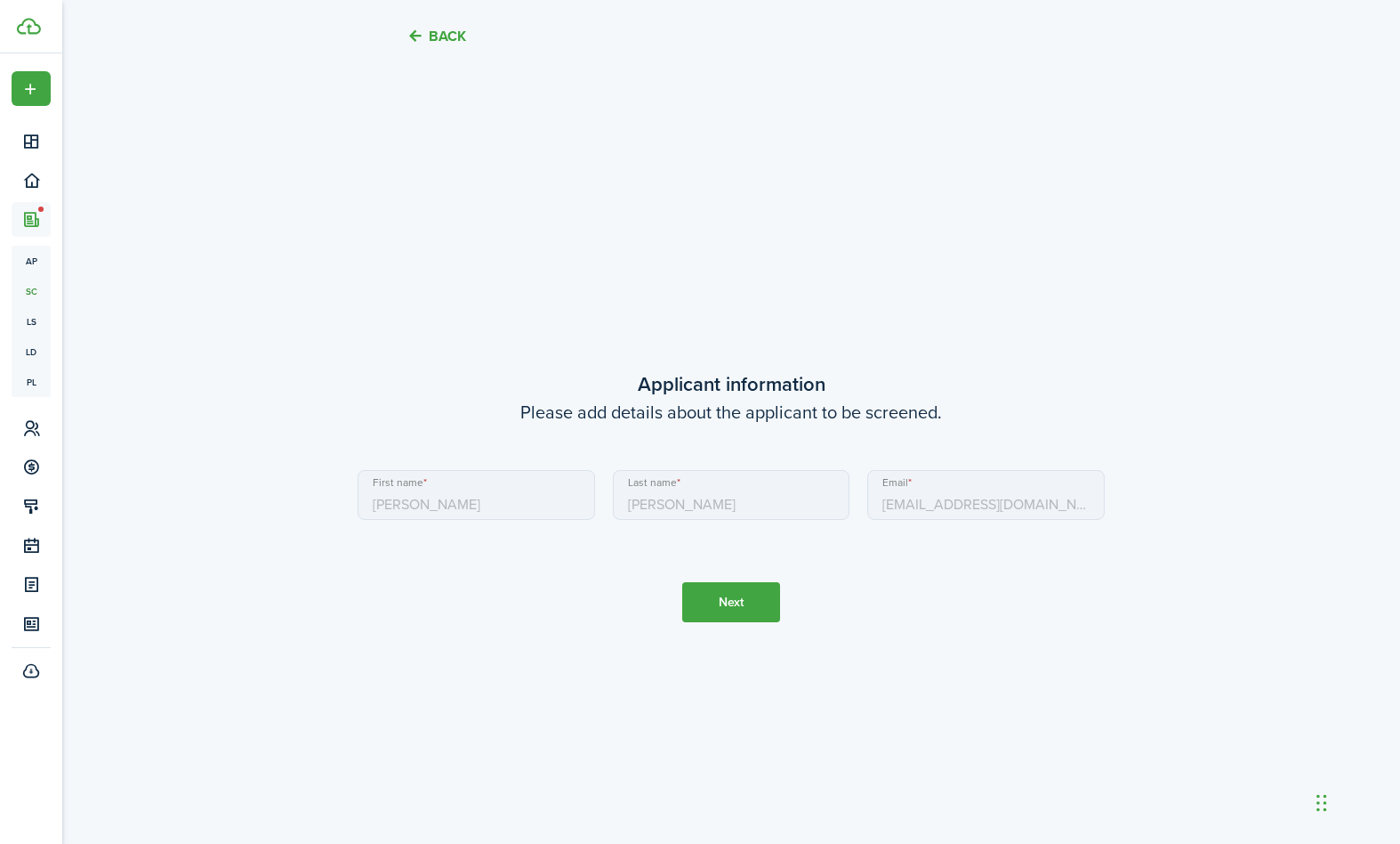
scroll to position [1549, 0]
click at [739, 604] on button "Next" at bounding box center [731, 600] width 98 height 40
click at [737, 608] on button "Next" at bounding box center [731, 600] width 98 height 40
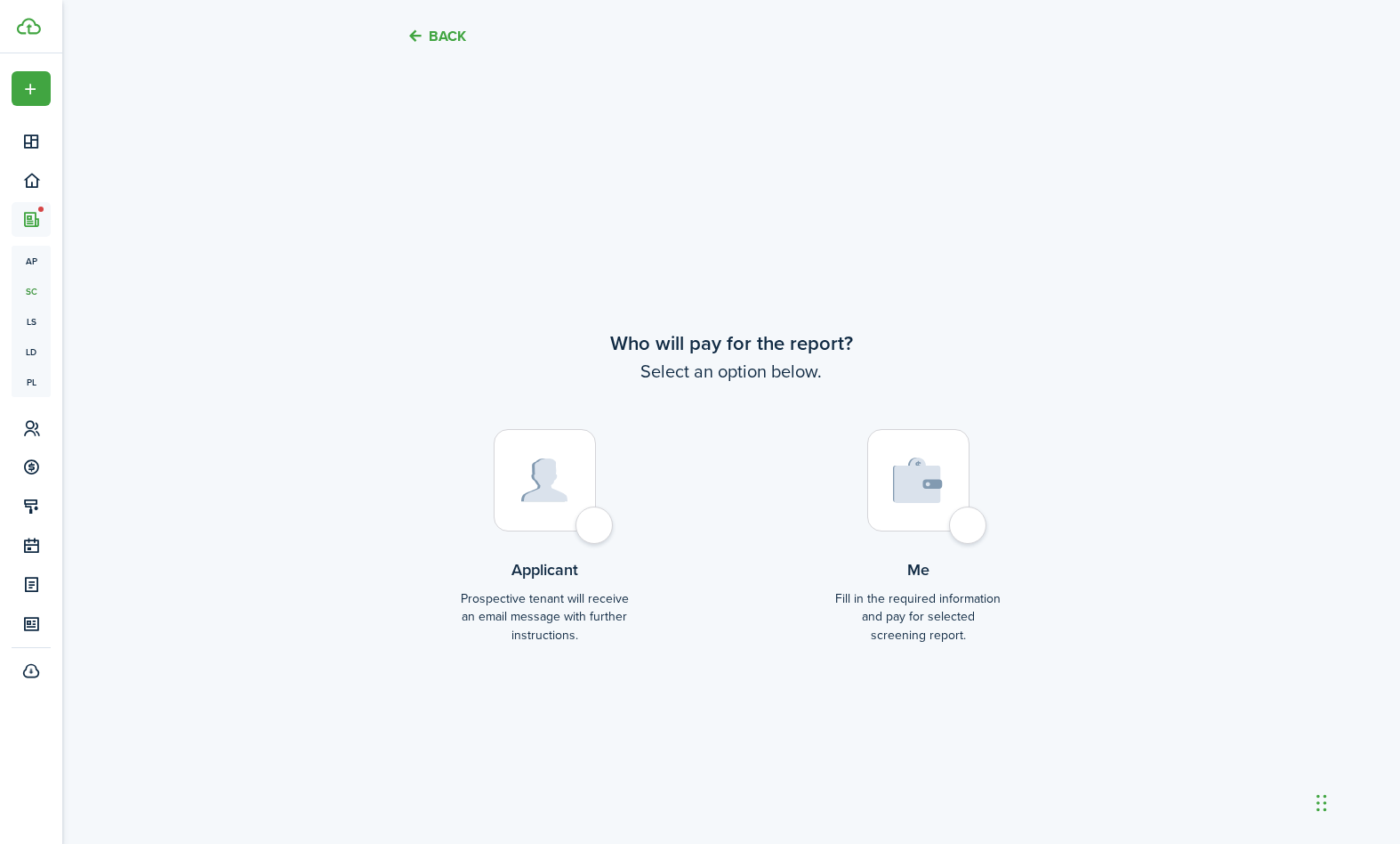
click at [591, 527] on div at bounding box center [544, 480] width 103 height 103
radio input "true"
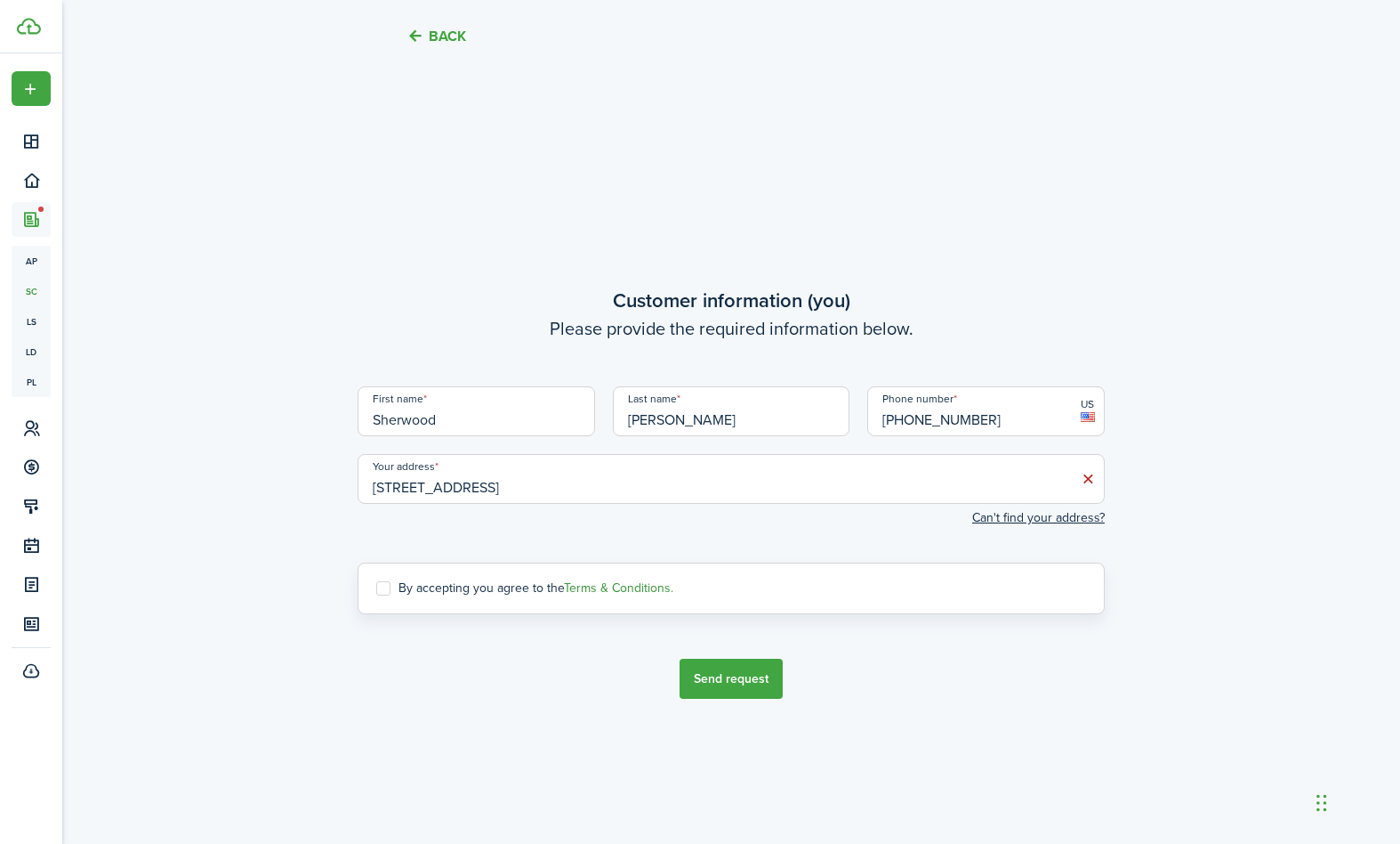
scroll to position [3237, 0]
click at [376, 591] on screening-terms-control "By accepting you agree to the Terms & Conditions." at bounding box center [732, 590] width 748 height 52
drag, startPoint x: 384, startPoint y: 589, endPoint x: 409, endPoint y: 599, distance: 26.9
click at [384, 589] on label "By accepting you agree to the Terms & Conditions." at bounding box center [525, 590] width 297 height 14
click at [376, 590] on input "By accepting you agree to the Terms & Conditions." at bounding box center [376, 590] width 1 height 1
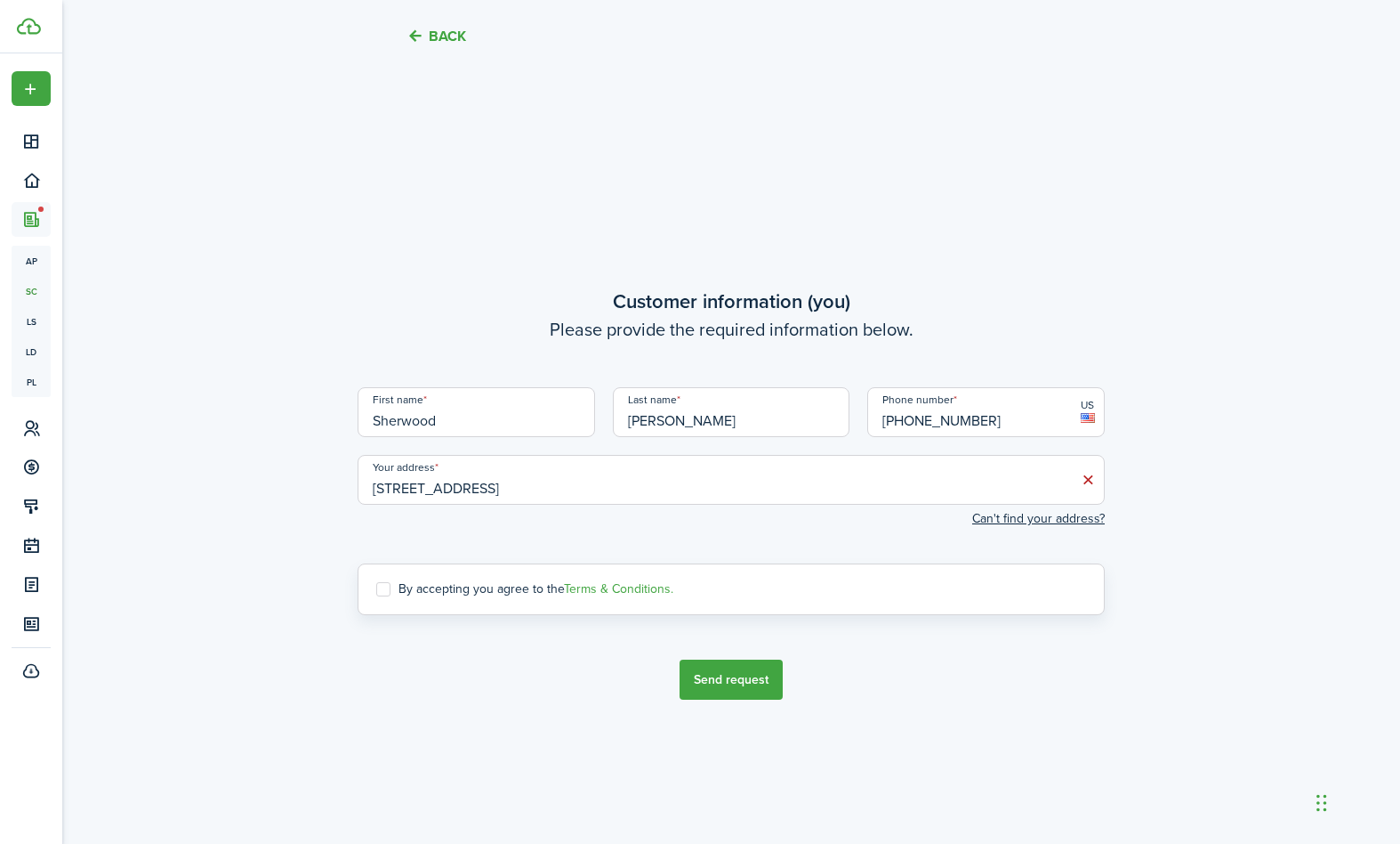
checkbox input "true"
click at [740, 677] on button "Send request" at bounding box center [732, 679] width 104 height 40
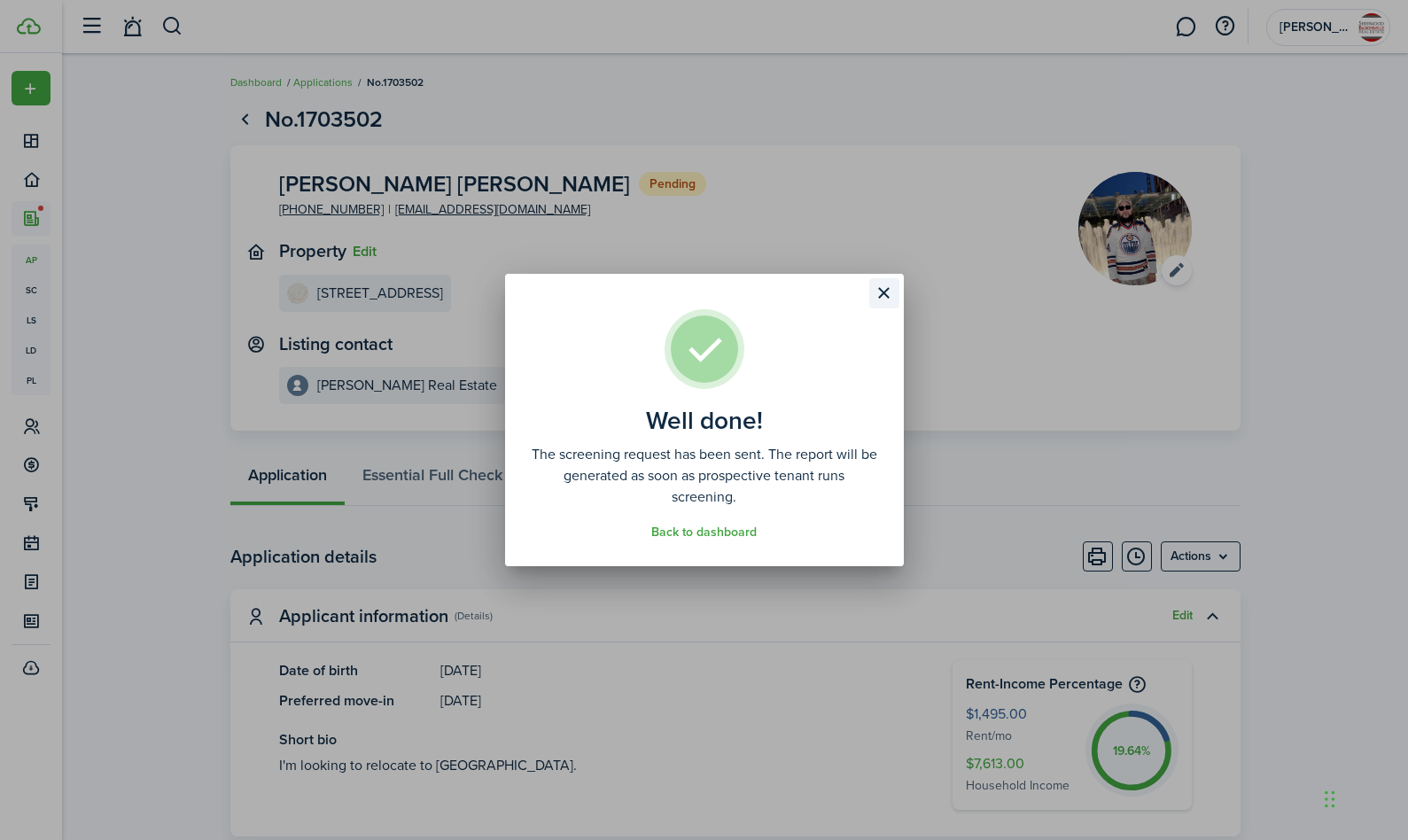
click at [891, 292] on button "Close modal" at bounding box center [884, 293] width 30 height 30
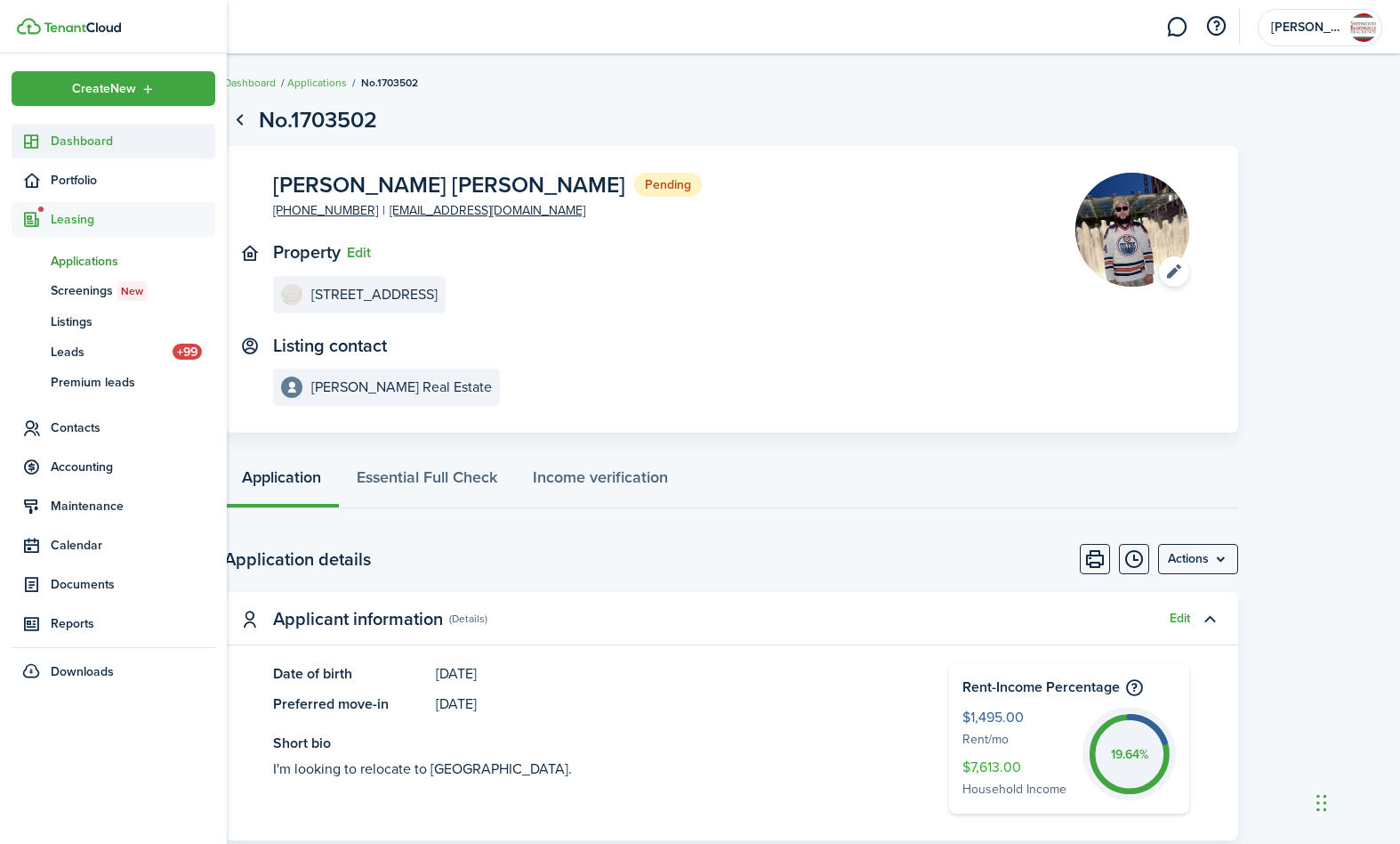
click at [70, 146] on span "Dashboard" at bounding box center [133, 141] width 165 height 19
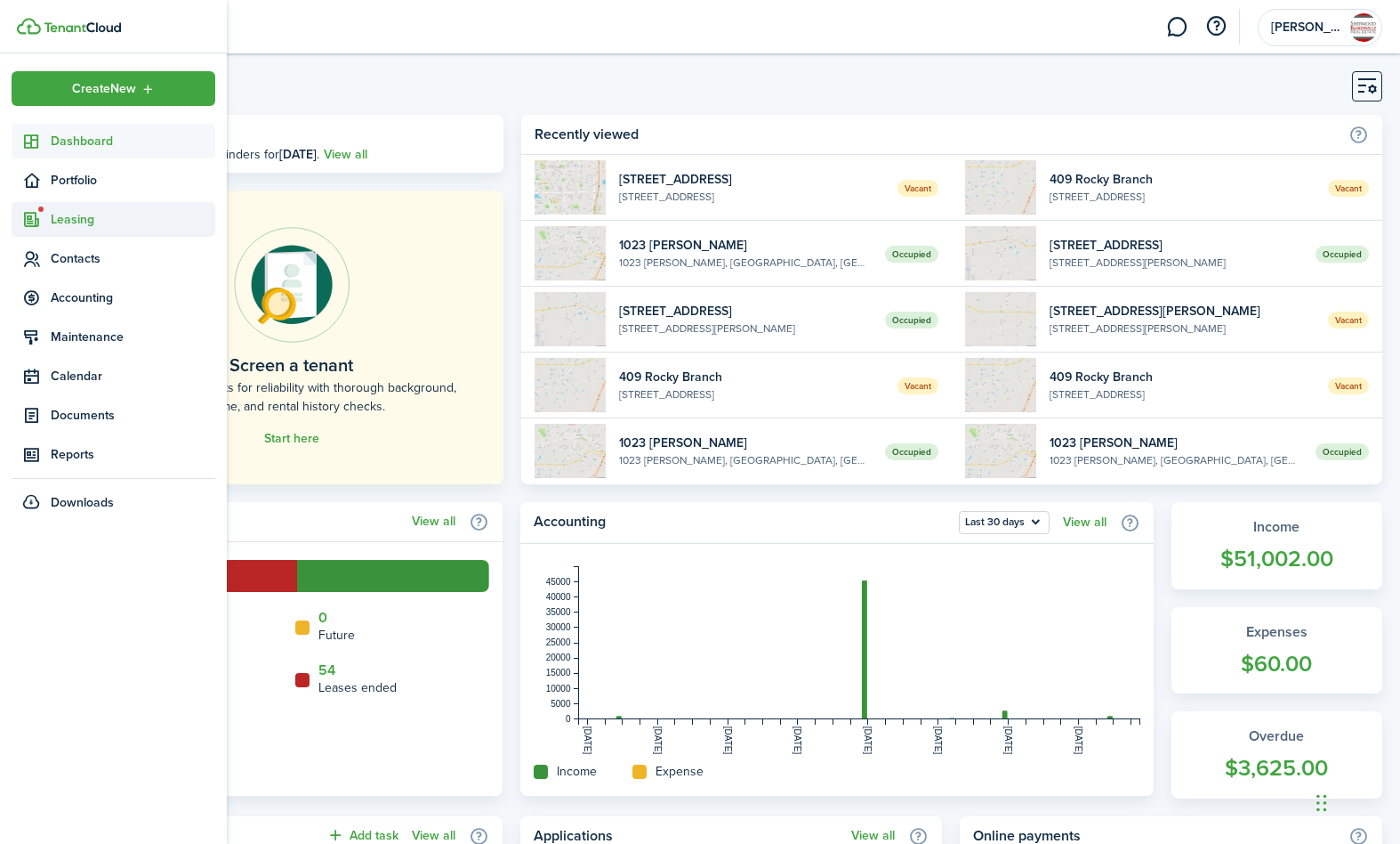
click at [71, 219] on span "Leasing" at bounding box center [133, 219] width 165 height 19
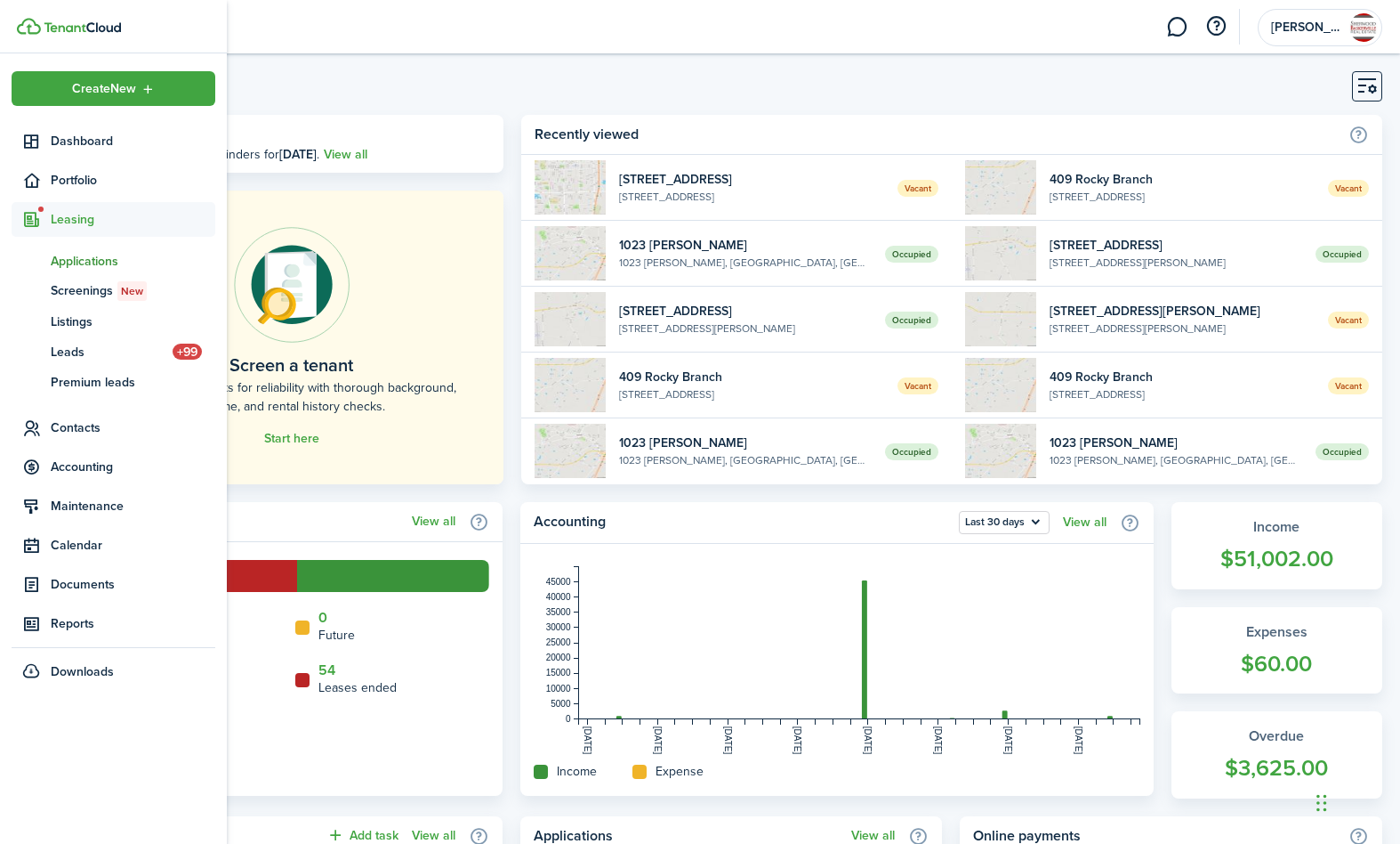
click at [73, 262] on span "Applications" at bounding box center [133, 261] width 165 height 19
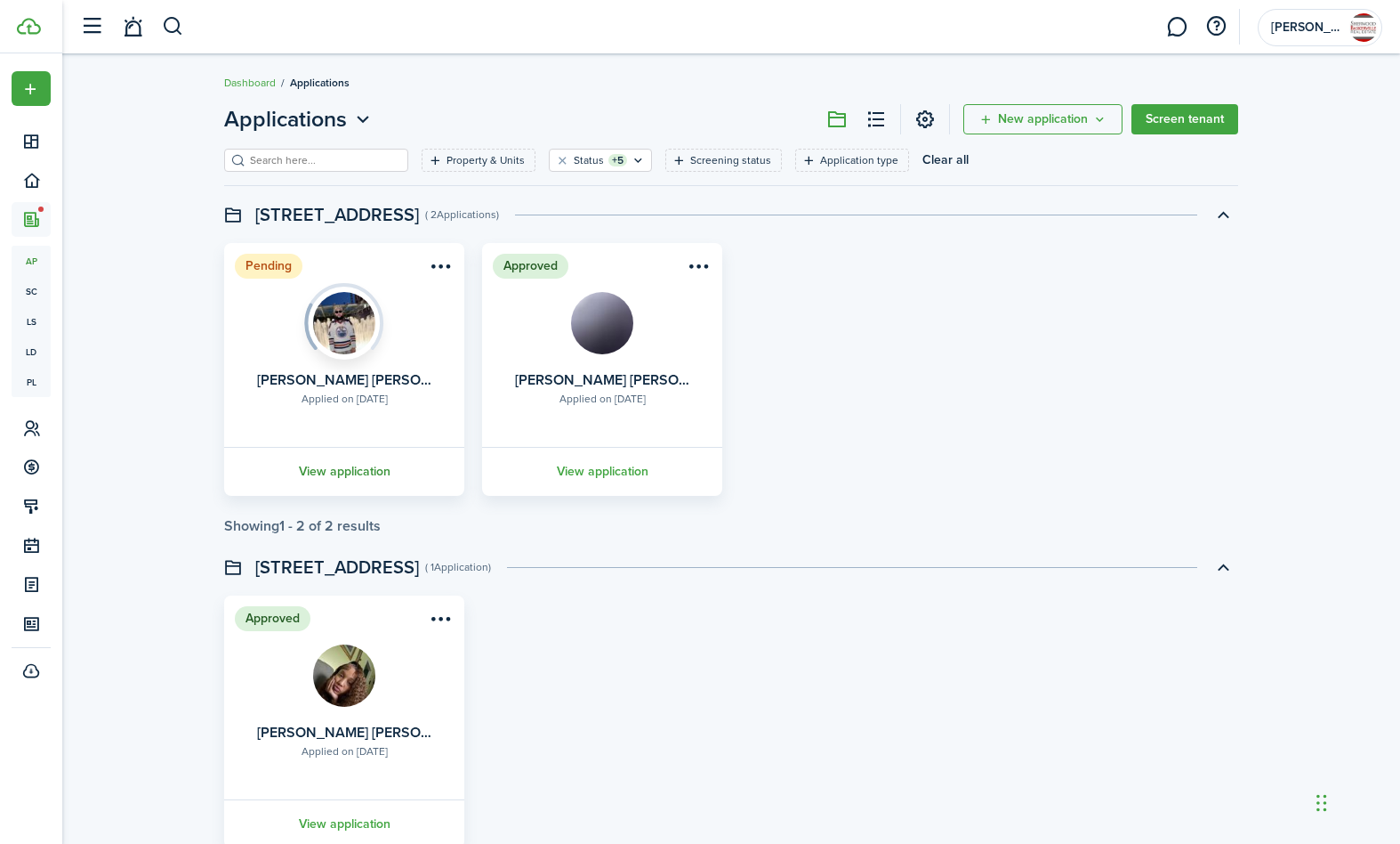
click at [319, 472] on link "View application" at bounding box center [344, 471] width 245 height 49
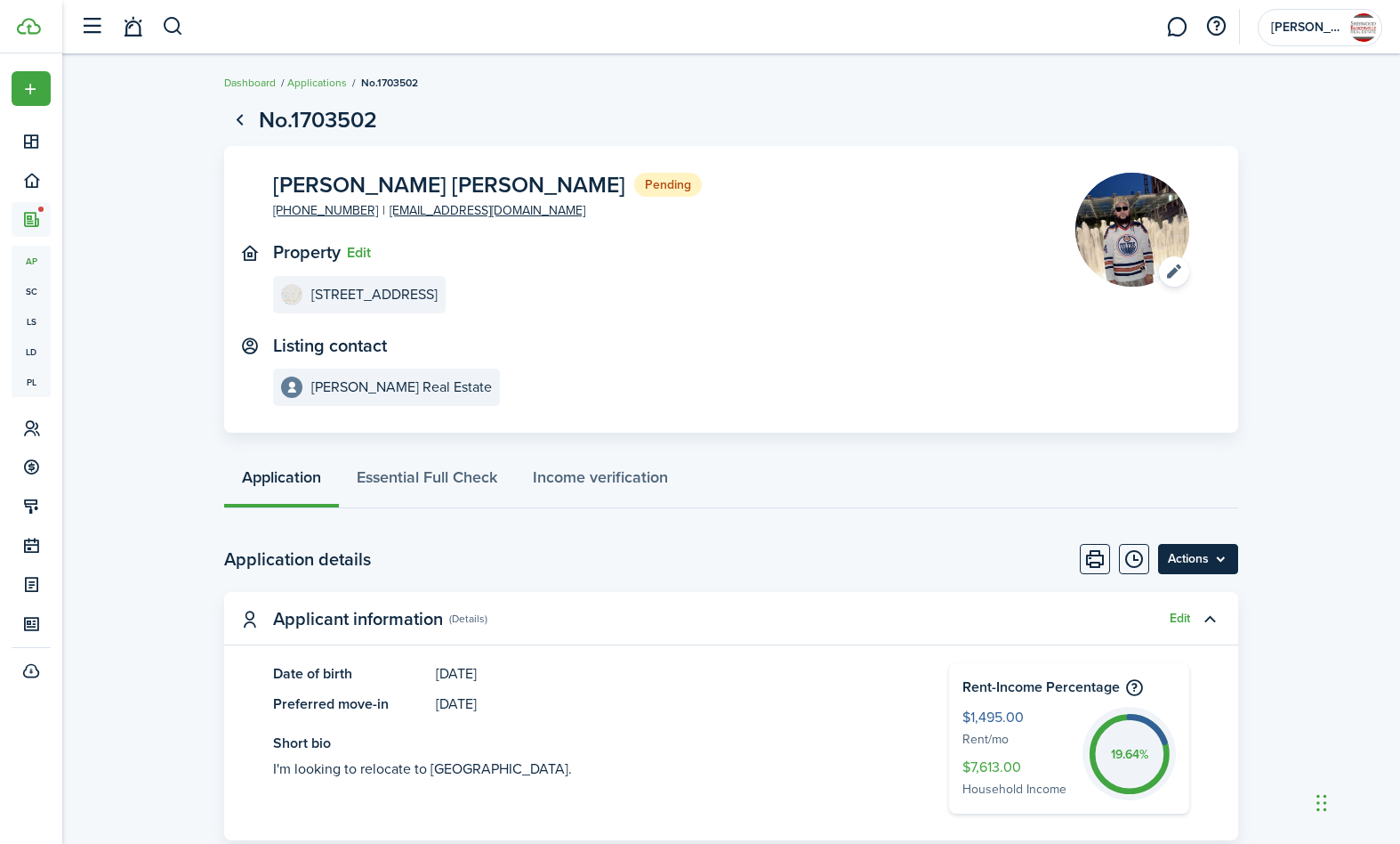
click at [1210, 557] on menu-btn "Actions" at bounding box center [1199, 559] width 80 height 30
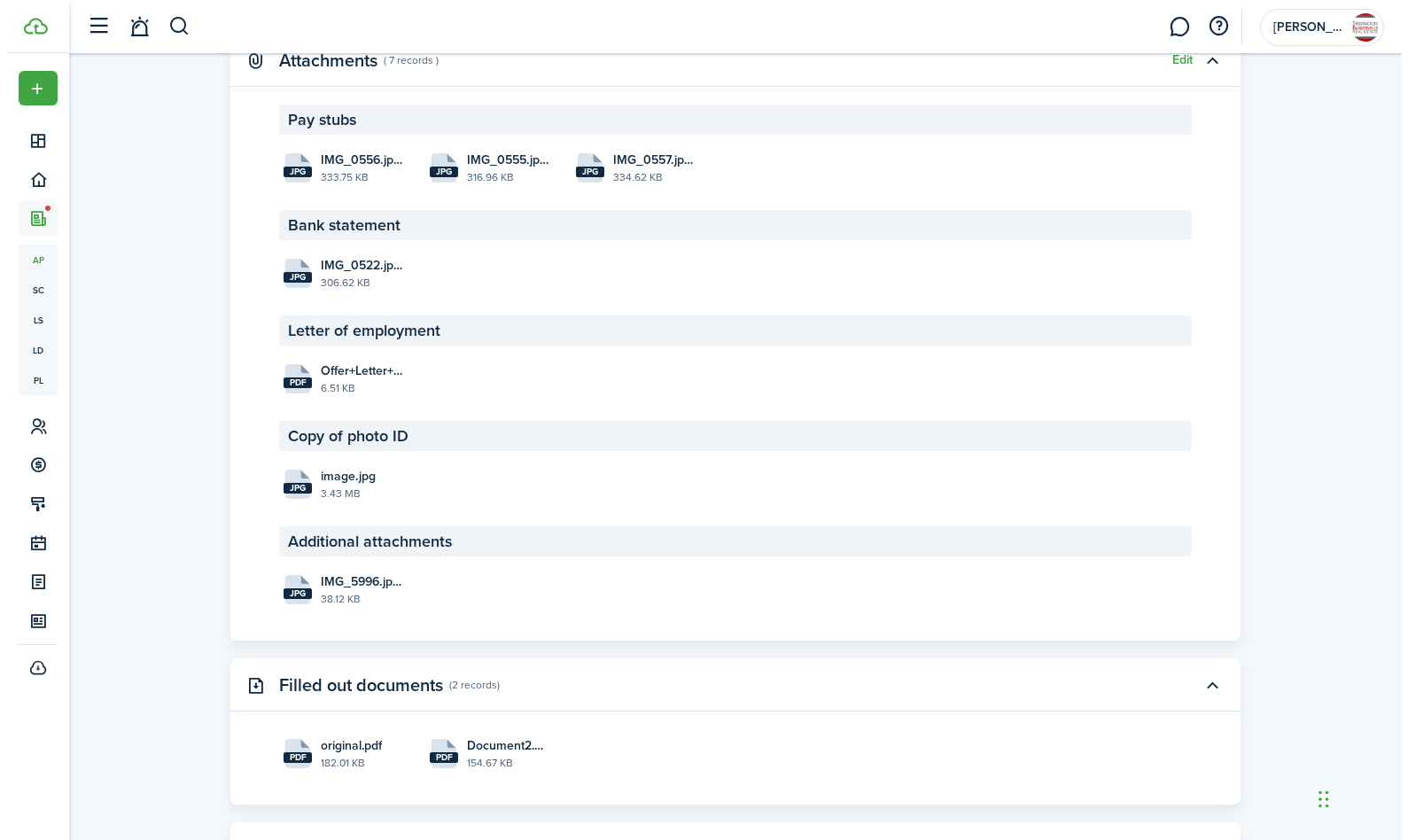
scroll to position [3263, 0]
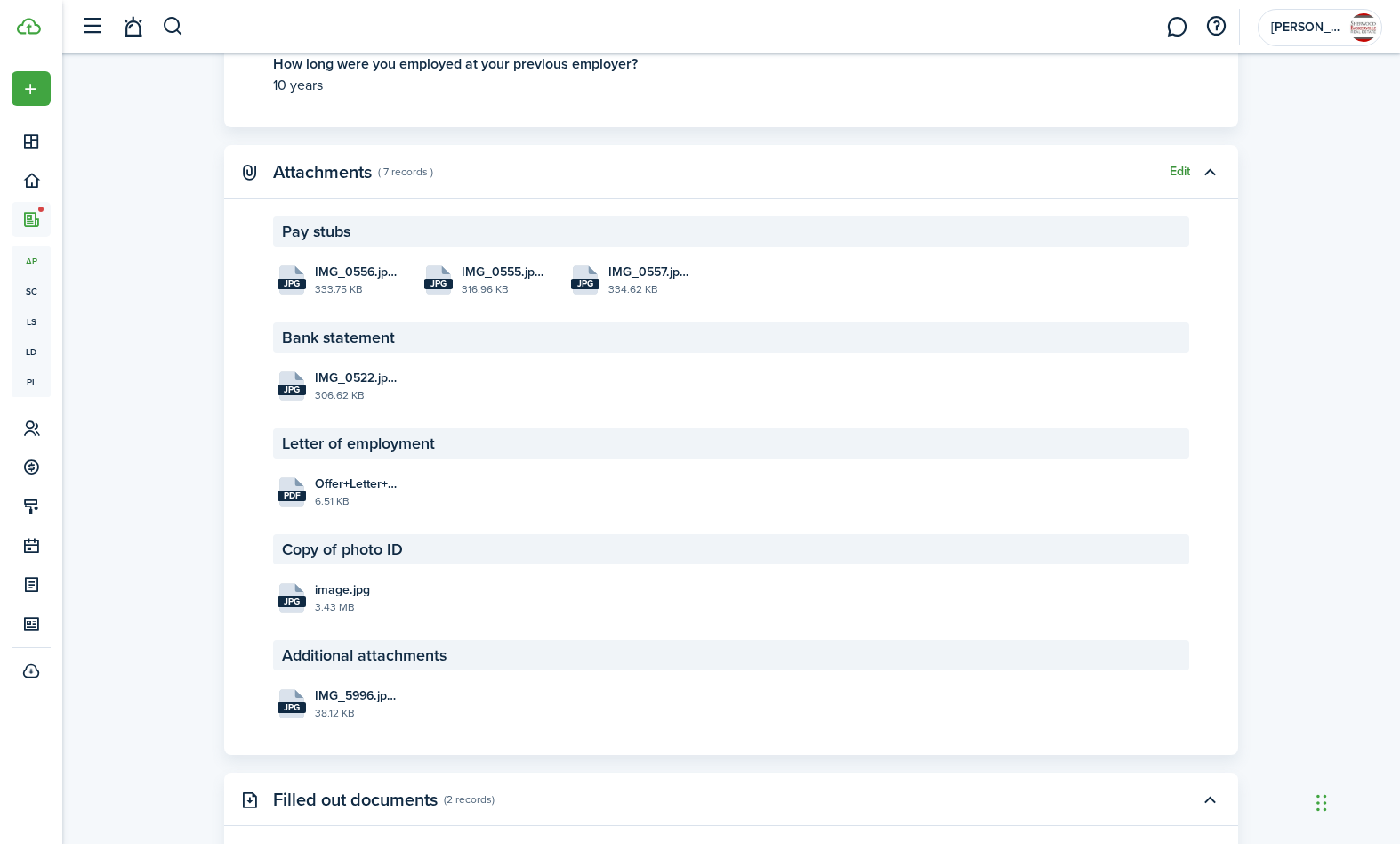
click at [1179, 179] on button "Edit" at bounding box center [1180, 172] width 21 height 14
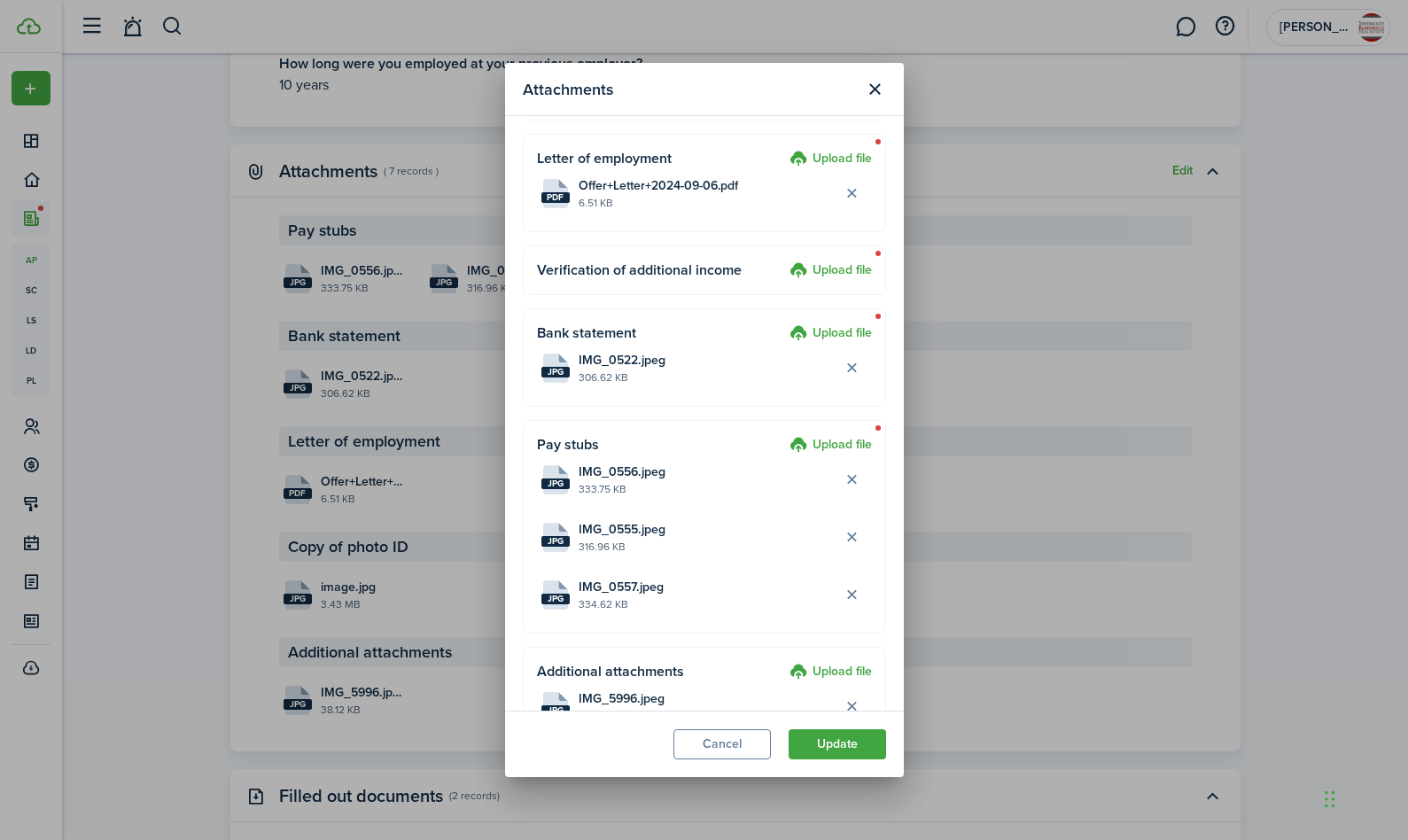
scroll to position [177, 0]
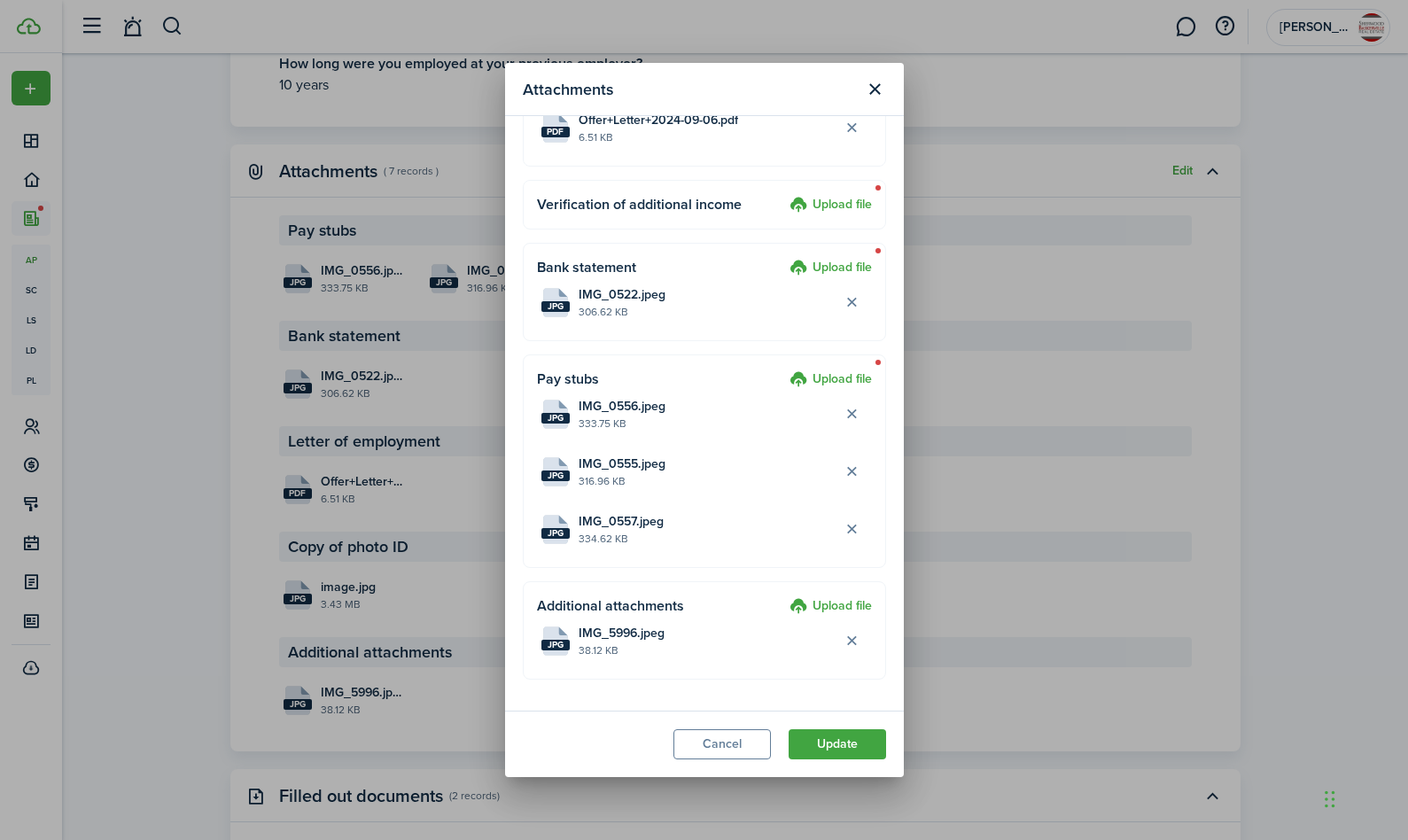
click at [831, 375] on label "Upload file" at bounding box center [830, 379] width 82 height 21
click at [783, 369] on input "Upload file" at bounding box center [783, 369] width 0 height 0
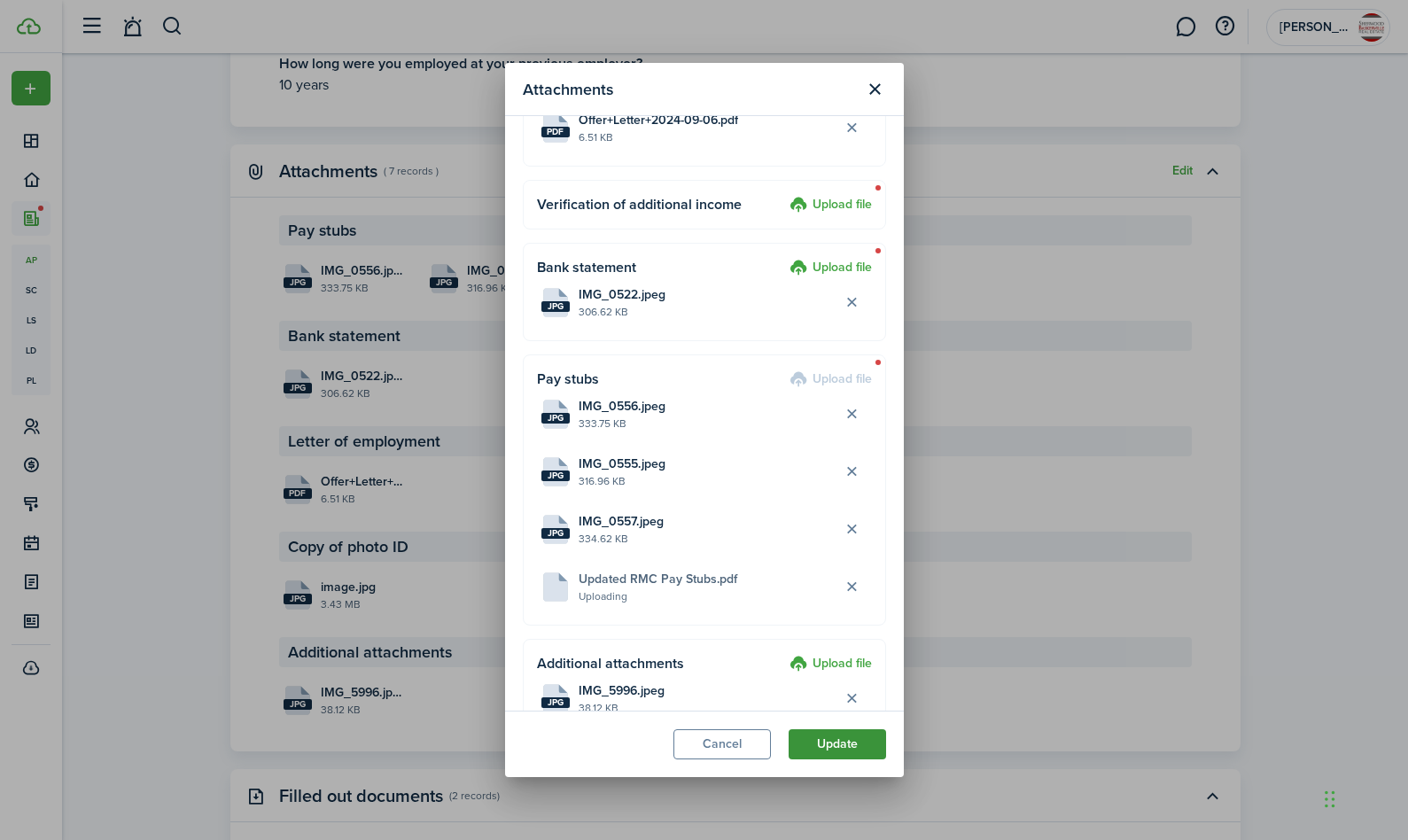
click at [844, 743] on button "Update" at bounding box center [837, 744] width 97 height 30
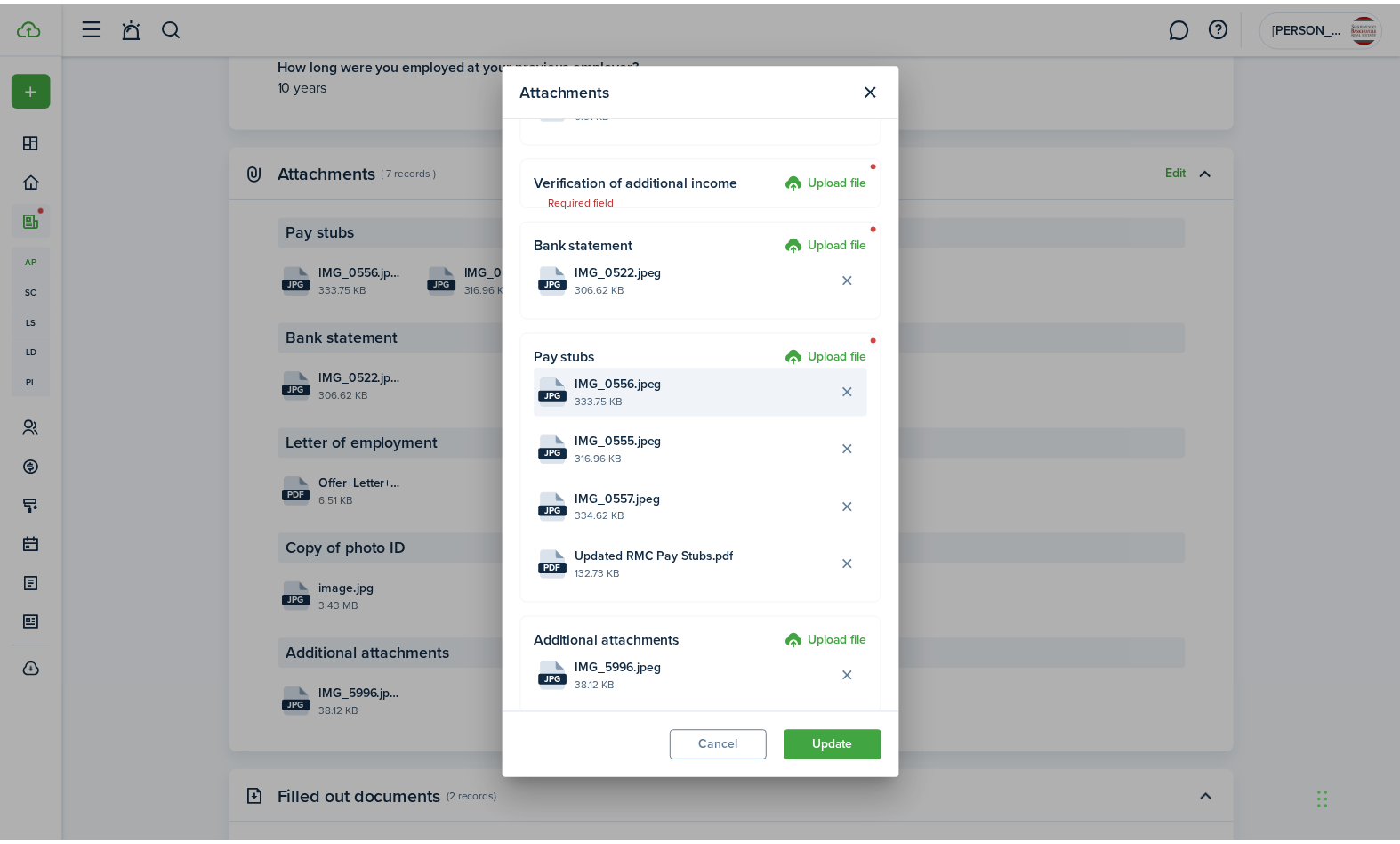
scroll to position [235, 0]
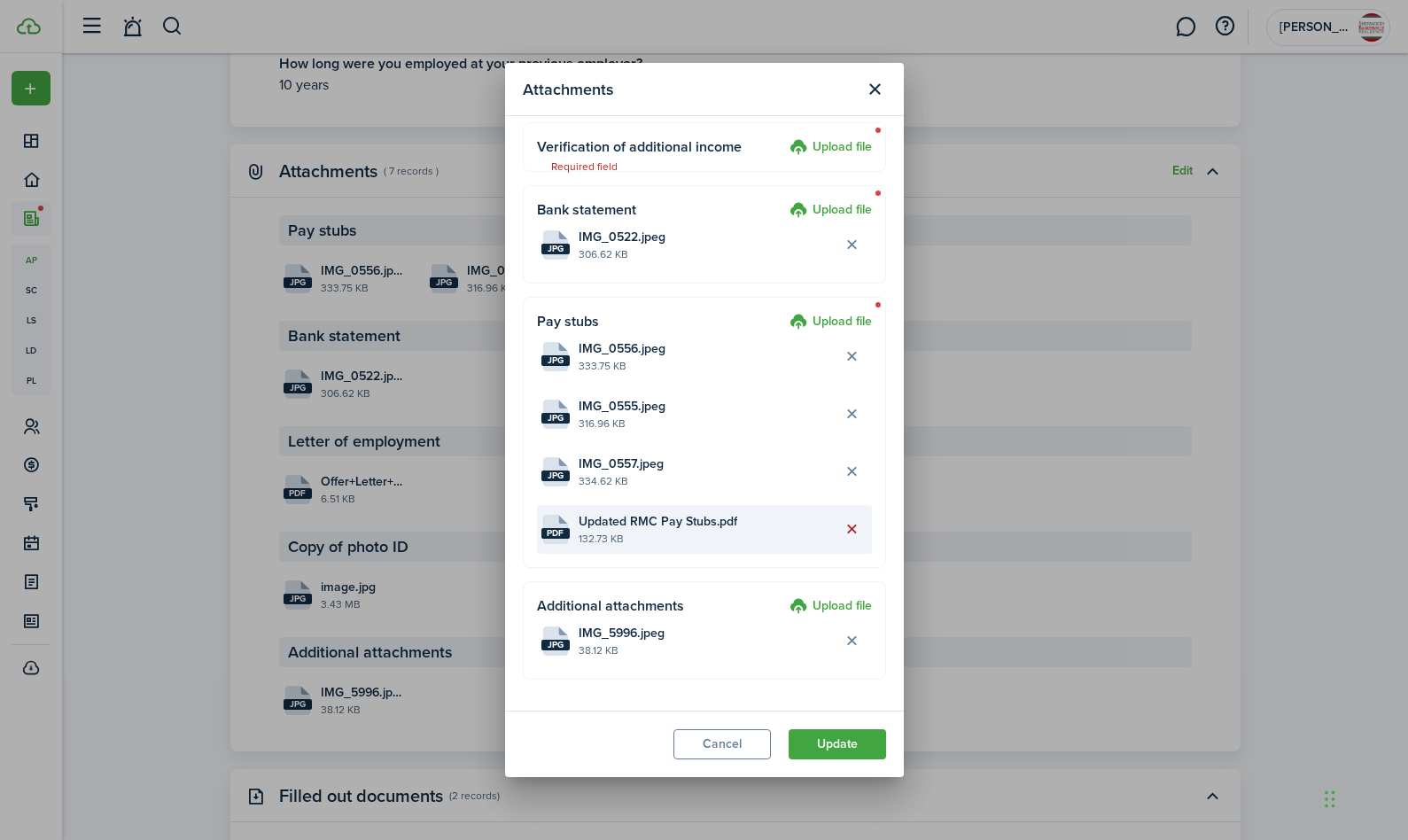
click at [837, 530] on button "Delete file" at bounding box center [852, 529] width 30 height 30
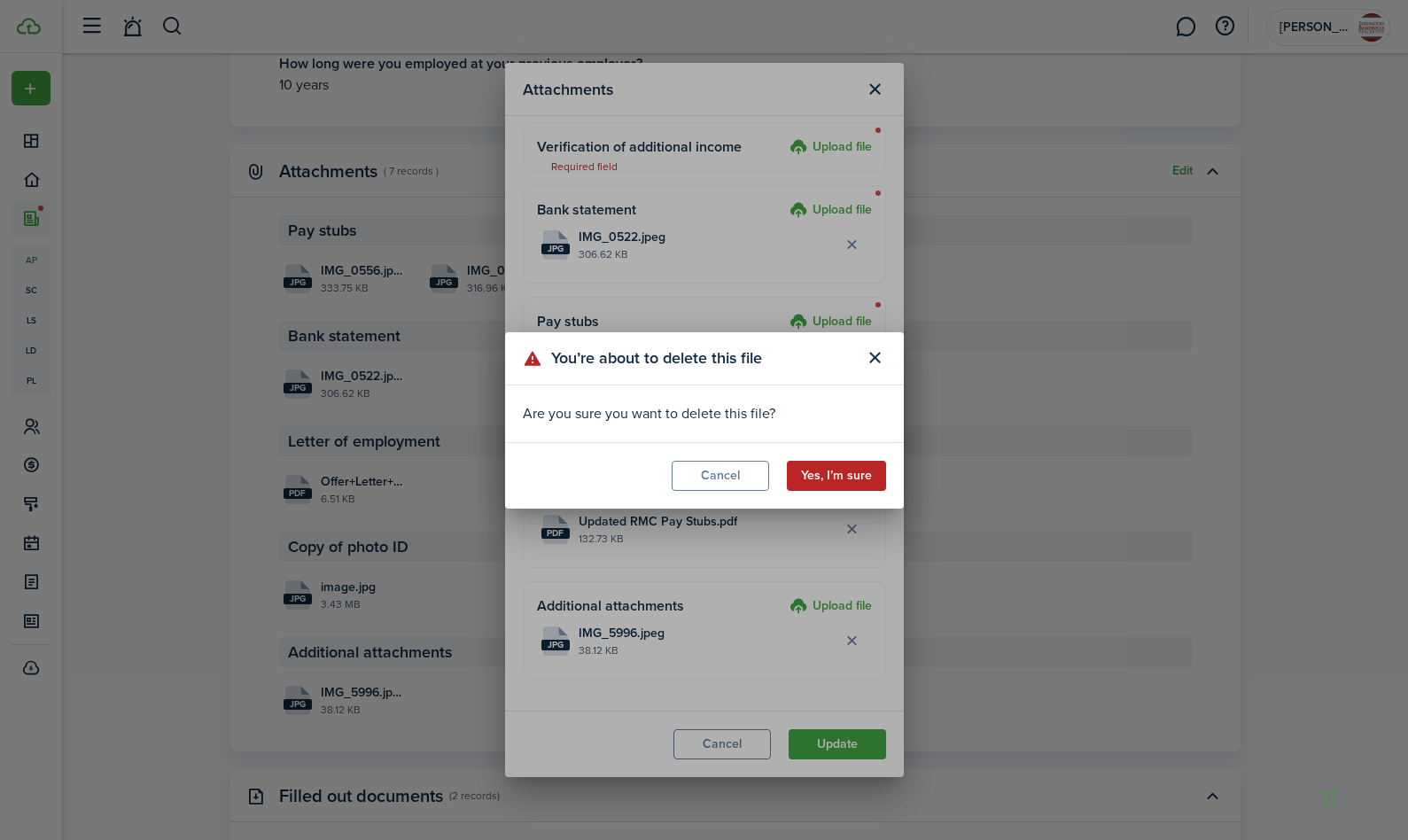
click at [847, 472] on button "Yes, I’m sure" at bounding box center [836, 476] width 99 height 30
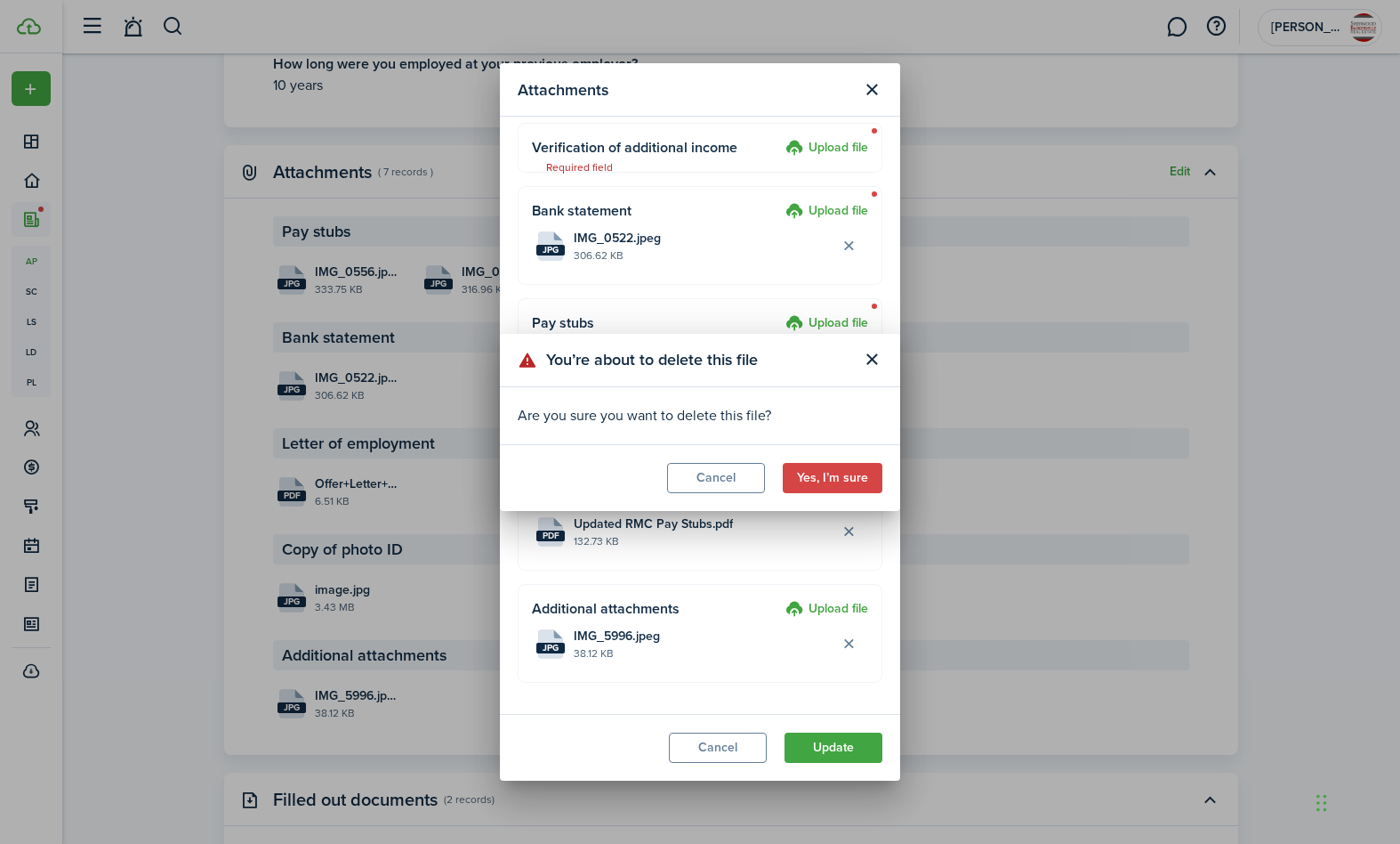
scroll to position [178, 0]
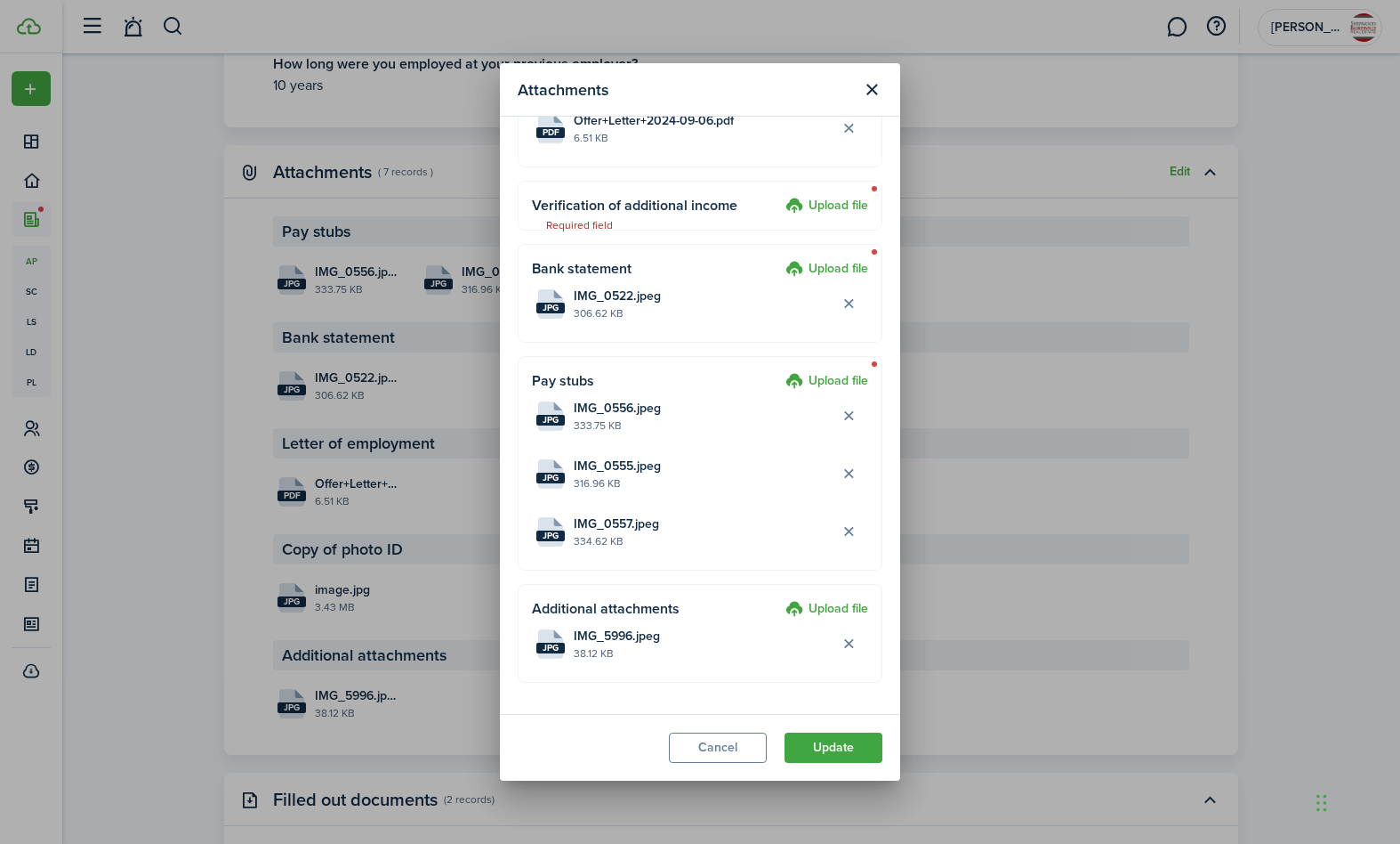
click at [822, 205] on label "Upload file" at bounding box center [827, 206] width 83 height 21
click at [780, 196] on input "Upload file" at bounding box center [780, 196] width 0 height 0
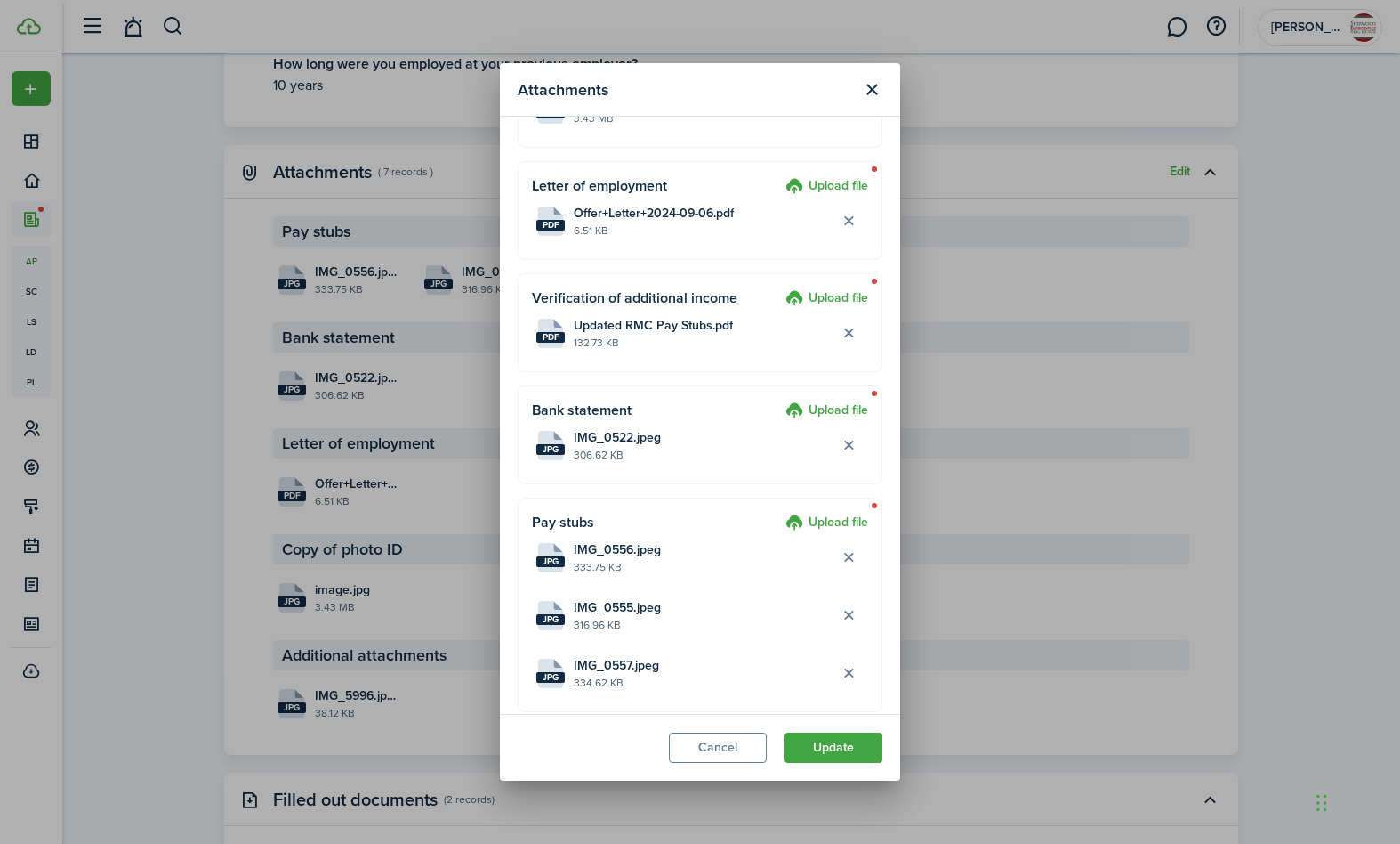
scroll to position [0, 0]
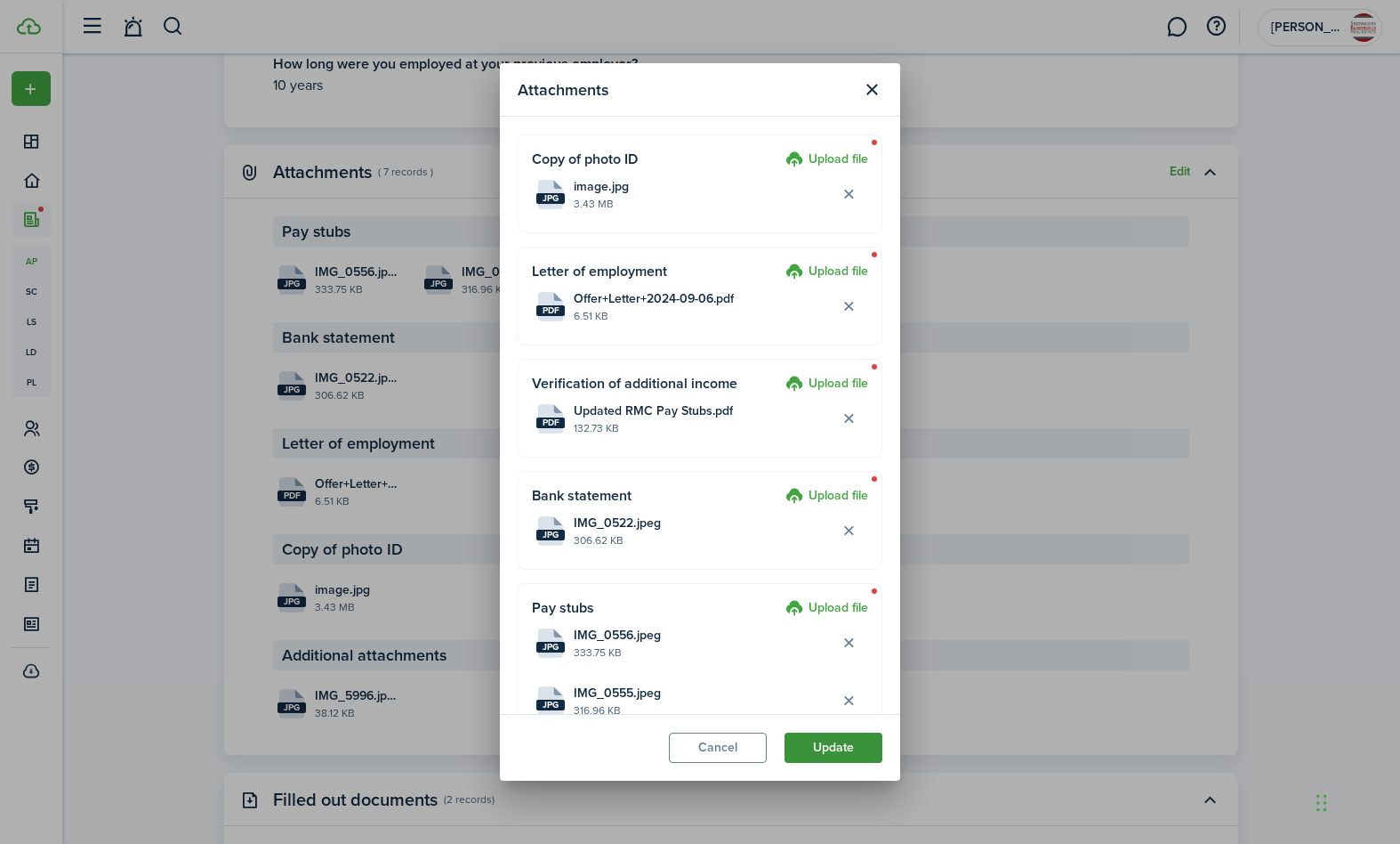
click at [825, 748] on button "Update" at bounding box center [834, 747] width 98 height 30
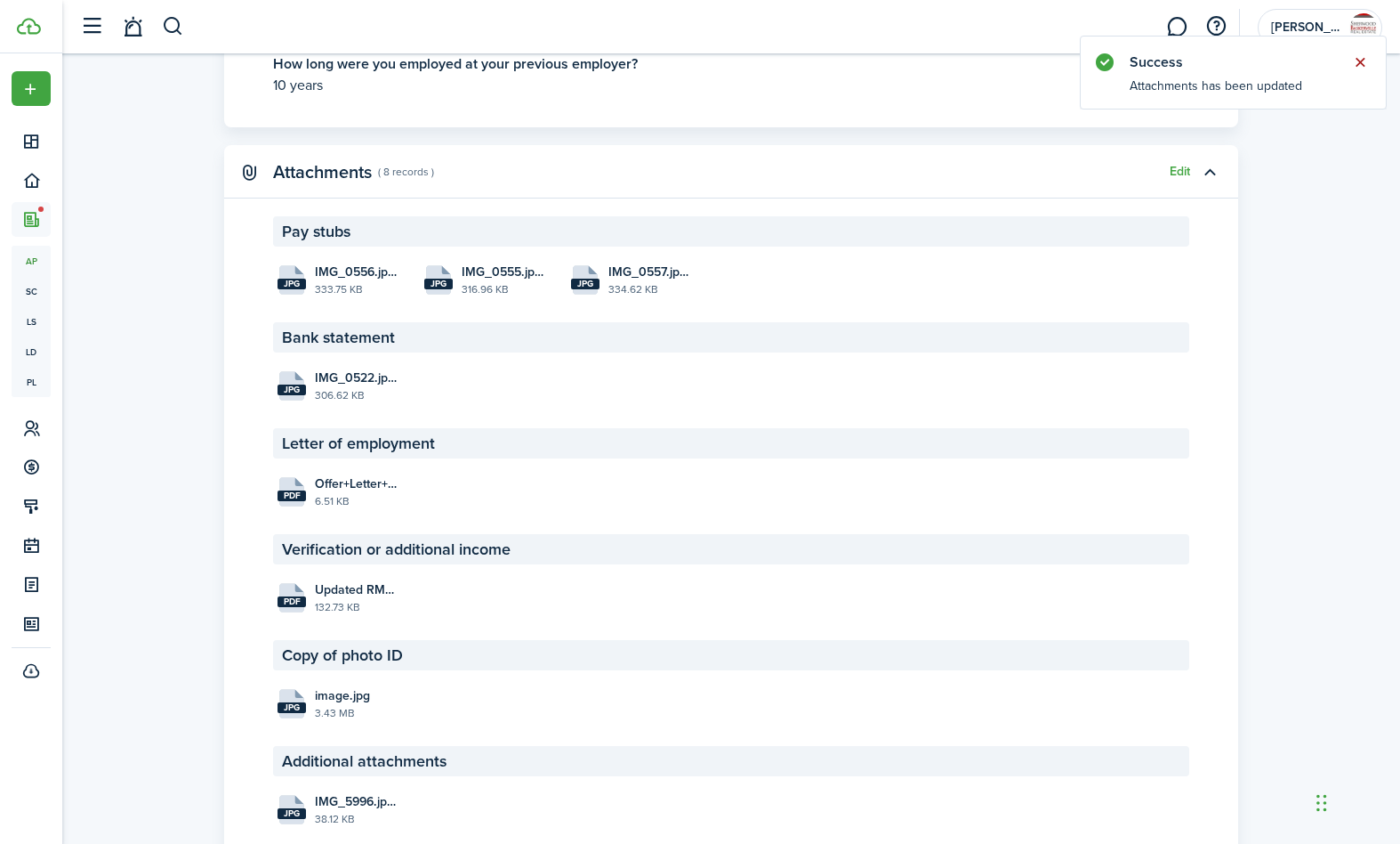
click at [1359, 60] on button "Close notify" at bounding box center [1360, 62] width 25 height 25
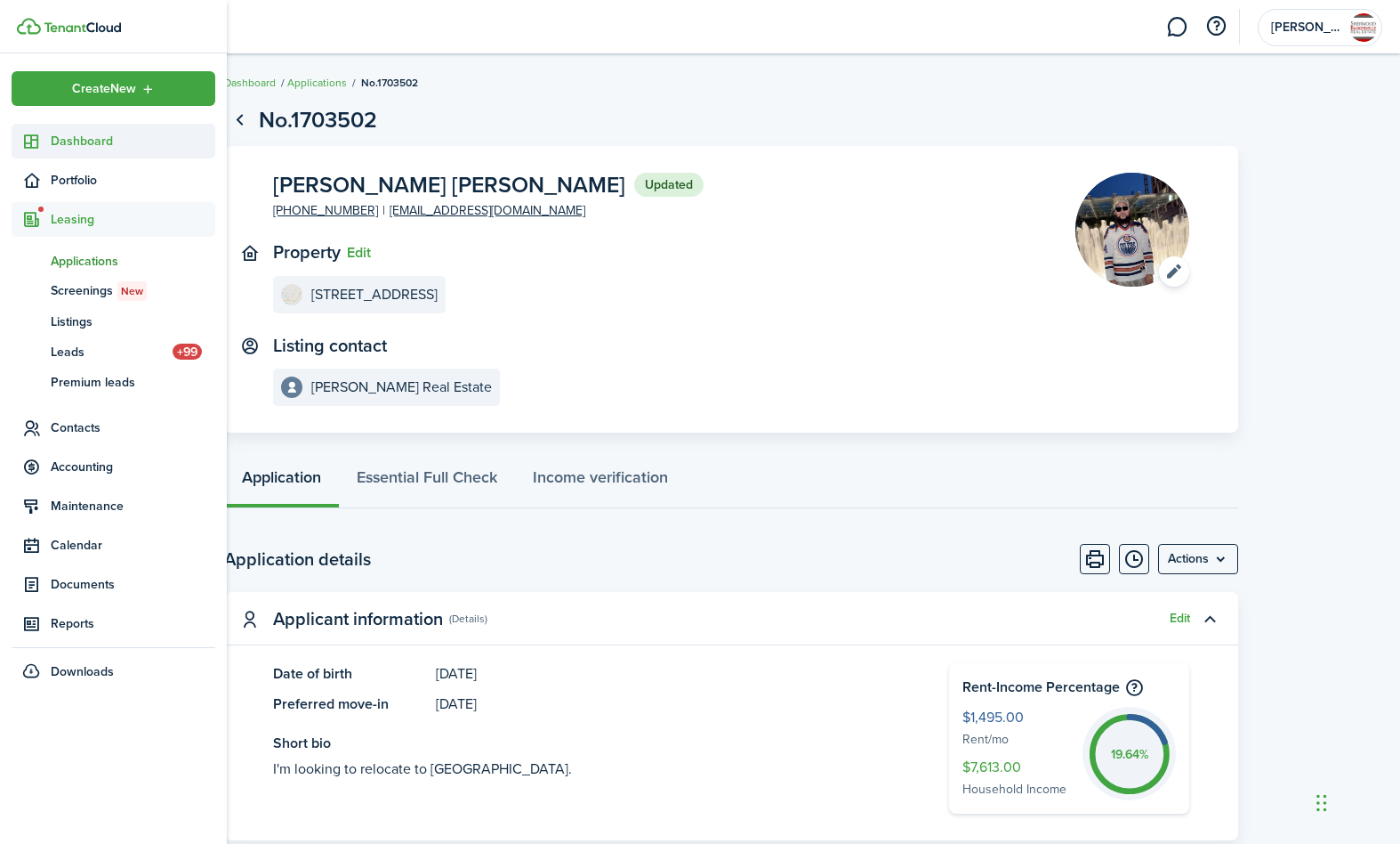
click at [87, 148] on span "Dashboard" at bounding box center [133, 141] width 165 height 19
